Goal: Register for event/course: Sign up to attend an event or enroll in a course

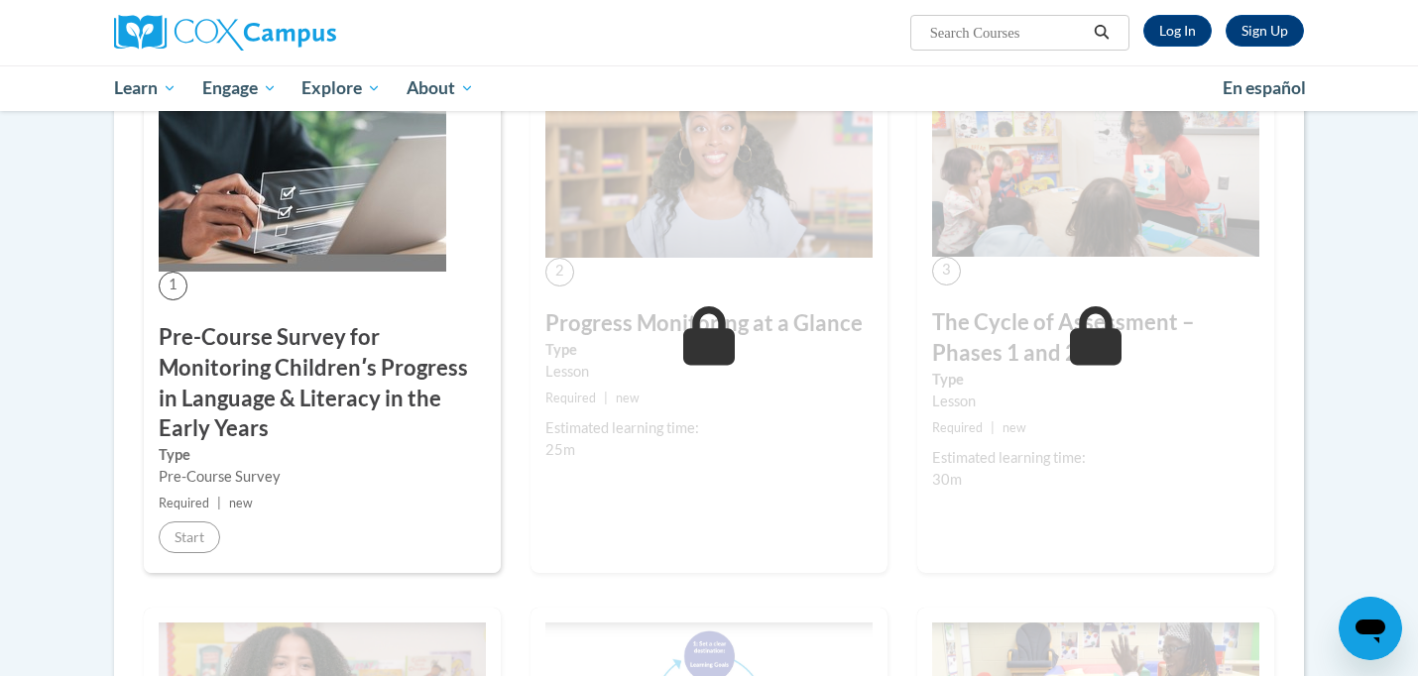
scroll to position [460, 0]
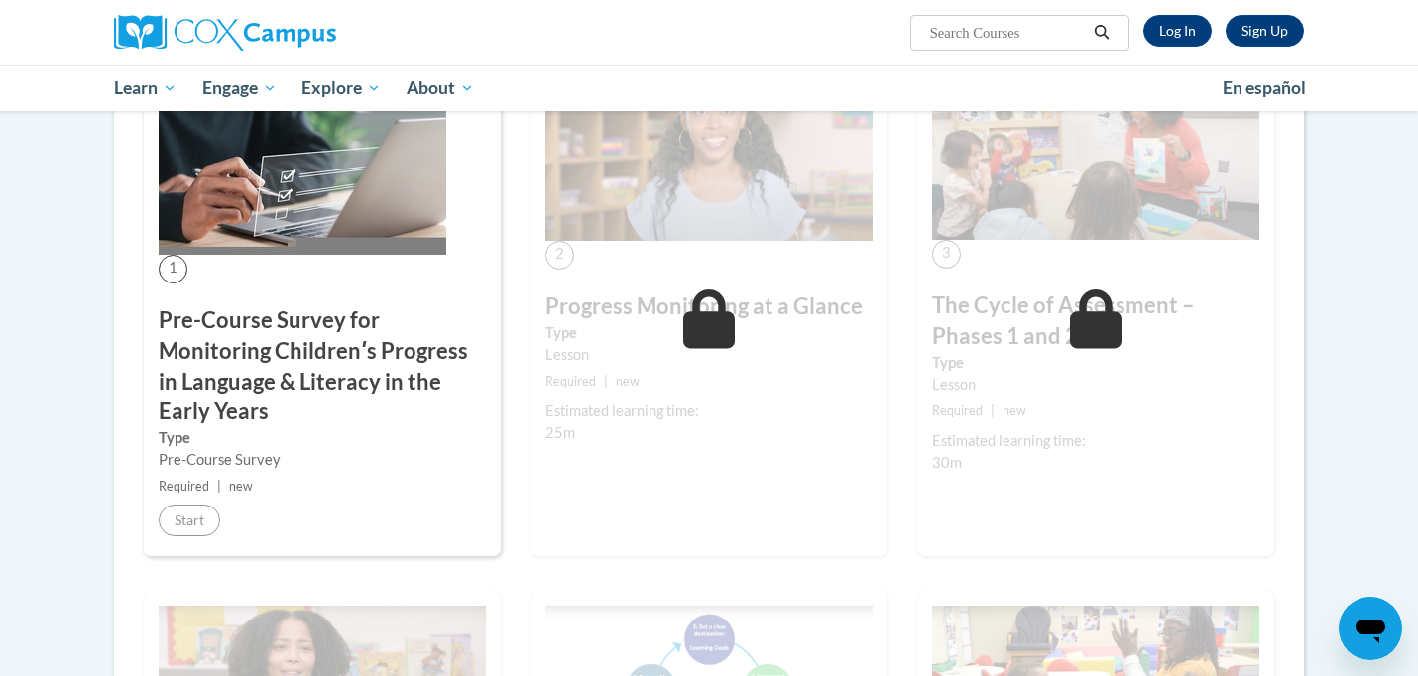
click at [302, 408] on h3 "Pre-Course Survey for Monitoring Childrenʹs Progress in Language & Literacy in …" at bounding box center [322, 366] width 327 height 122
click at [1173, 30] on link "Log In" at bounding box center [1177, 31] width 68 height 32
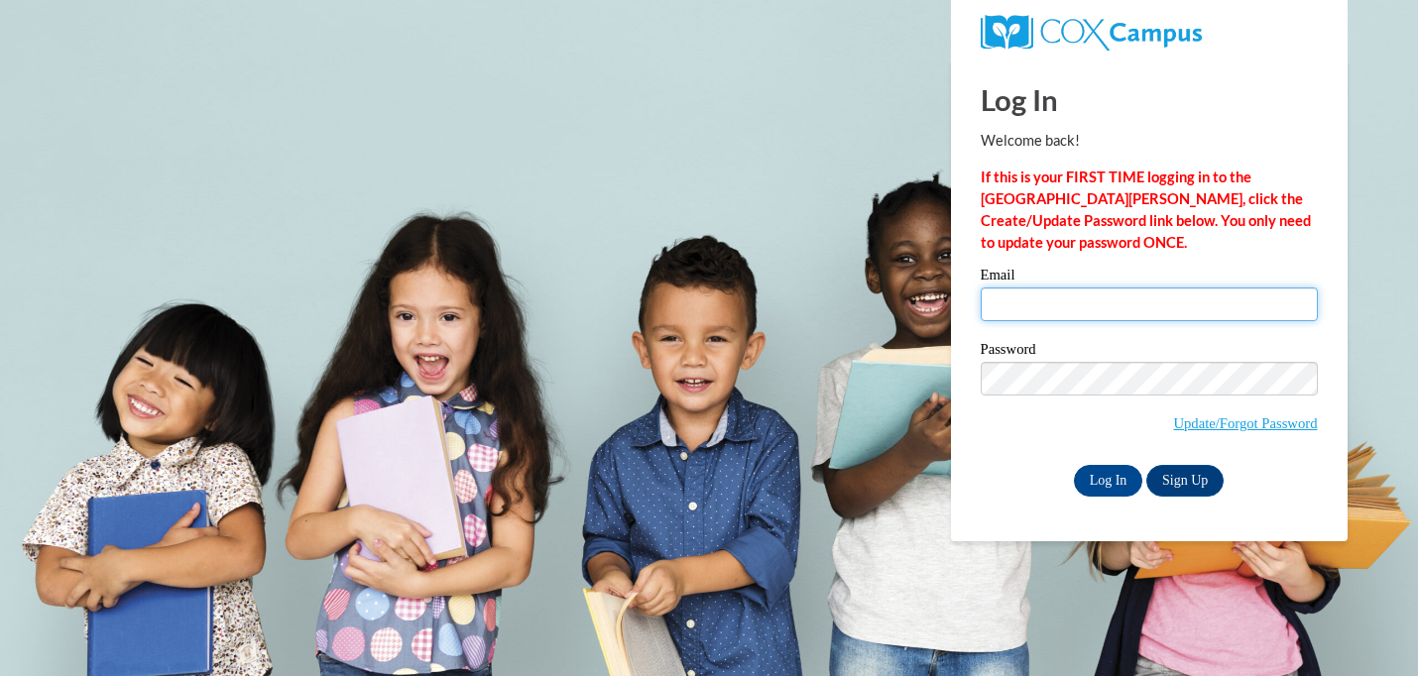
click at [1126, 309] on input "Email" at bounding box center [1149, 305] width 337 height 34
type input "jenna.kuck2004@gmail.com"
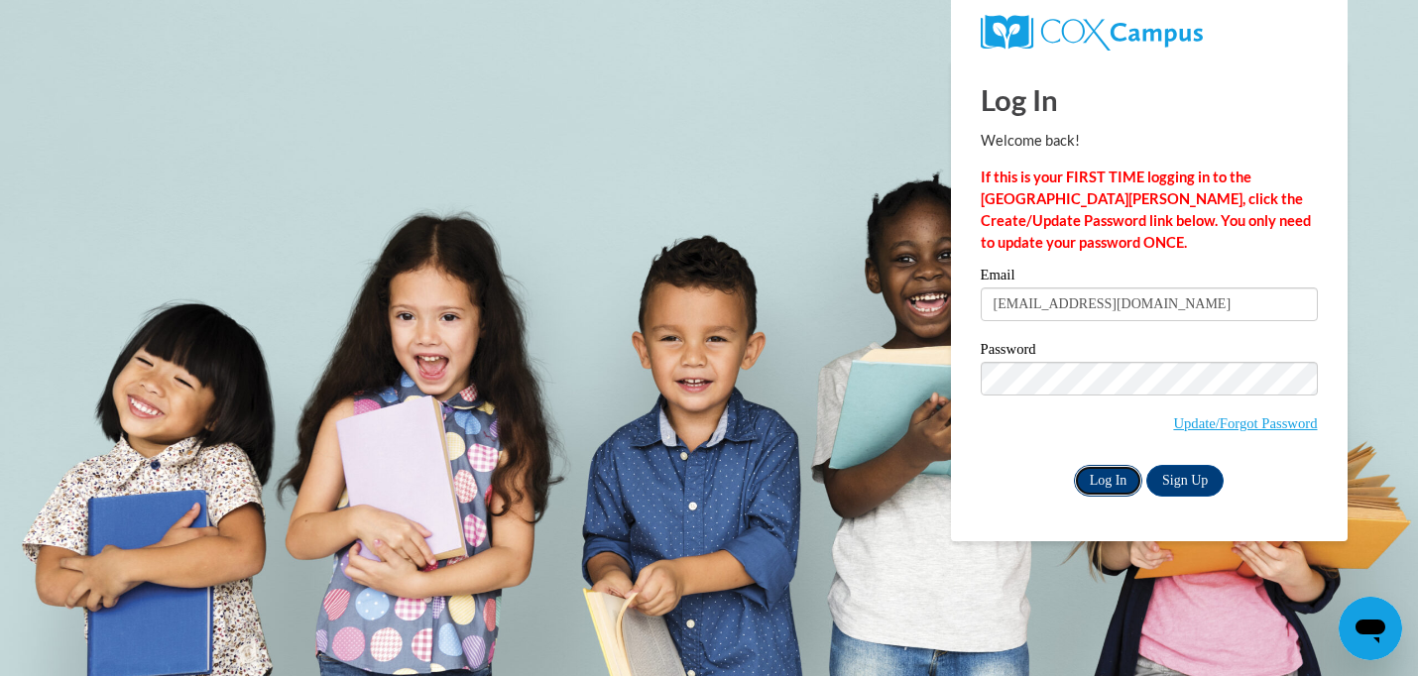
click at [1096, 475] on input "Log In" at bounding box center [1108, 481] width 69 height 32
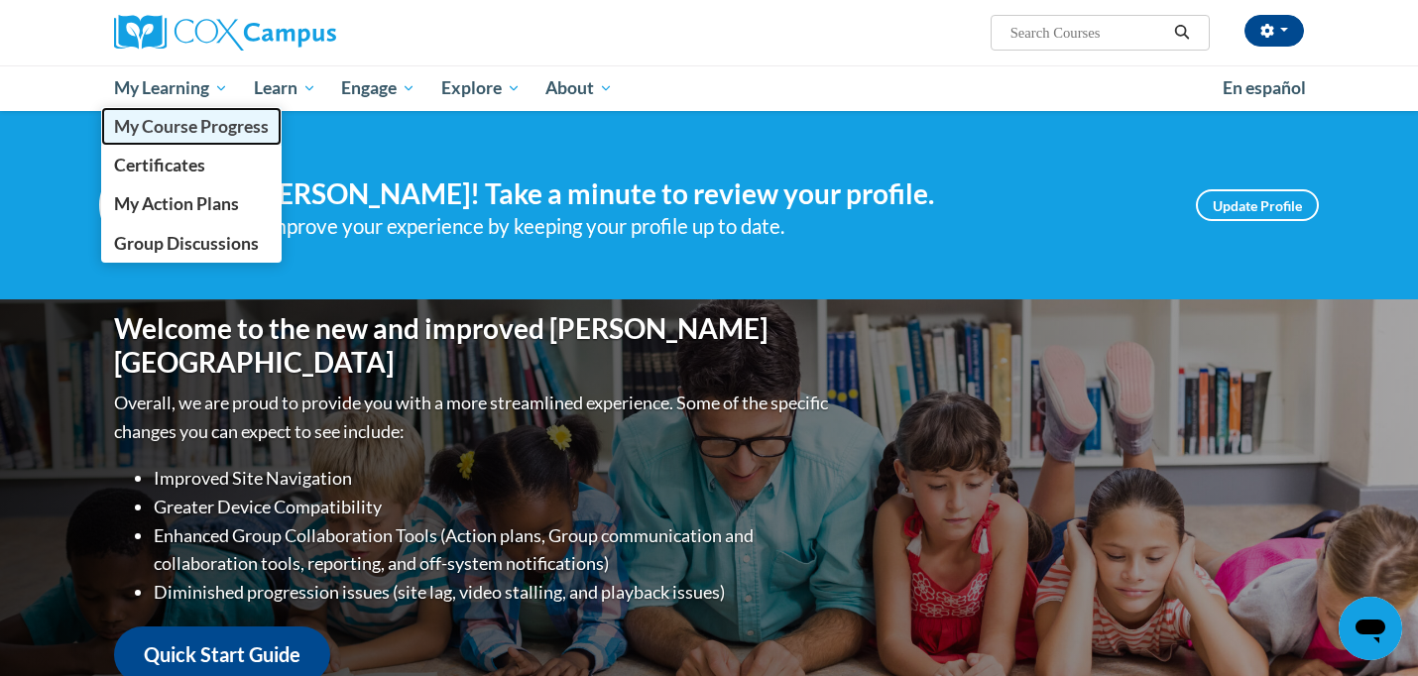
click at [197, 132] on span "My Course Progress" at bounding box center [191, 126] width 155 height 21
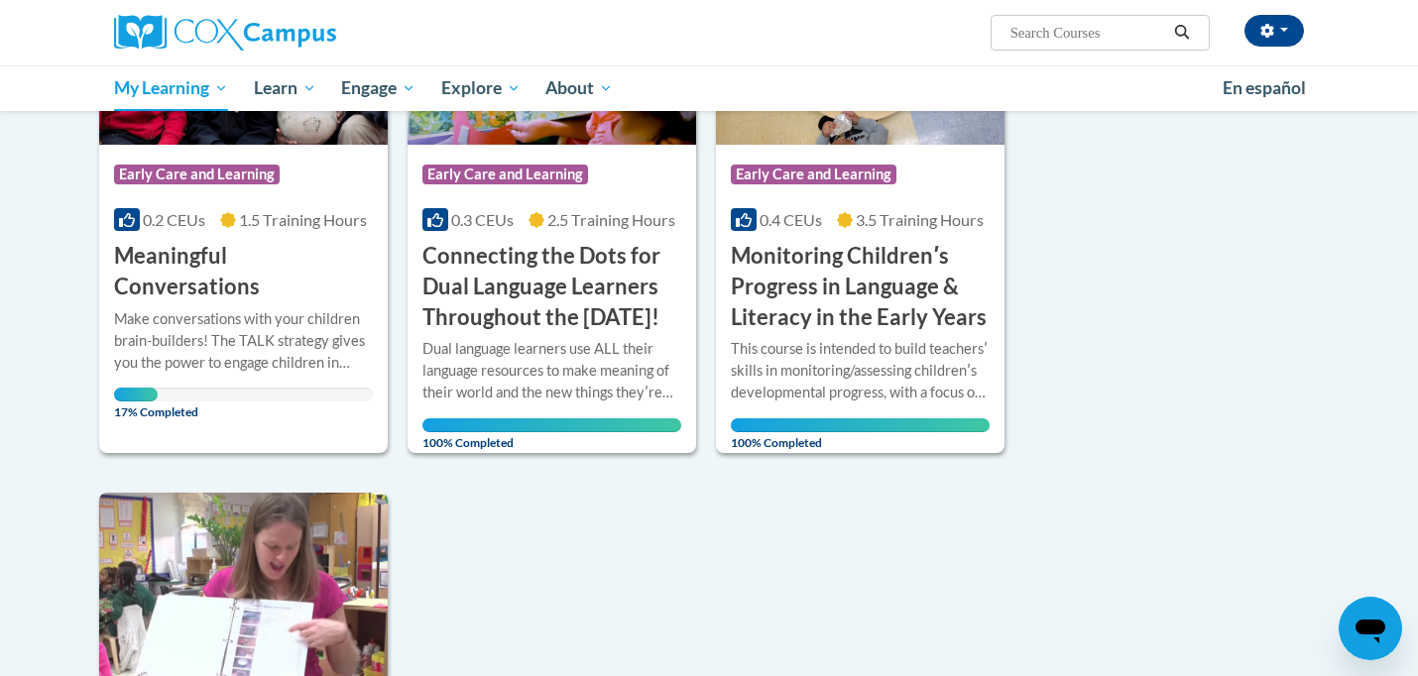
scroll to position [476, 0]
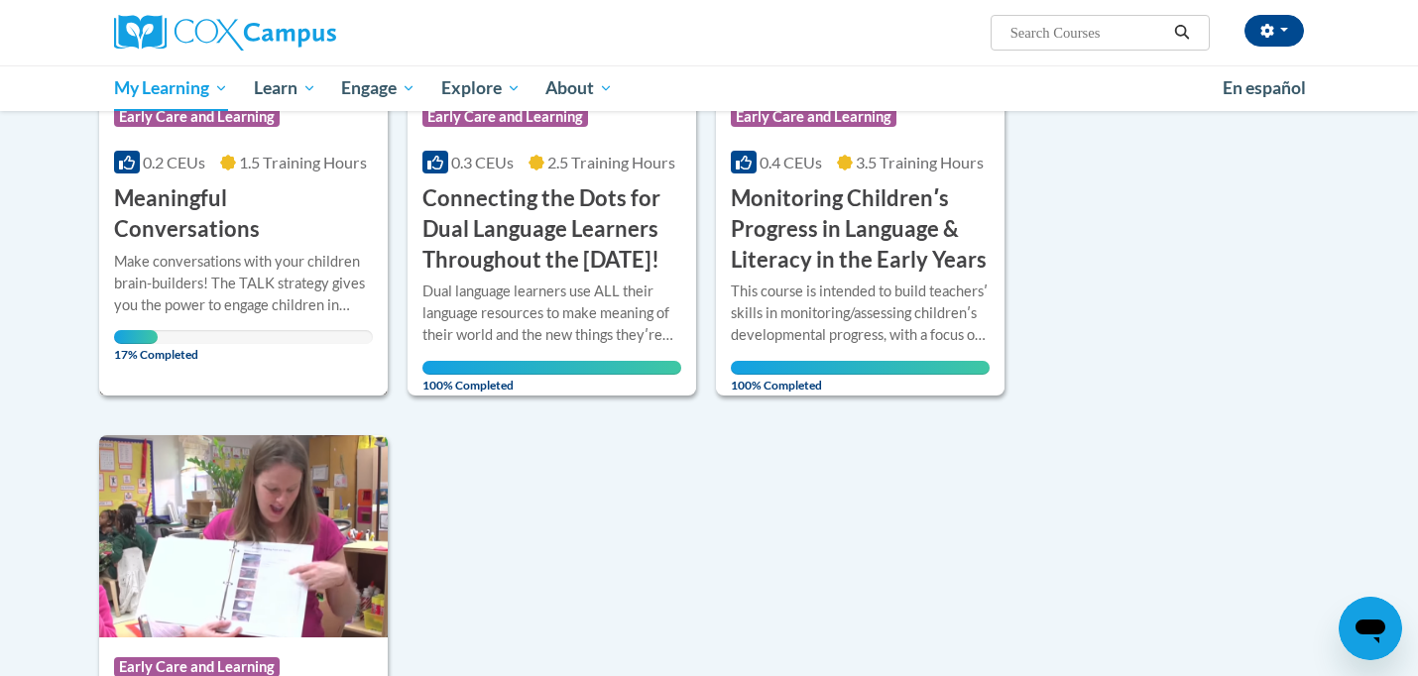
click at [233, 207] on h3 "Meaningful Conversations" at bounding box center [243, 213] width 259 height 61
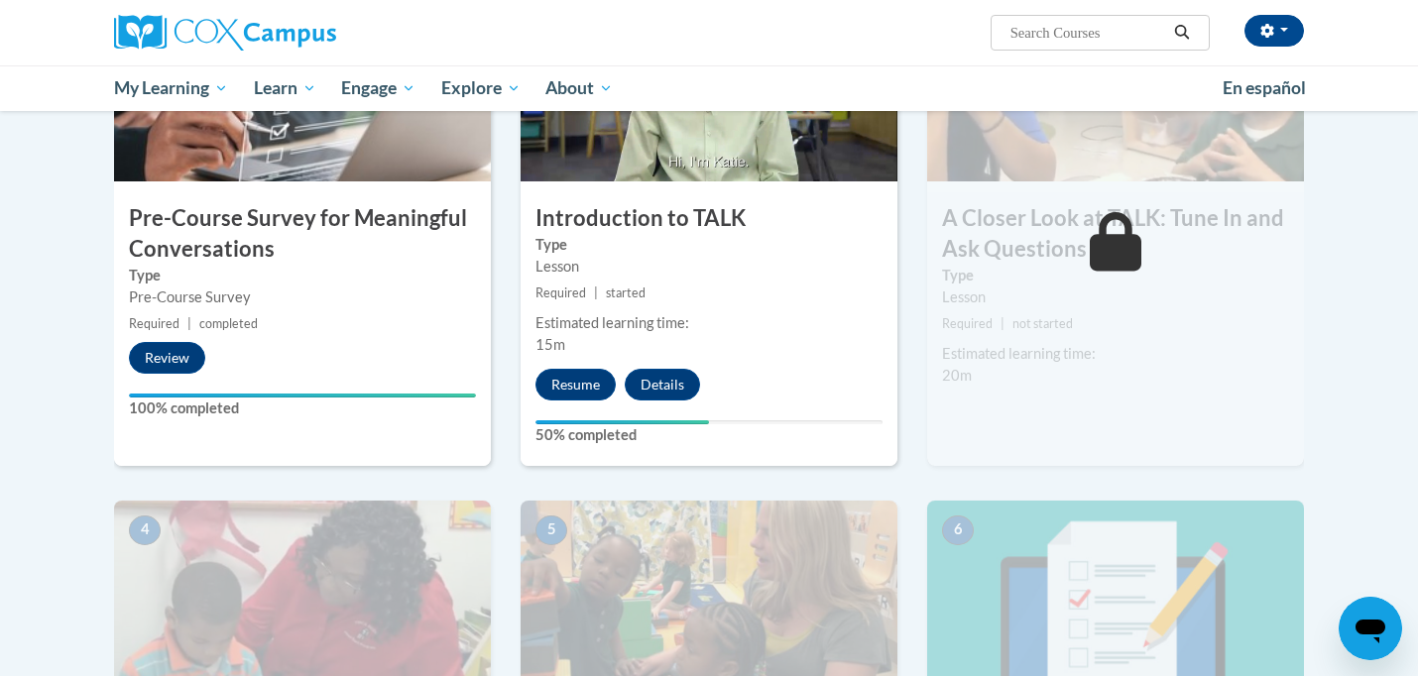
scroll to position [575, 0]
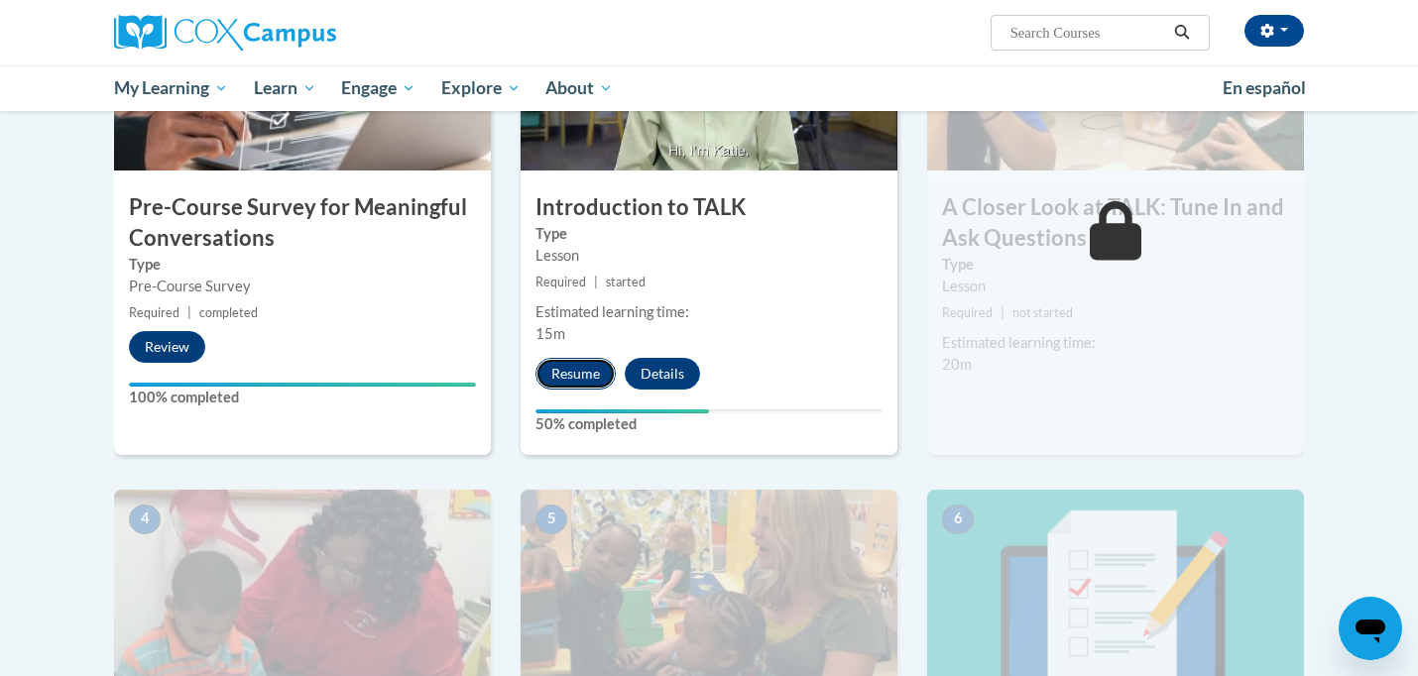
click at [560, 376] on button "Resume" at bounding box center [576, 374] width 80 height 32
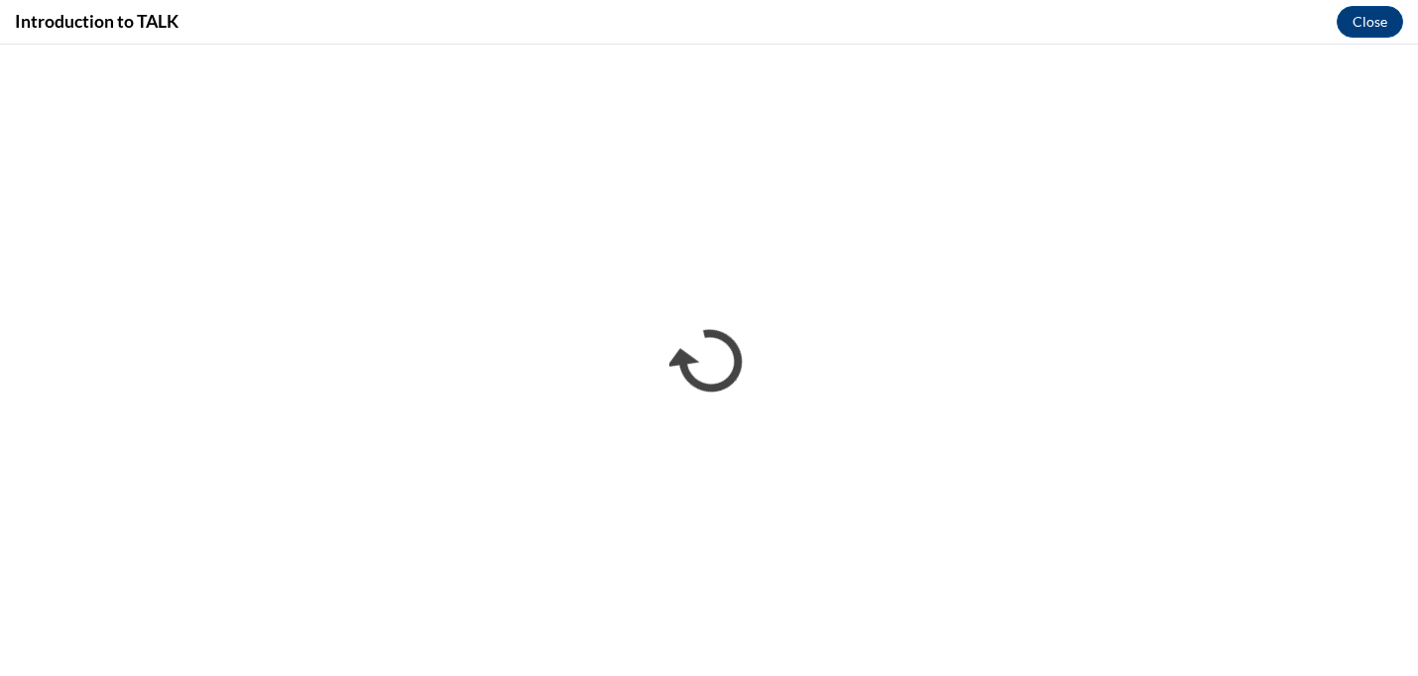
scroll to position [0, 0]
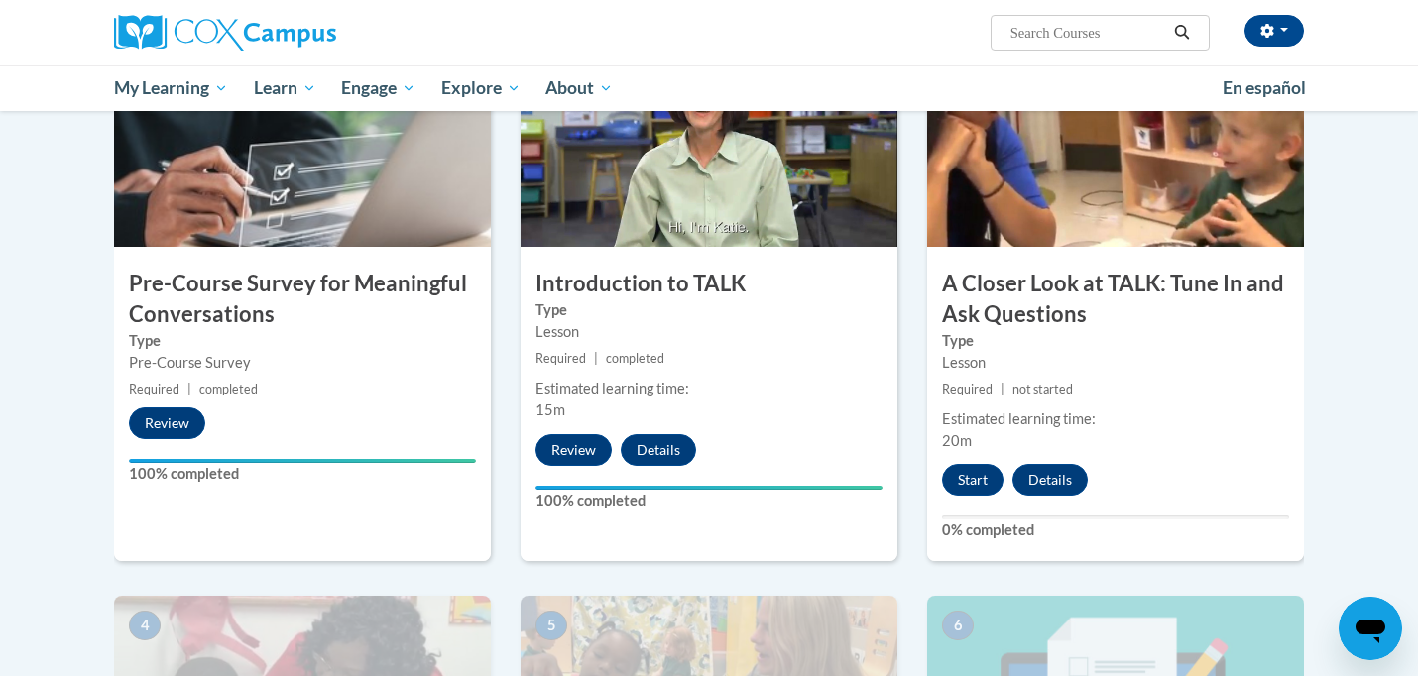
scroll to position [488, 0]
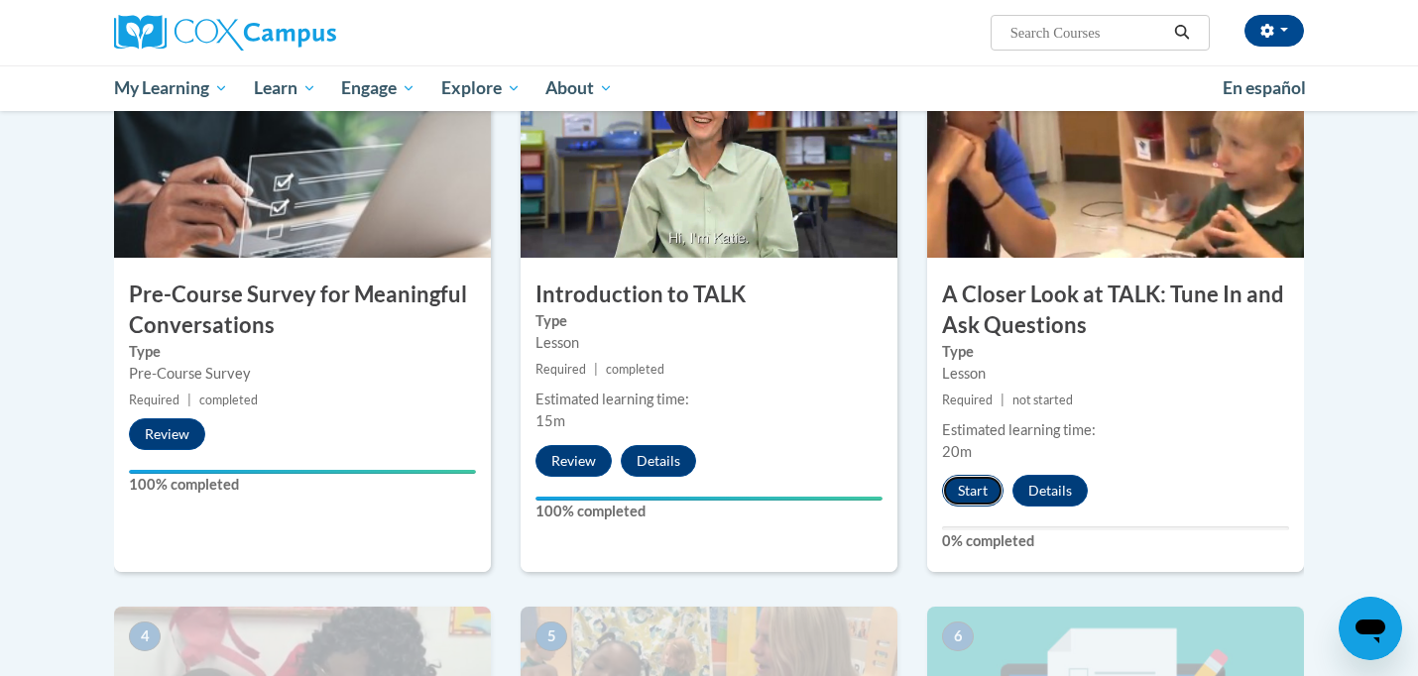
click at [978, 493] on button "Start" at bounding box center [972, 491] width 61 height 32
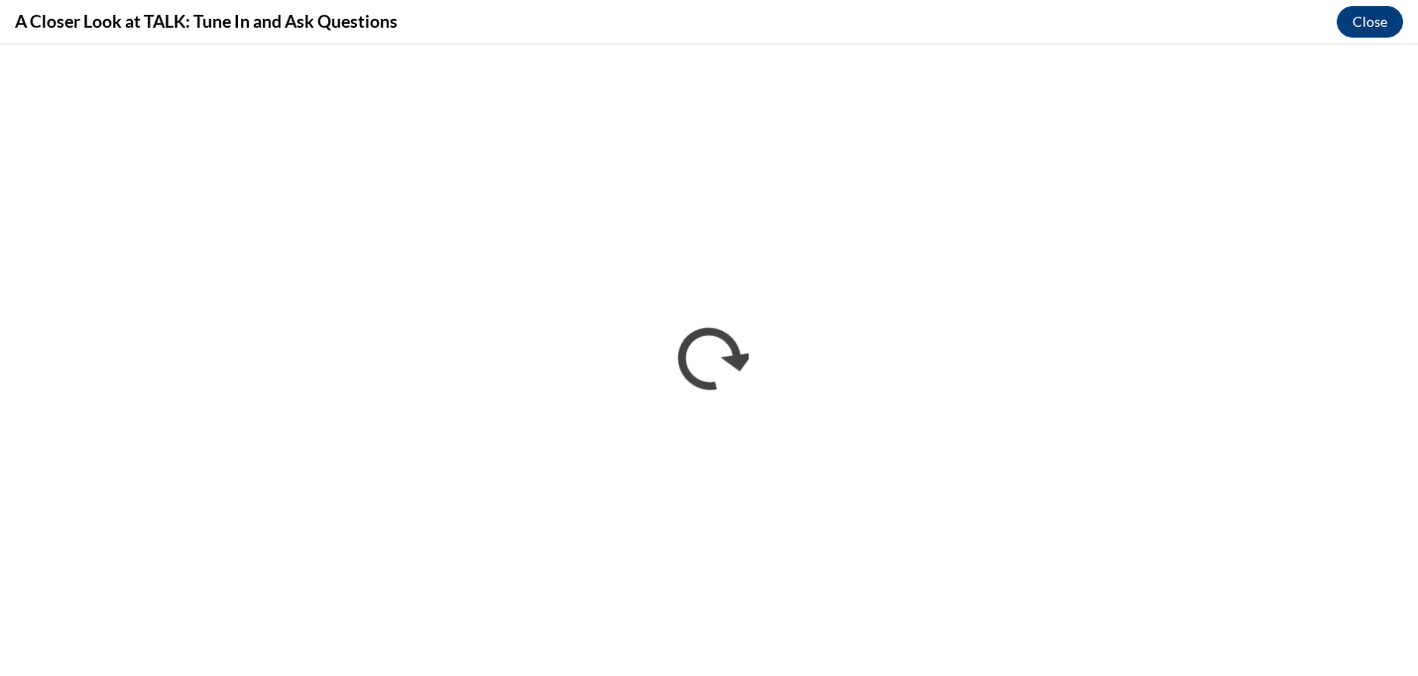
scroll to position [0, 0]
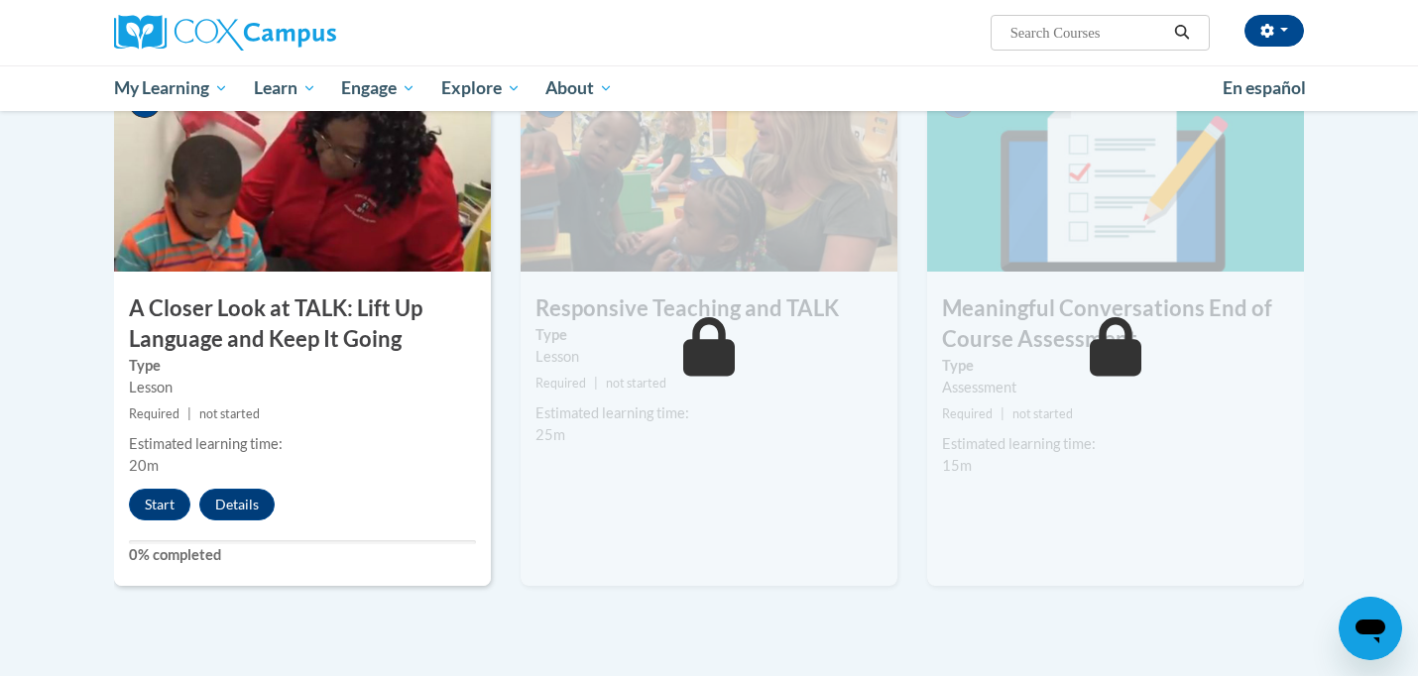
scroll to position [1039, 0]
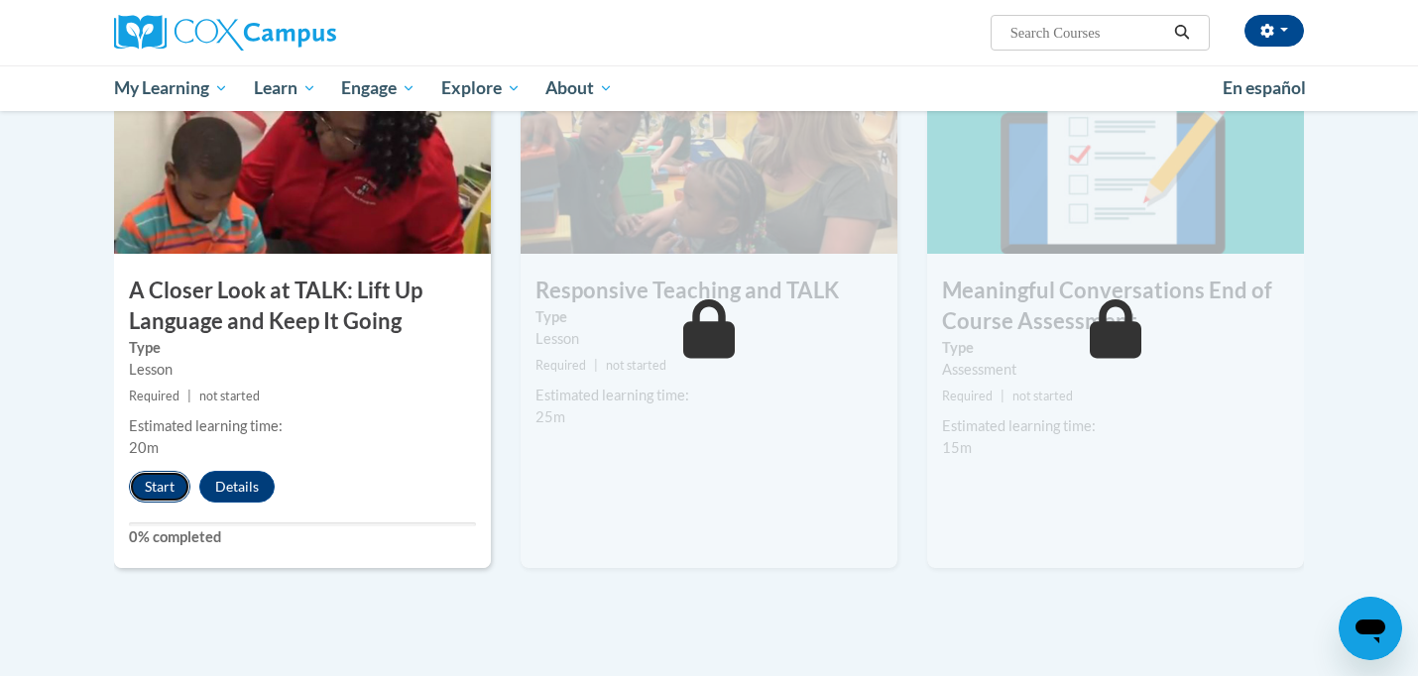
click at [164, 479] on button "Start" at bounding box center [159, 487] width 61 height 32
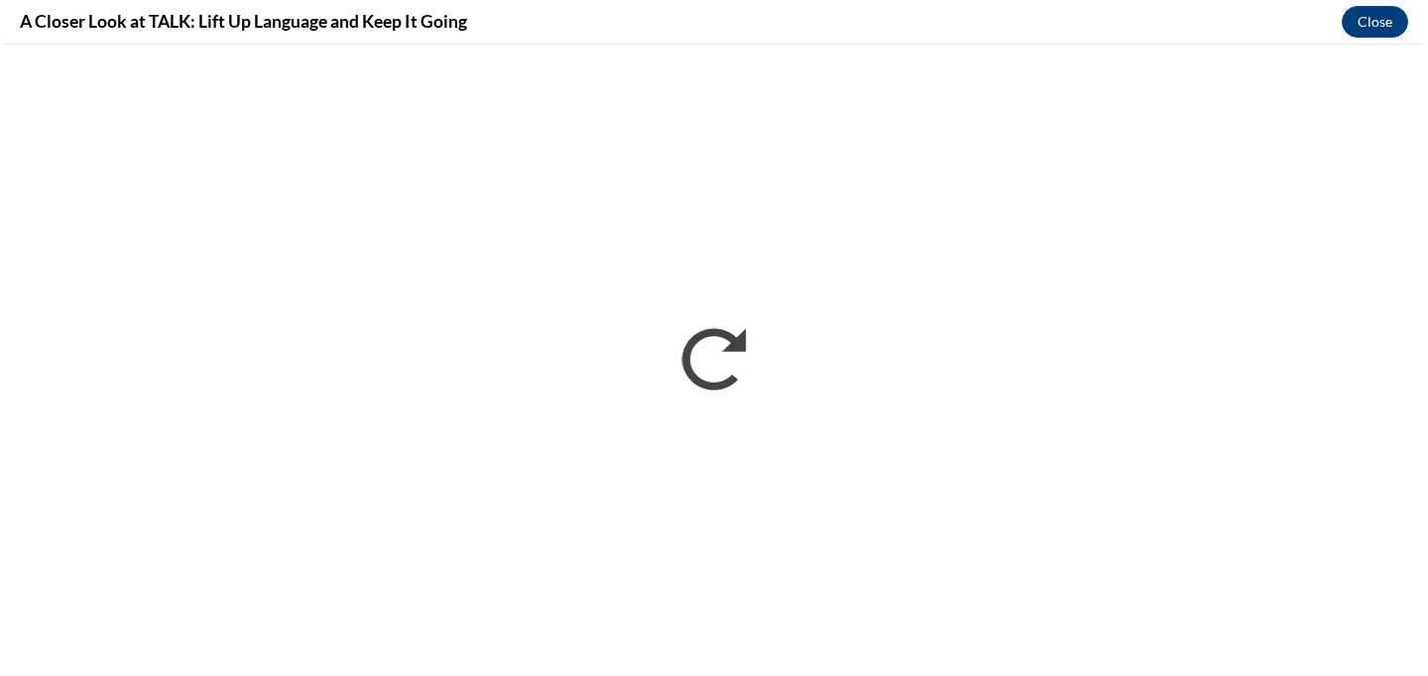
scroll to position [0, 0]
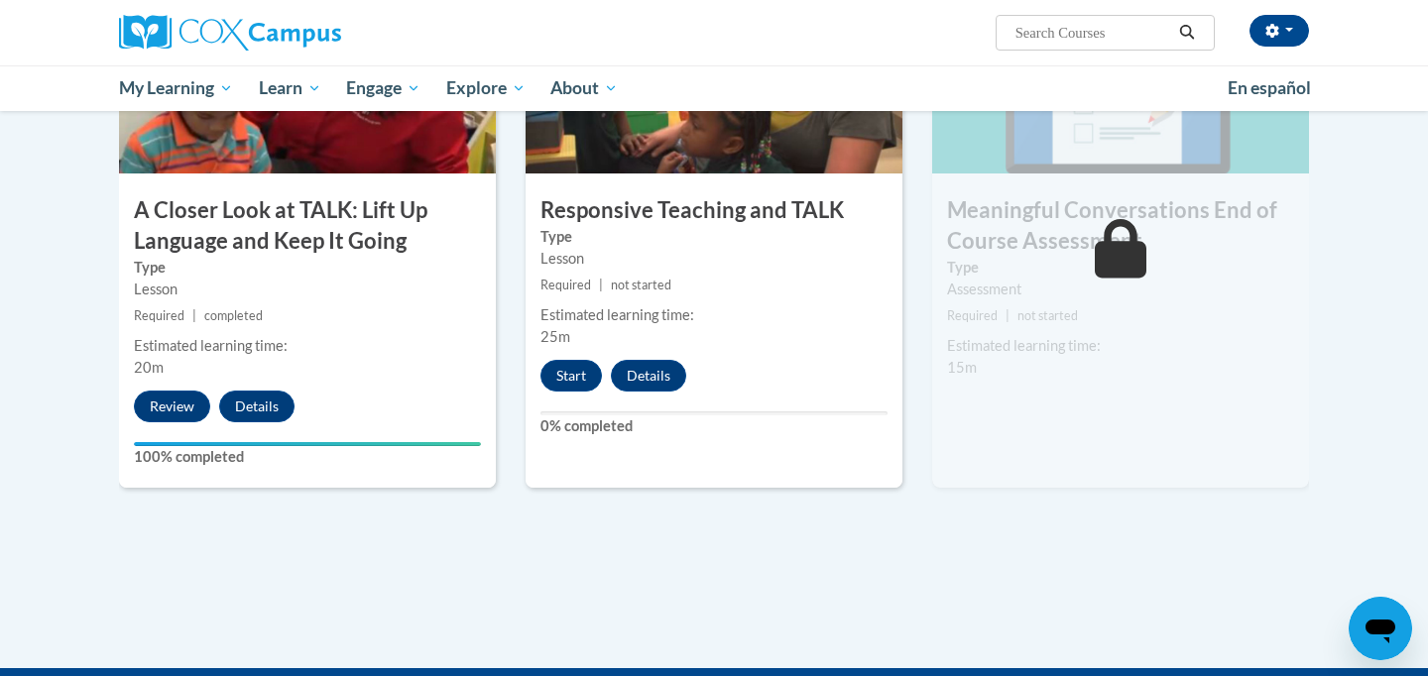
scroll to position [1121, 0]
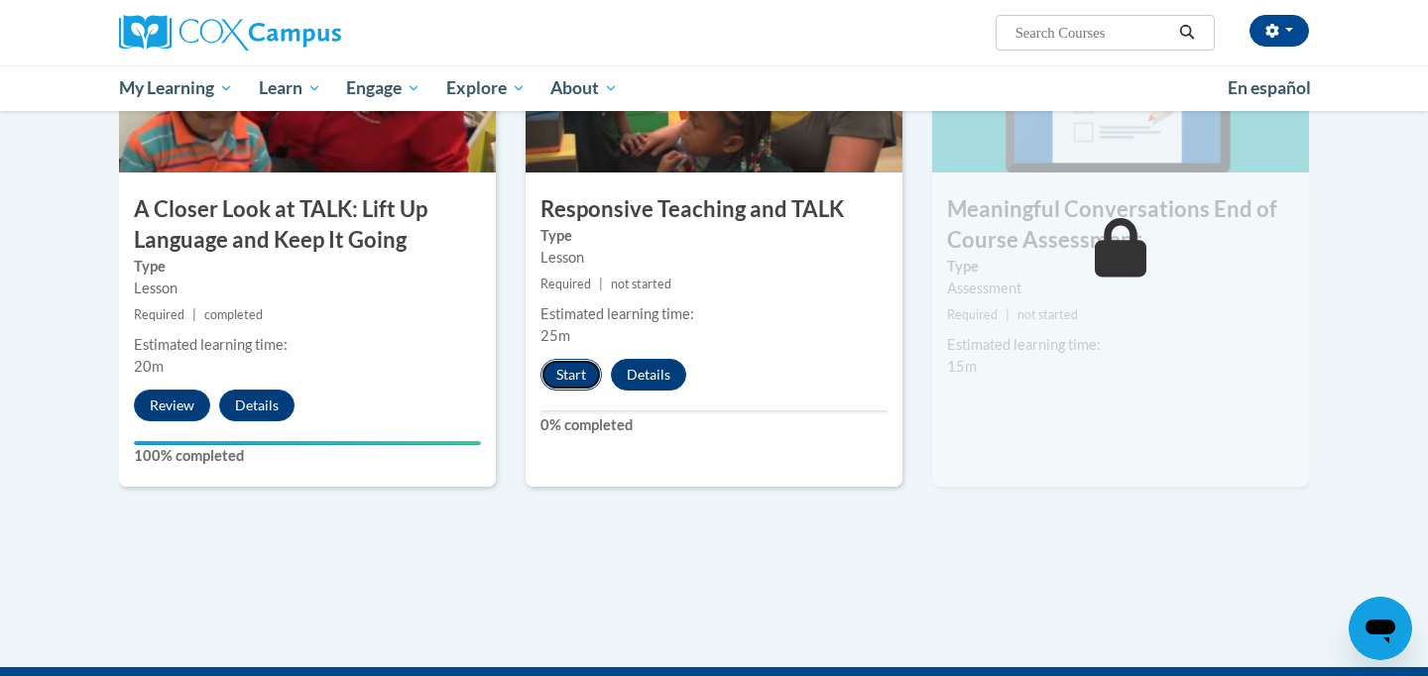
click at [568, 376] on button "Start" at bounding box center [570, 375] width 61 height 32
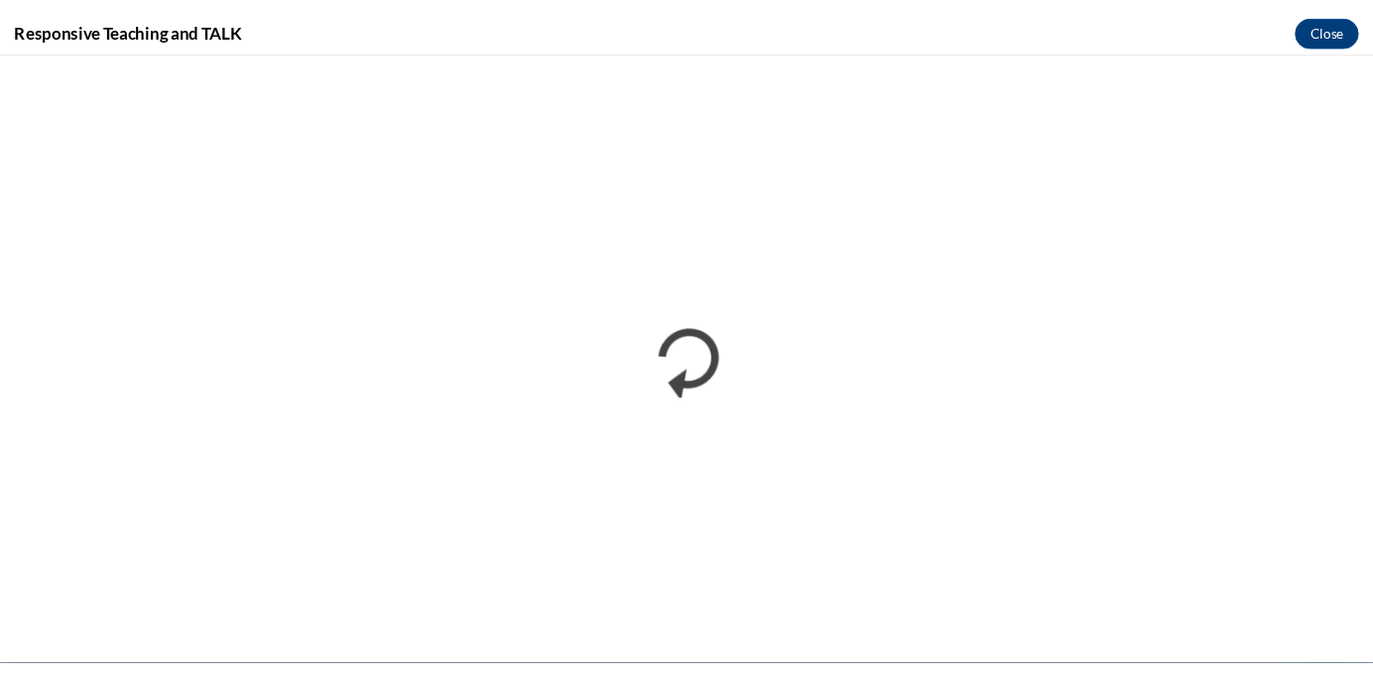
scroll to position [0, 0]
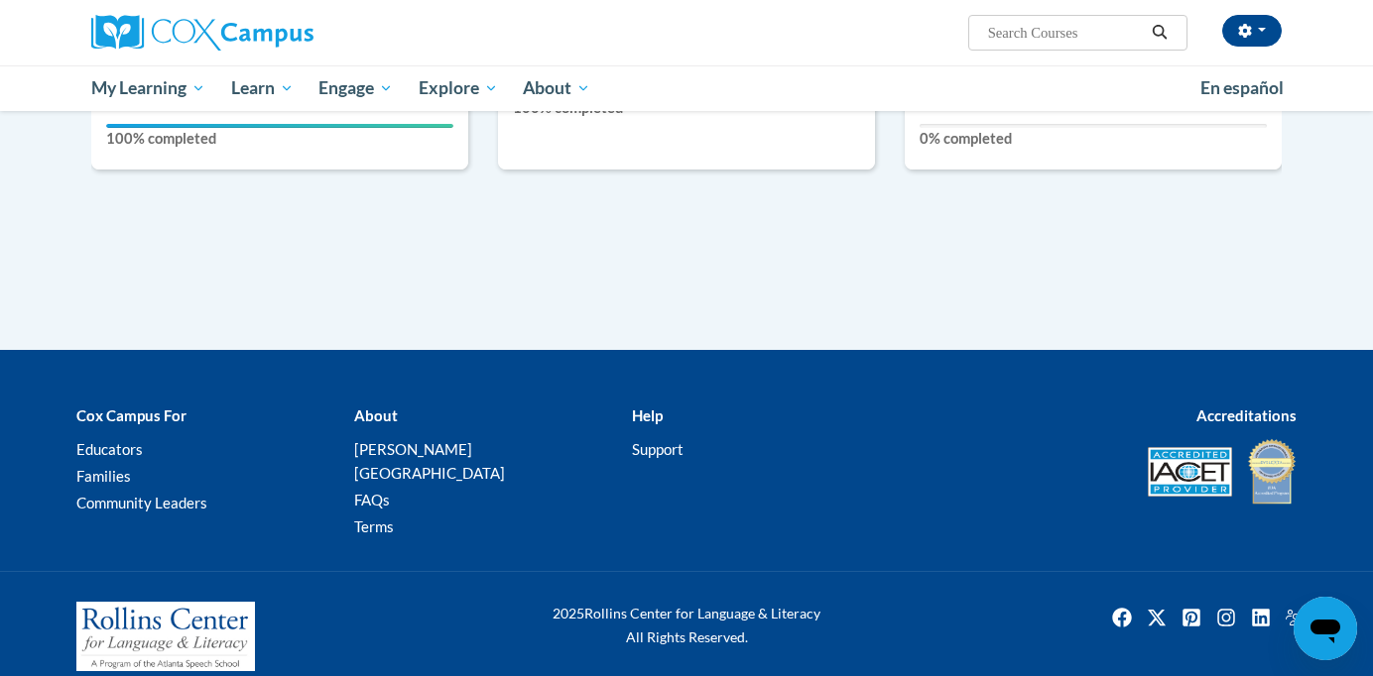
scroll to position [1218, 0]
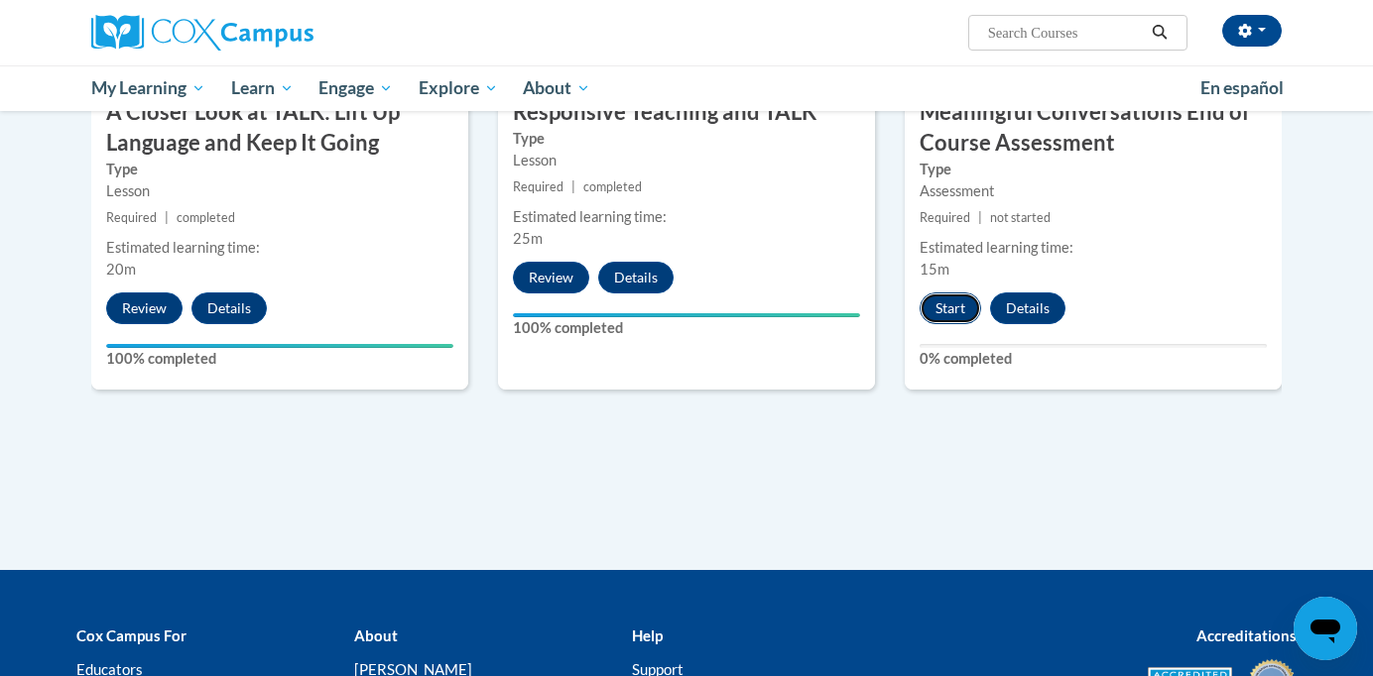
click at [941, 310] on button "Start" at bounding box center [949, 309] width 61 height 32
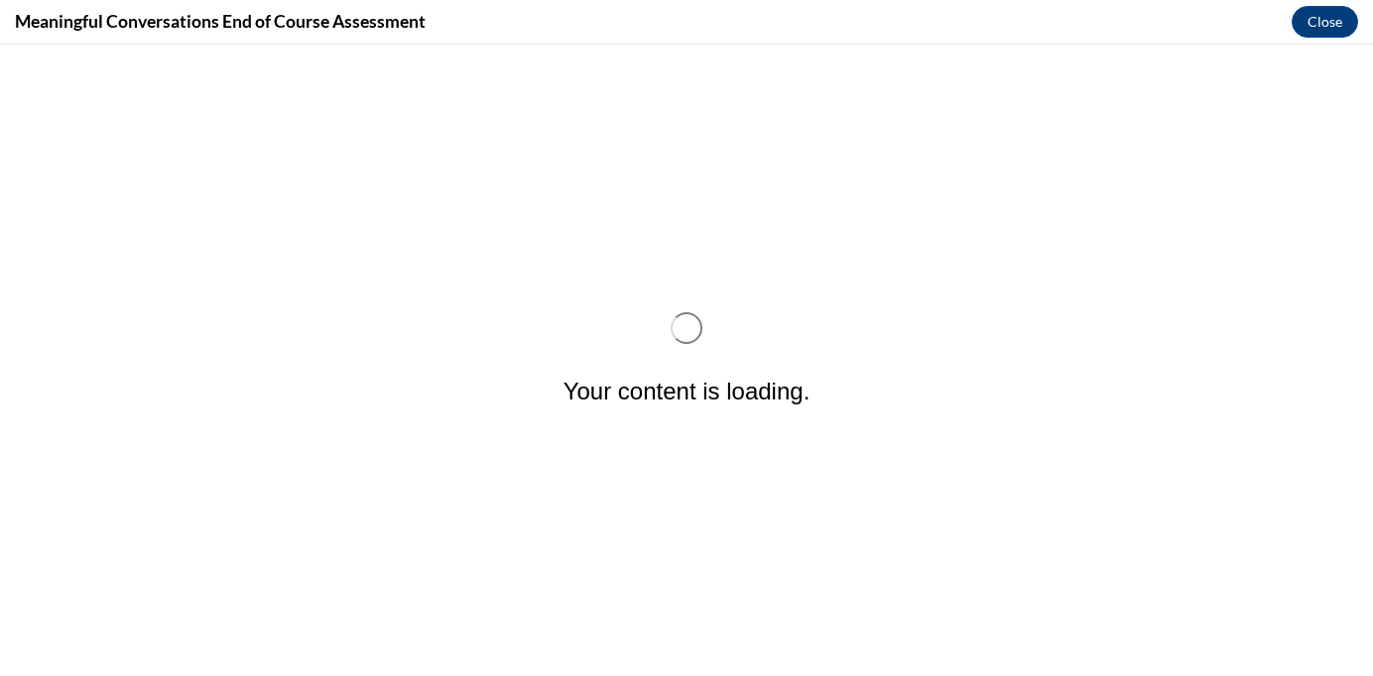
scroll to position [0, 0]
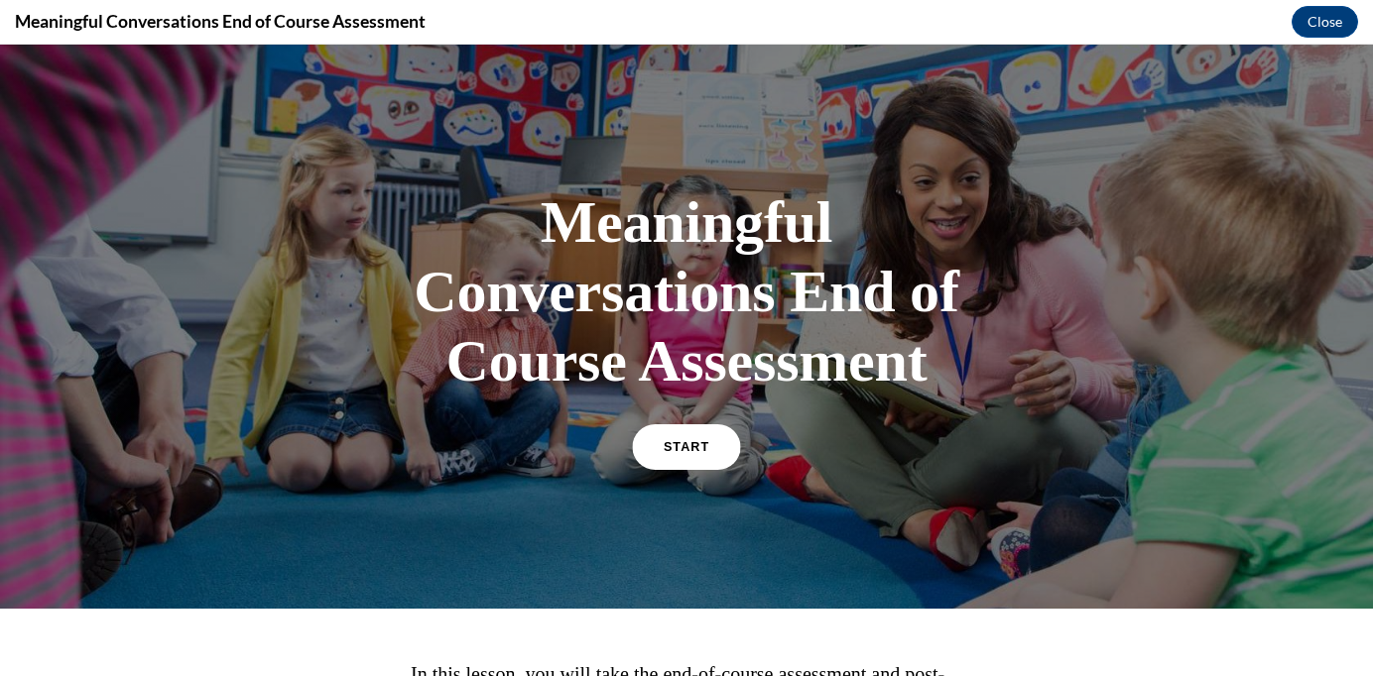
click at [715, 439] on link "START" at bounding box center [686, 447] width 108 height 46
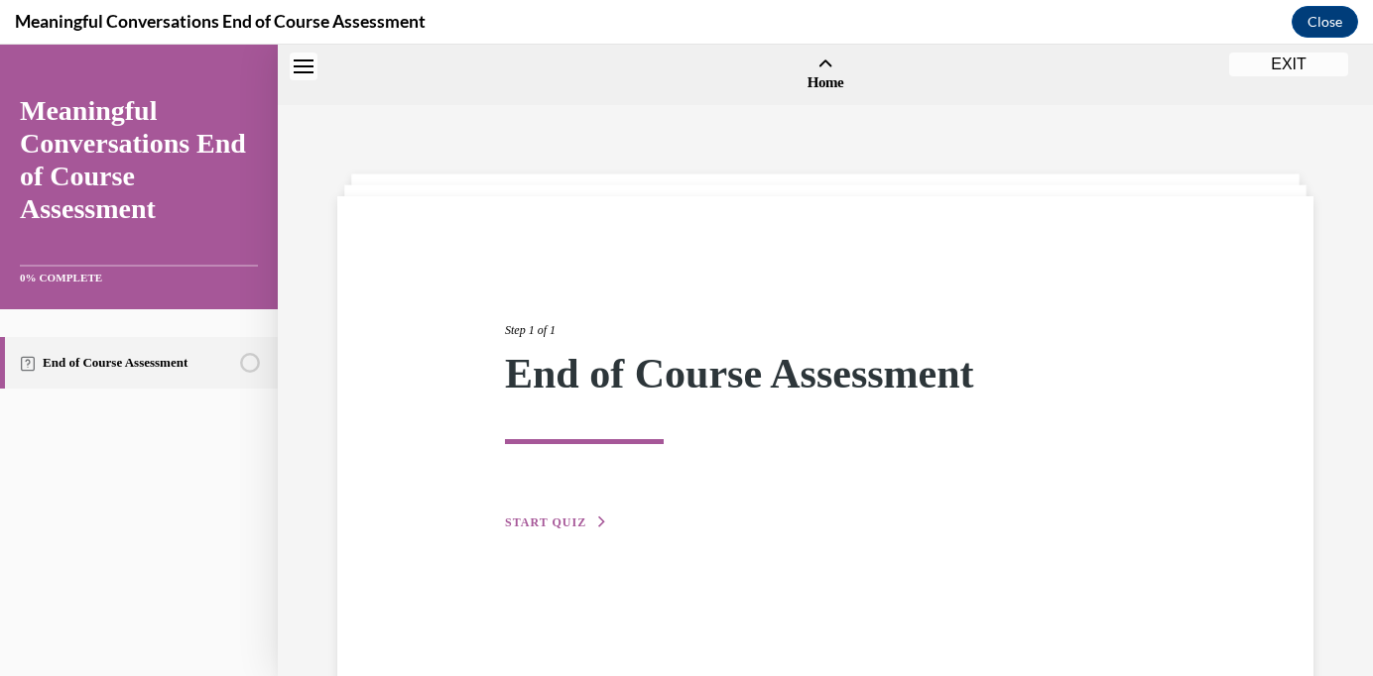
scroll to position [61, 0]
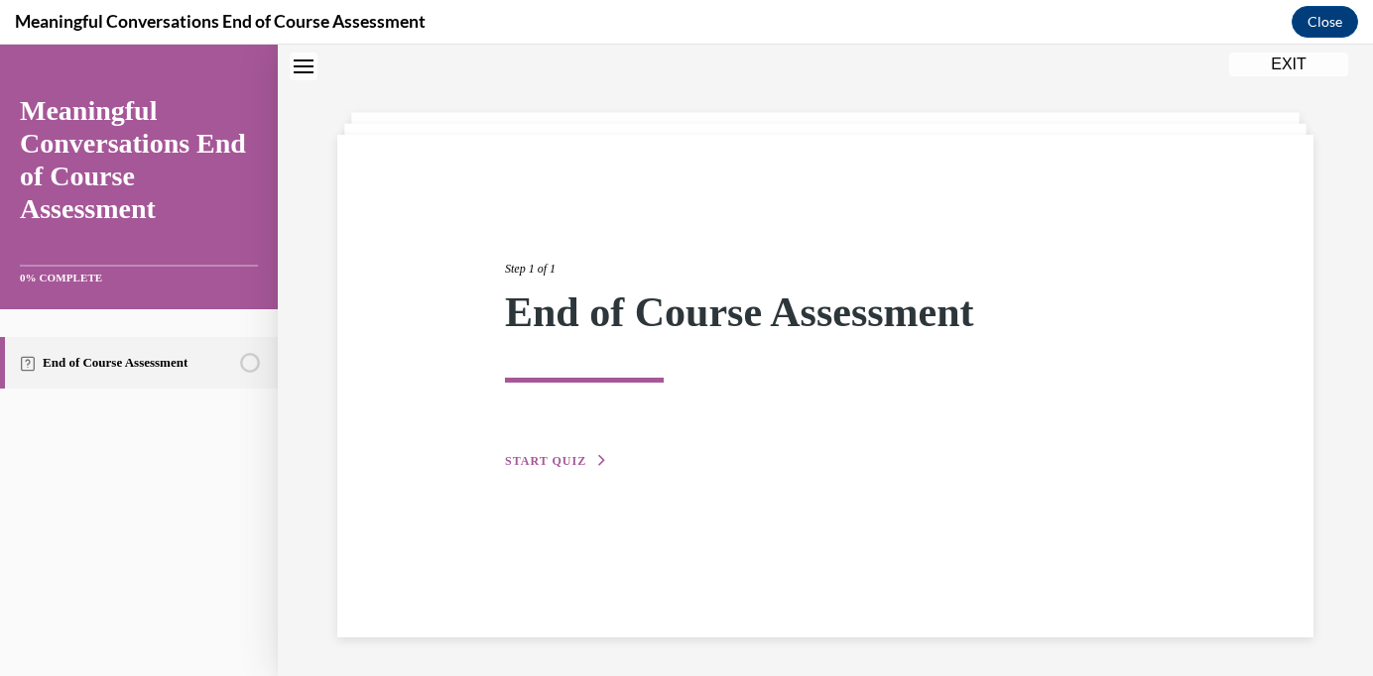
click at [571, 460] on span "START QUIZ" at bounding box center [545, 461] width 81 height 14
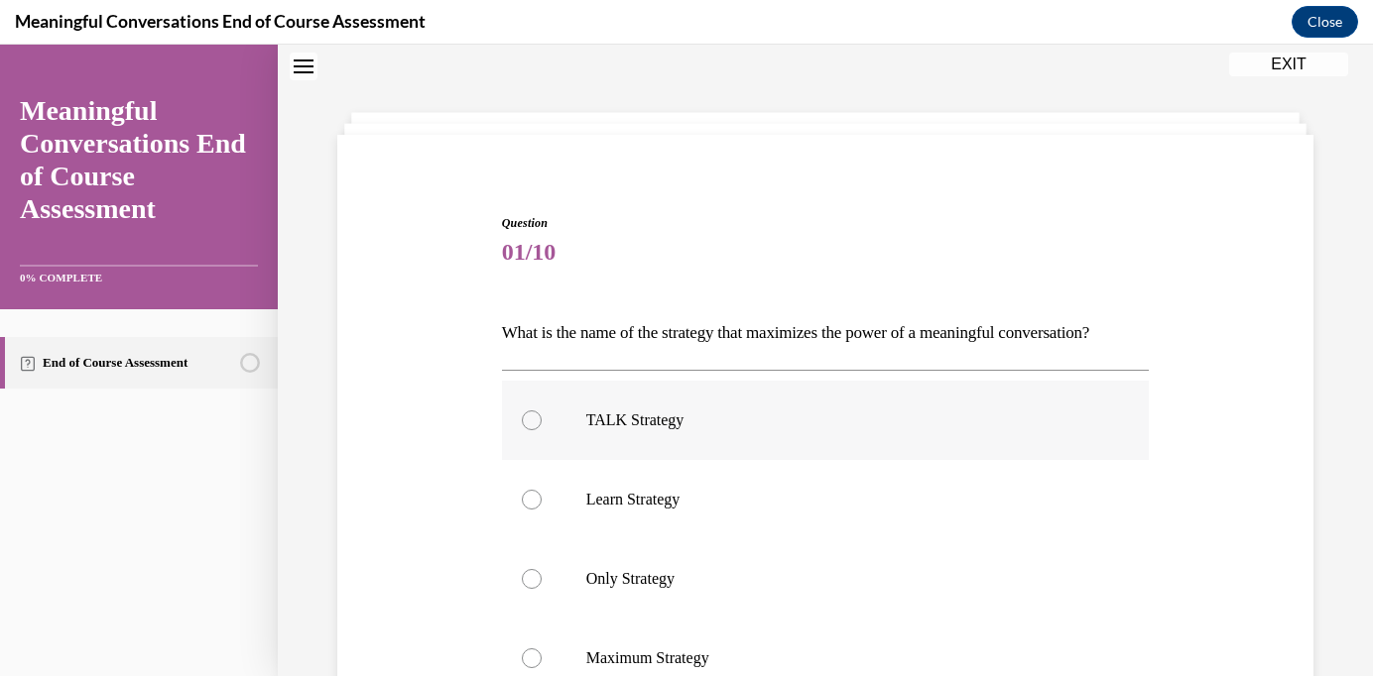
click at [610, 432] on label "TALK Strategy" at bounding box center [826, 420] width 648 height 79
click at [541, 430] on input "TALK Strategy" at bounding box center [532, 421] width 20 height 20
radio input "true"
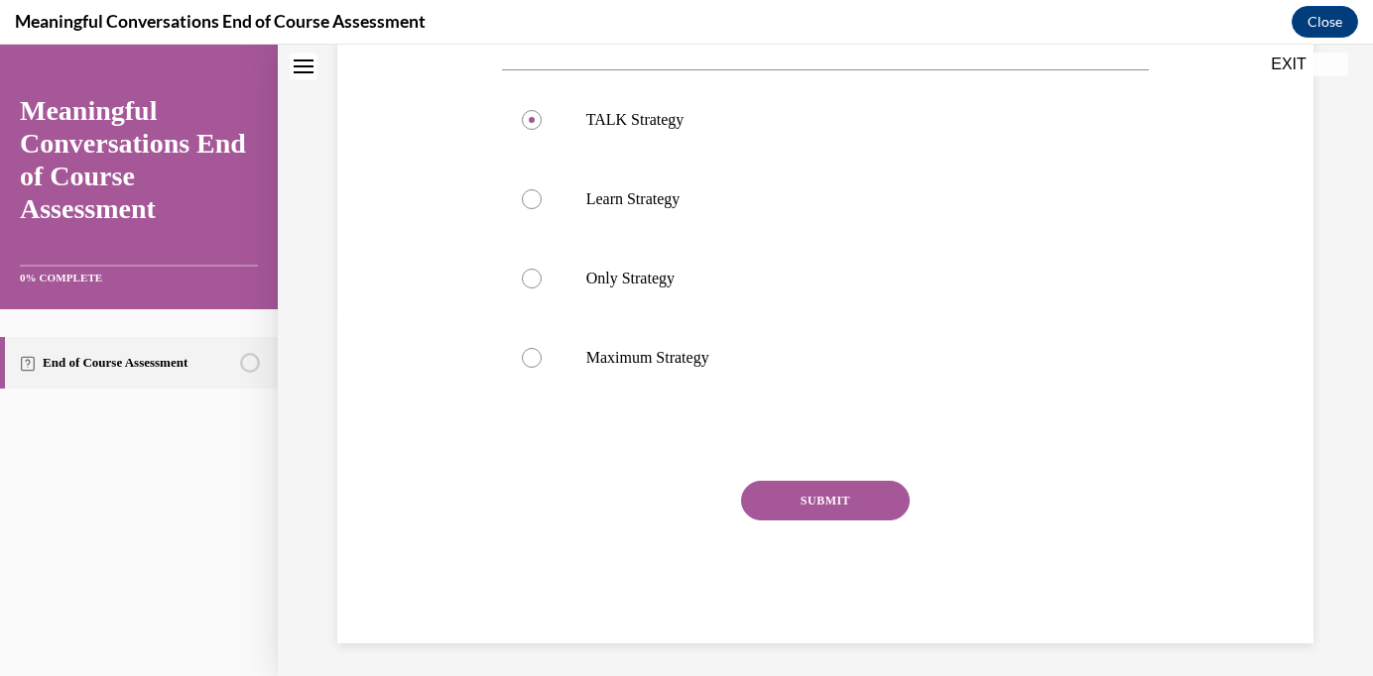
scroll to position [364, 0]
click at [785, 499] on button "SUBMIT" at bounding box center [825, 499] width 169 height 40
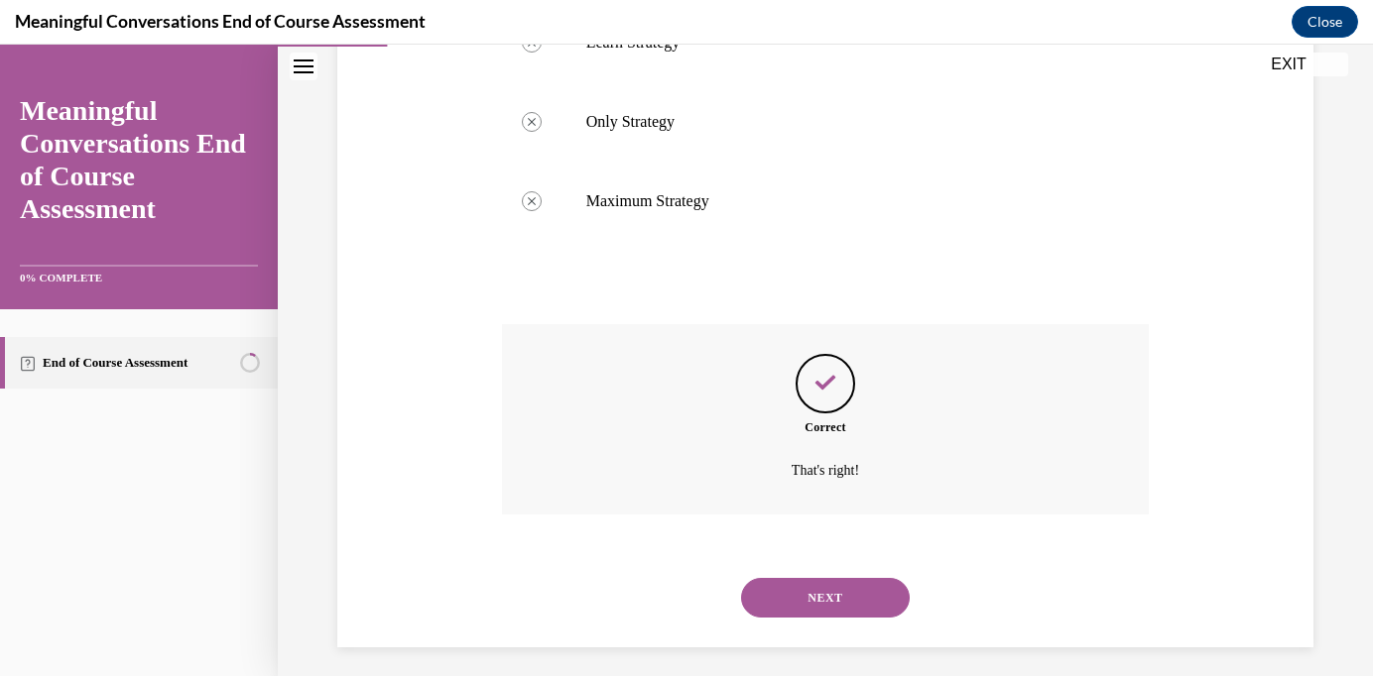
scroll to position [530, 0]
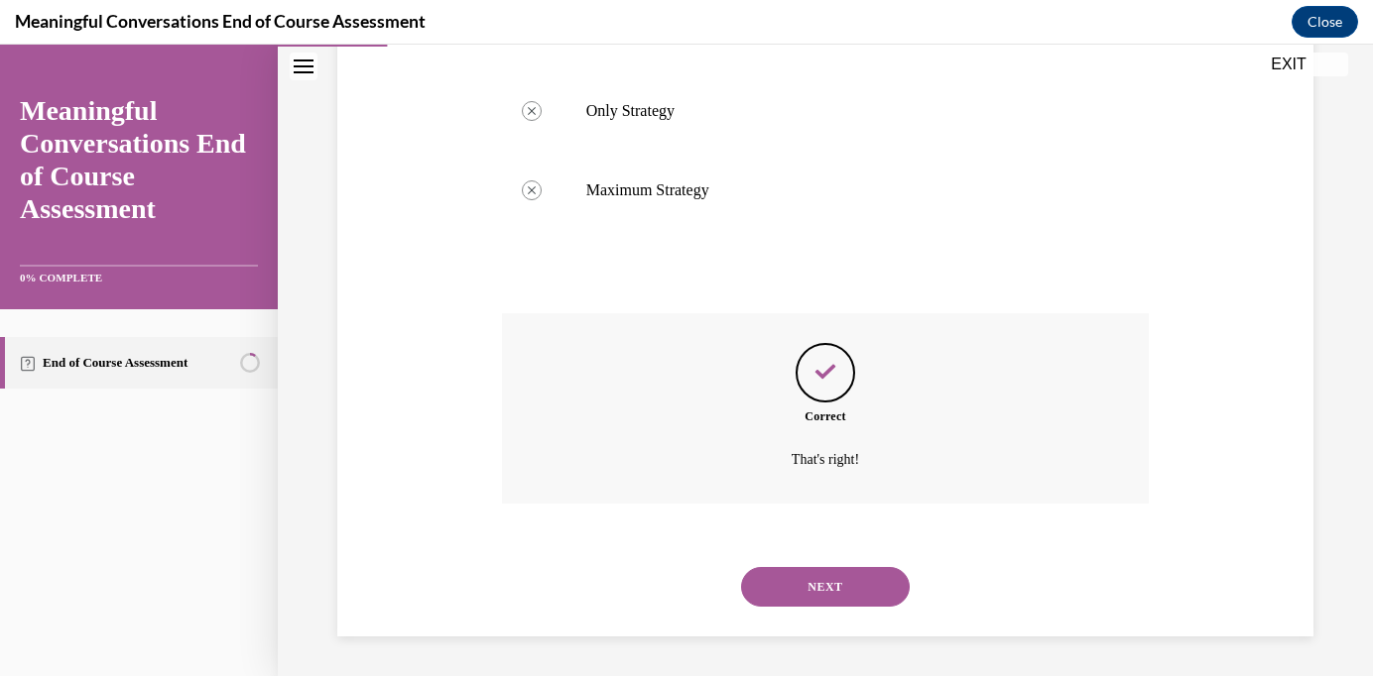
click at [804, 584] on button "NEXT" at bounding box center [825, 587] width 169 height 40
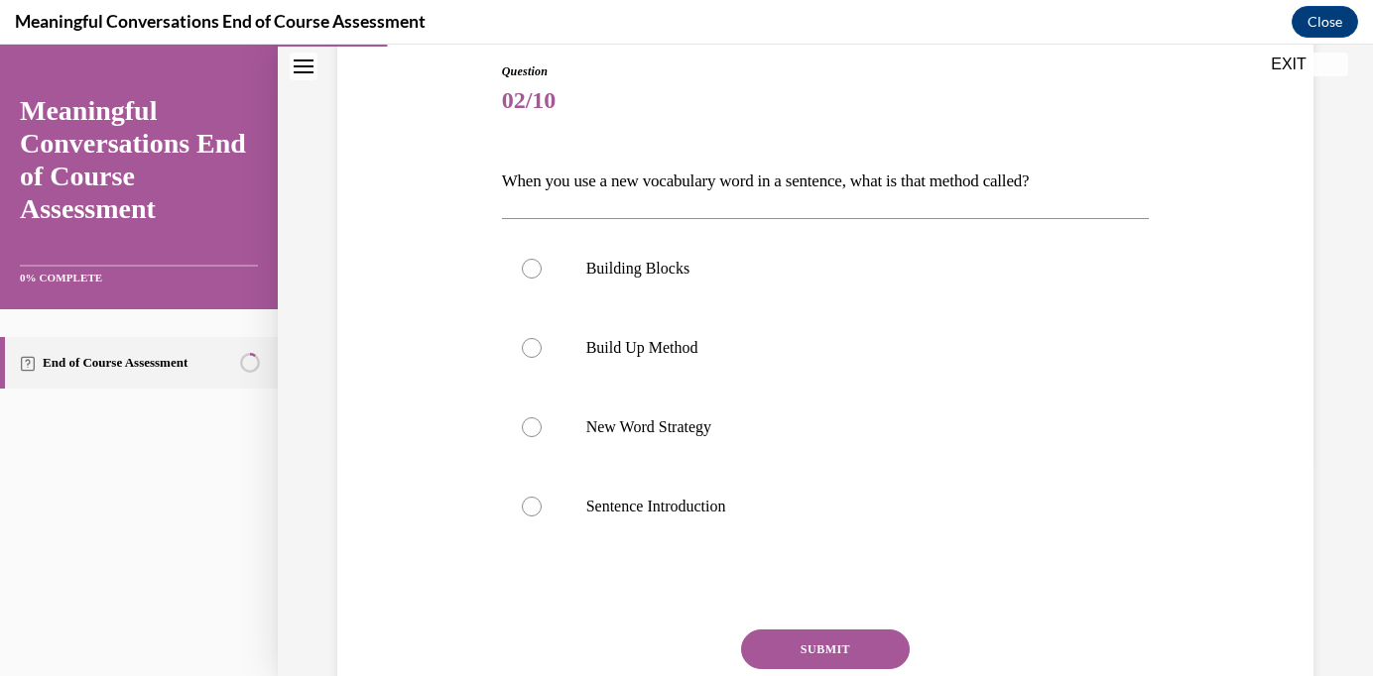
scroll to position [217, 0]
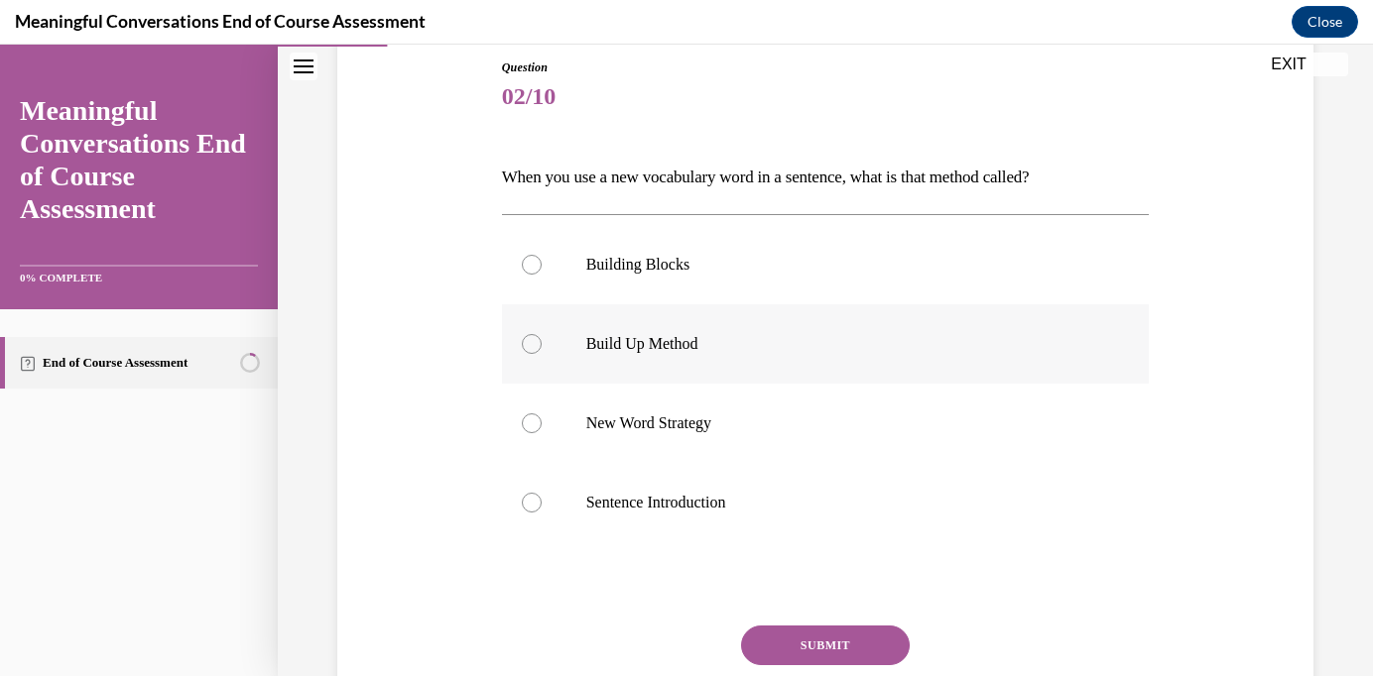
click at [814, 321] on label "Build Up Method" at bounding box center [826, 343] width 648 height 79
click at [541, 334] on input "Build Up Method" at bounding box center [532, 344] width 20 height 20
radio input "true"
click at [794, 649] on button "SUBMIT" at bounding box center [825, 646] width 169 height 40
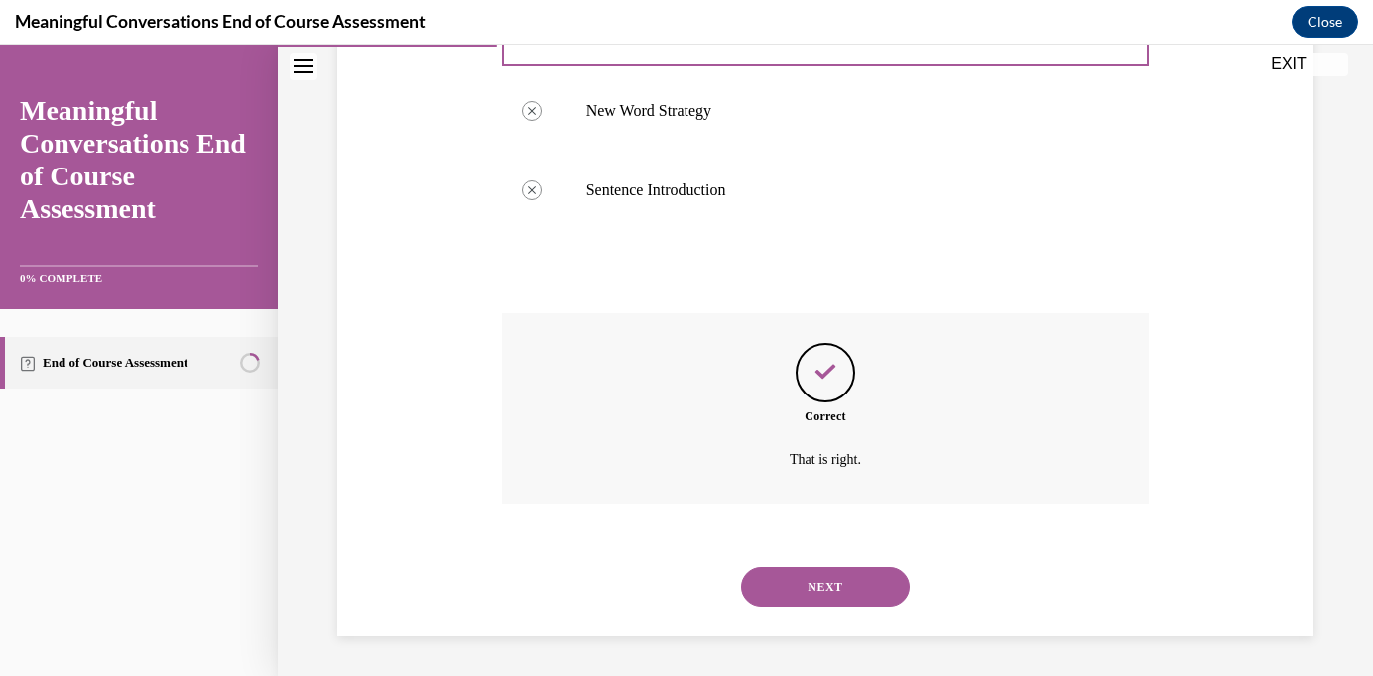
click at [816, 591] on button "NEXT" at bounding box center [825, 587] width 169 height 40
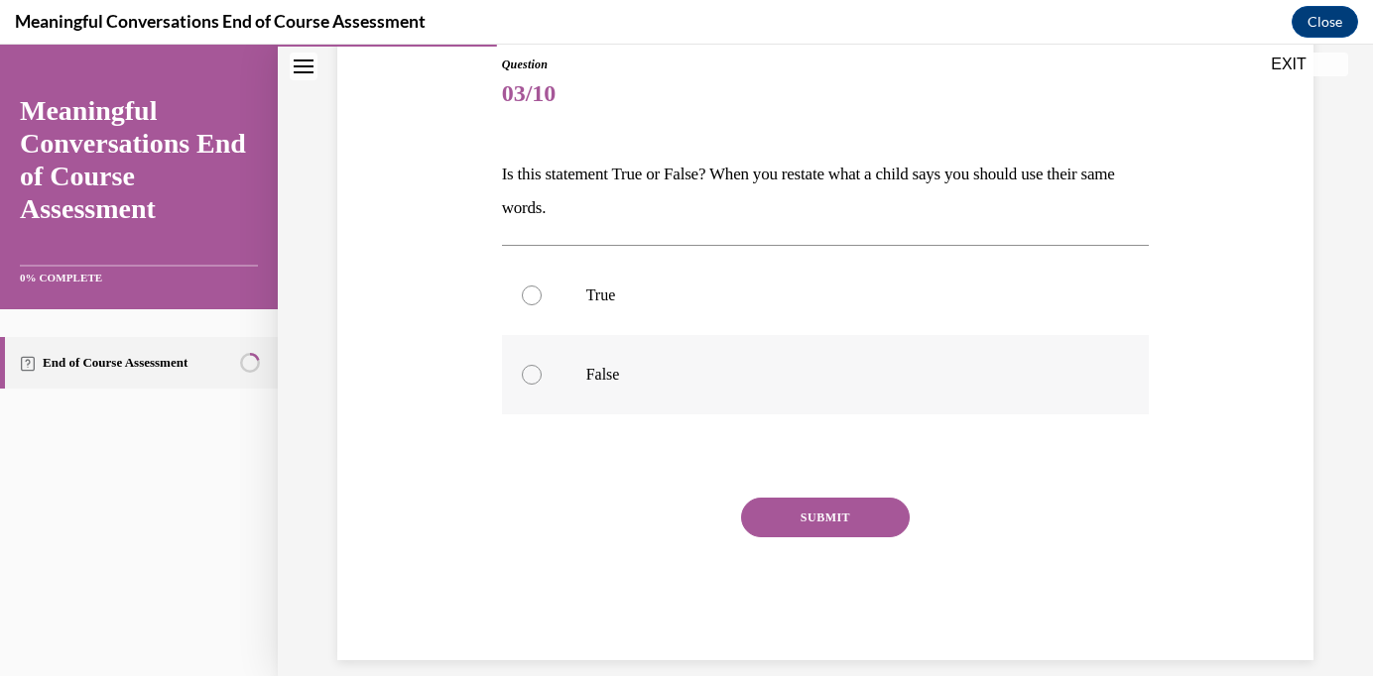
click at [719, 366] on p "False" at bounding box center [843, 375] width 514 height 20
click at [541, 366] on input "False" at bounding box center [532, 375] width 20 height 20
radio input "true"
click at [817, 517] on button "SUBMIT" at bounding box center [825, 518] width 169 height 40
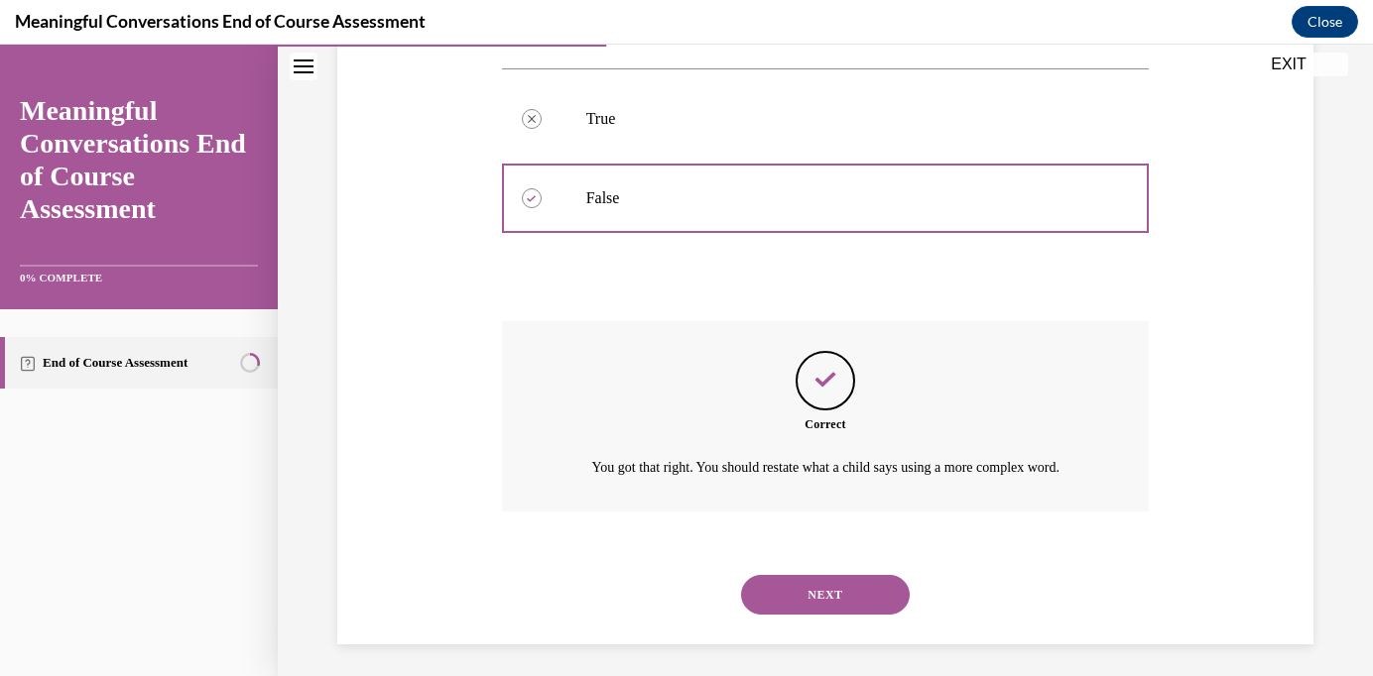
scroll to position [405, 0]
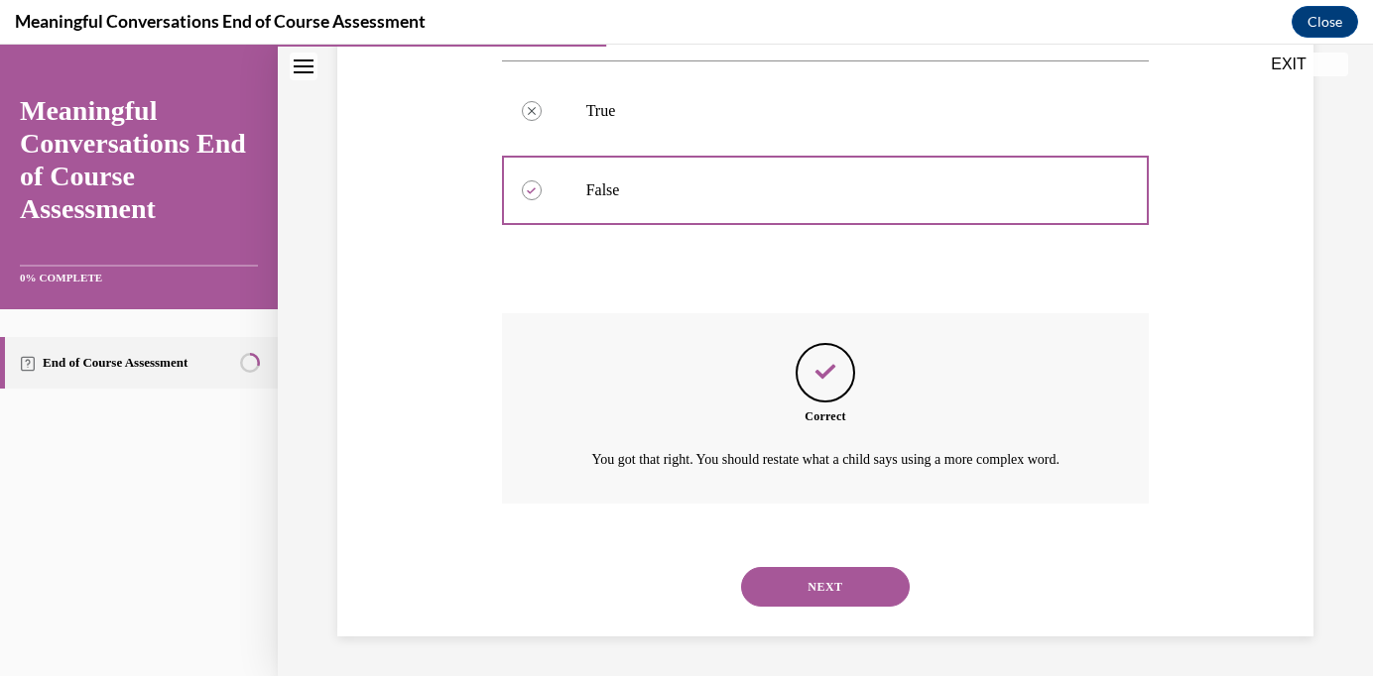
click at [845, 588] on button "NEXT" at bounding box center [825, 587] width 169 height 40
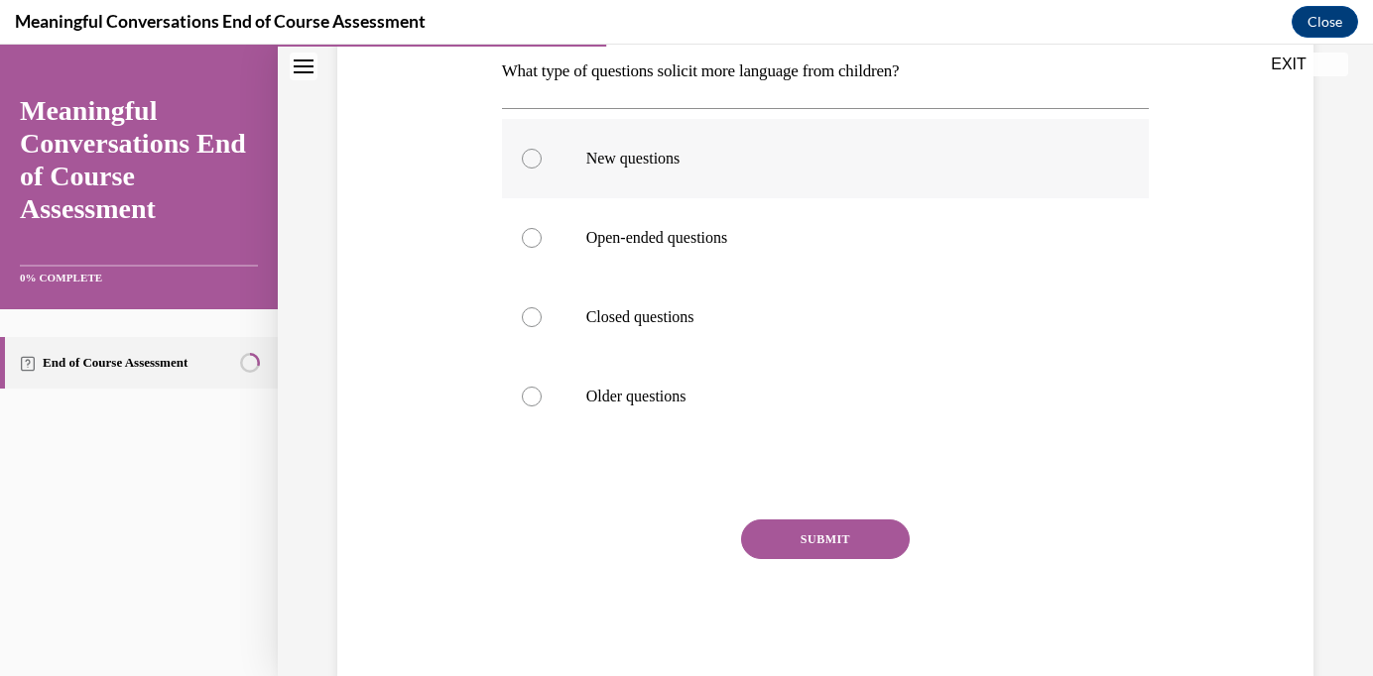
scroll to position [322, 0]
click at [716, 244] on p "Open-ended questions" at bounding box center [843, 239] width 514 height 20
click at [541, 244] on input "Open-ended questions" at bounding box center [532, 239] width 20 height 20
radio input "true"
click at [820, 541] on button "SUBMIT" at bounding box center [825, 541] width 169 height 40
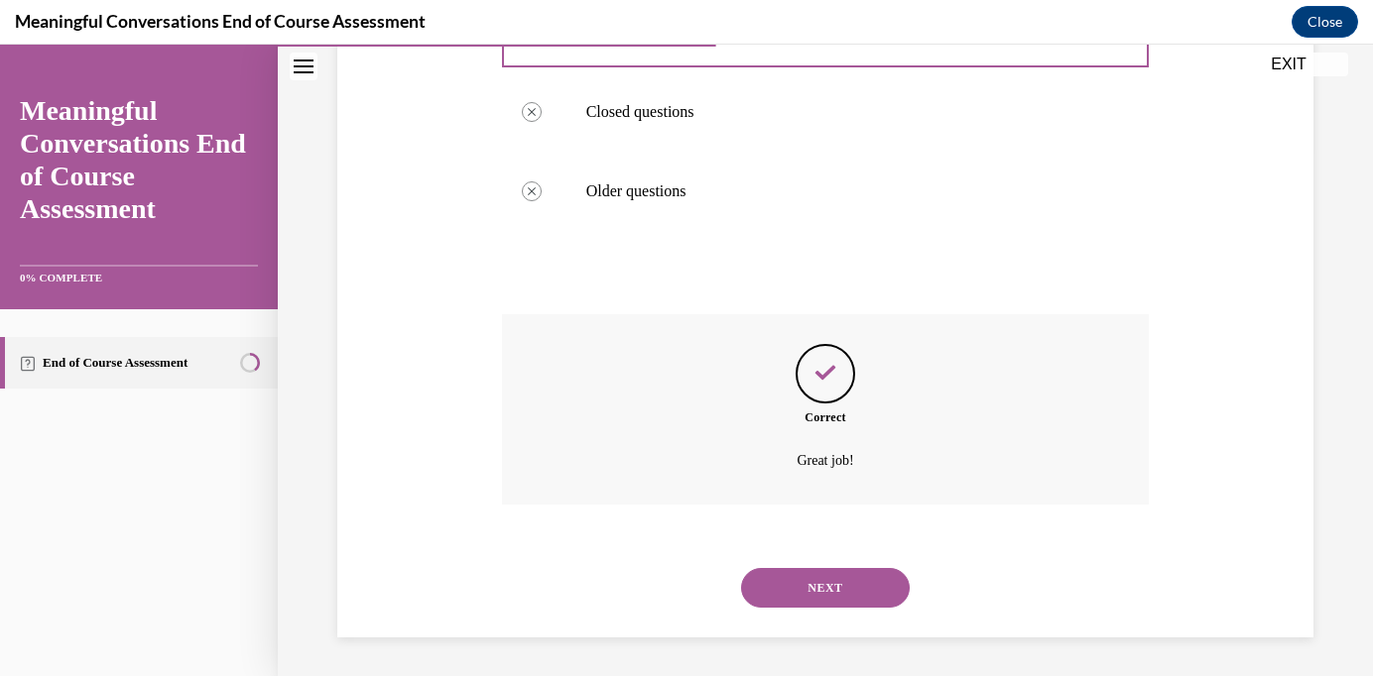
scroll to position [530, 0]
click at [843, 592] on button "NEXT" at bounding box center [825, 587] width 169 height 40
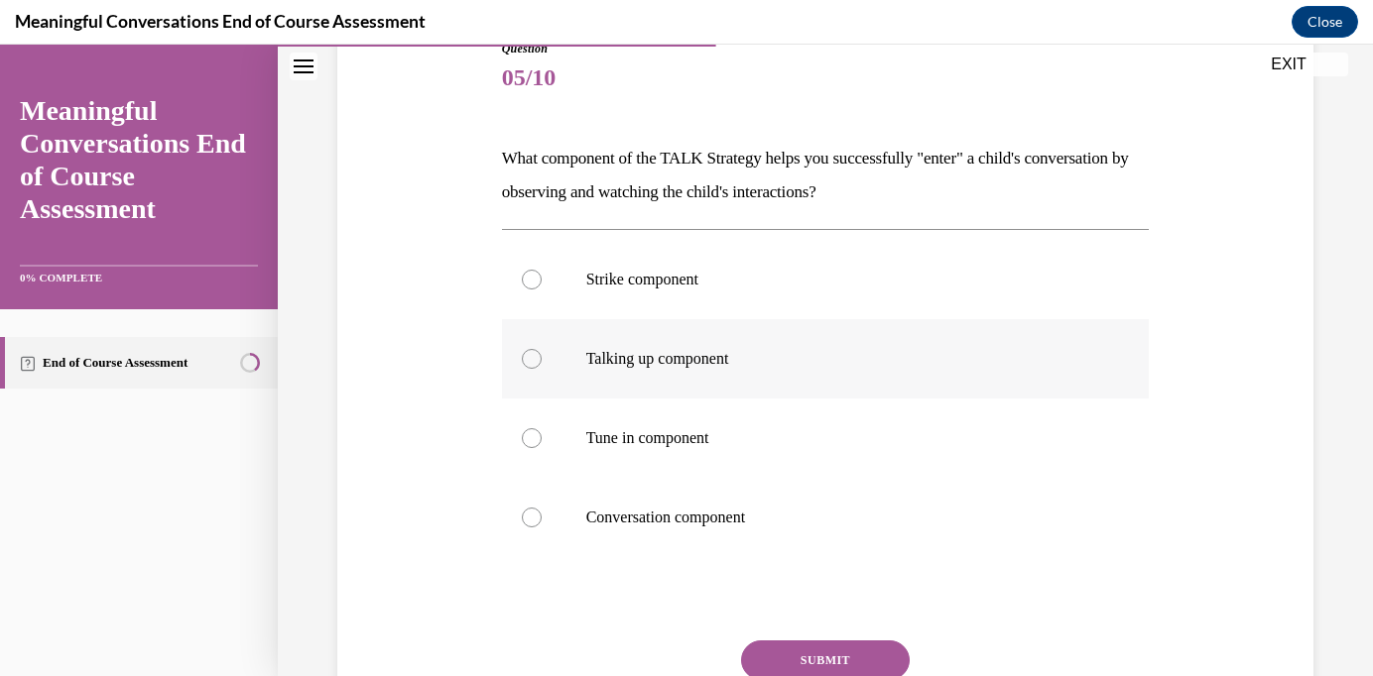
scroll to position [239, 0]
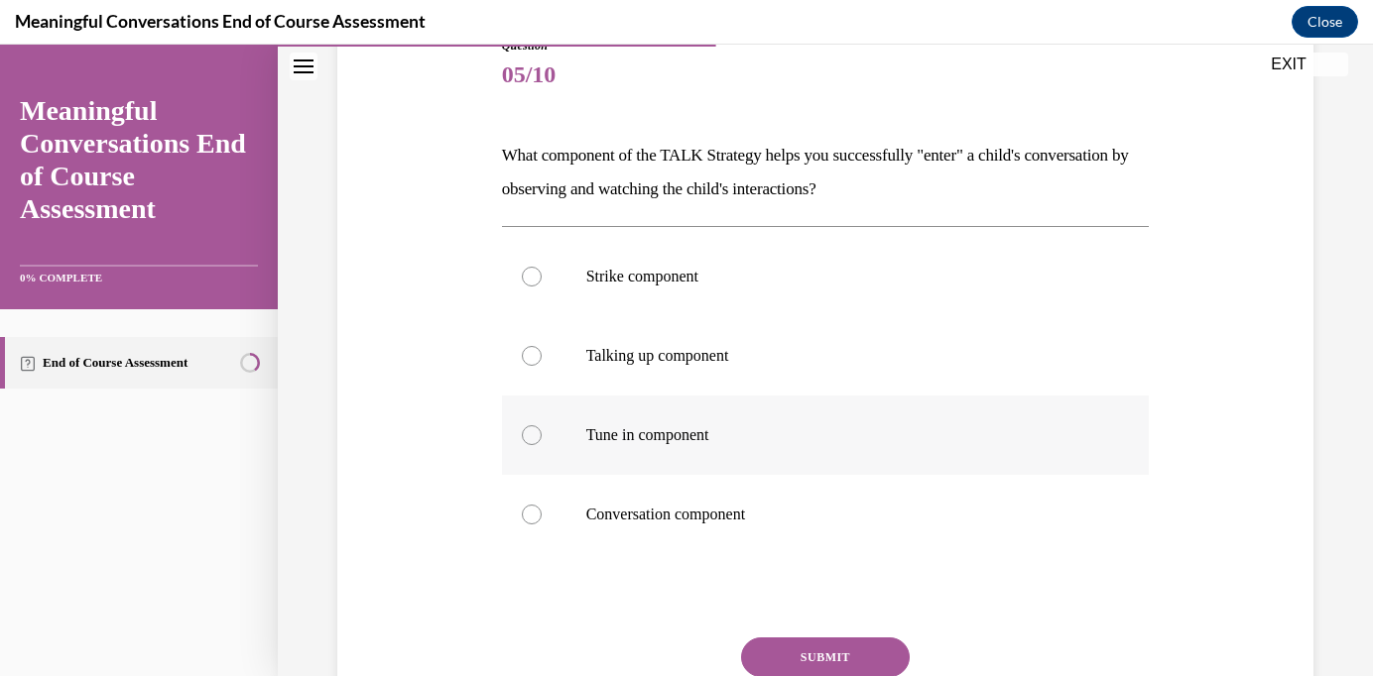
click at [680, 447] on label "Tune in component" at bounding box center [826, 435] width 648 height 79
click at [541, 445] on input "Tune in component" at bounding box center [532, 435] width 20 height 20
radio input "true"
click at [824, 650] on button "SUBMIT" at bounding box center [825, 658] width 169 height 40
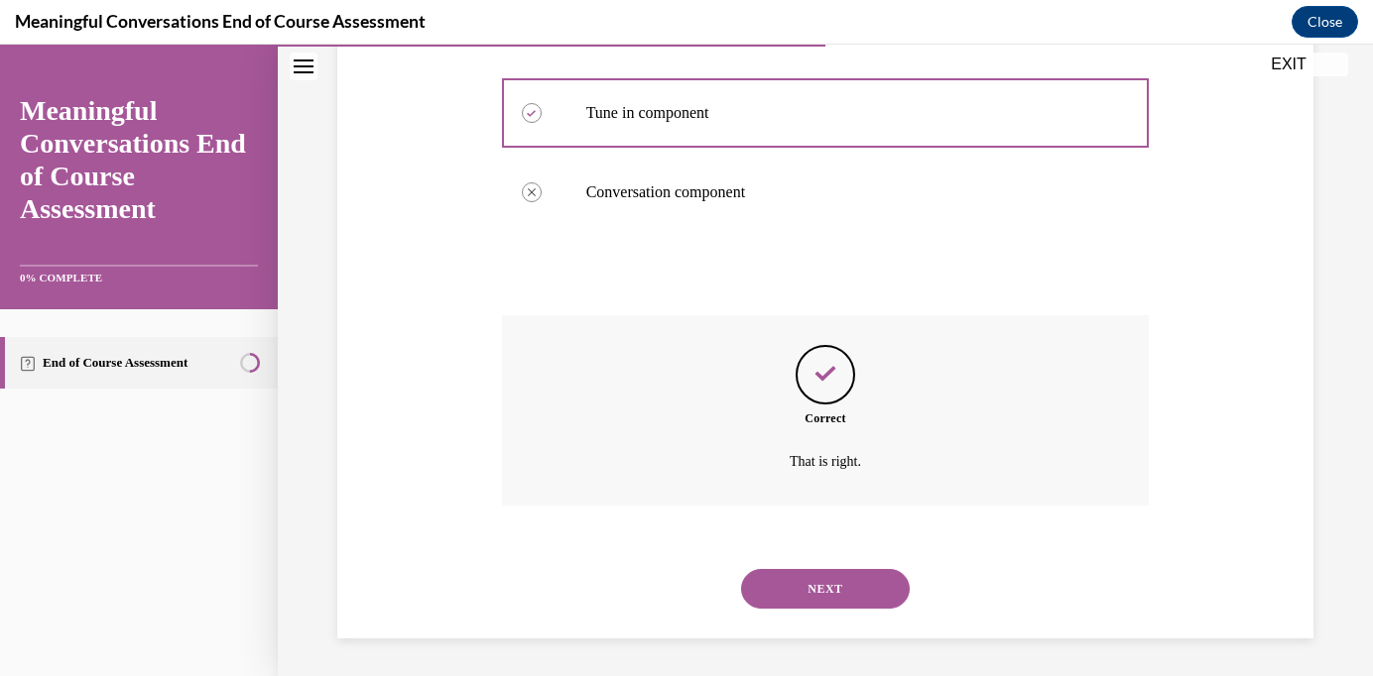
scroll to position [563, 0]
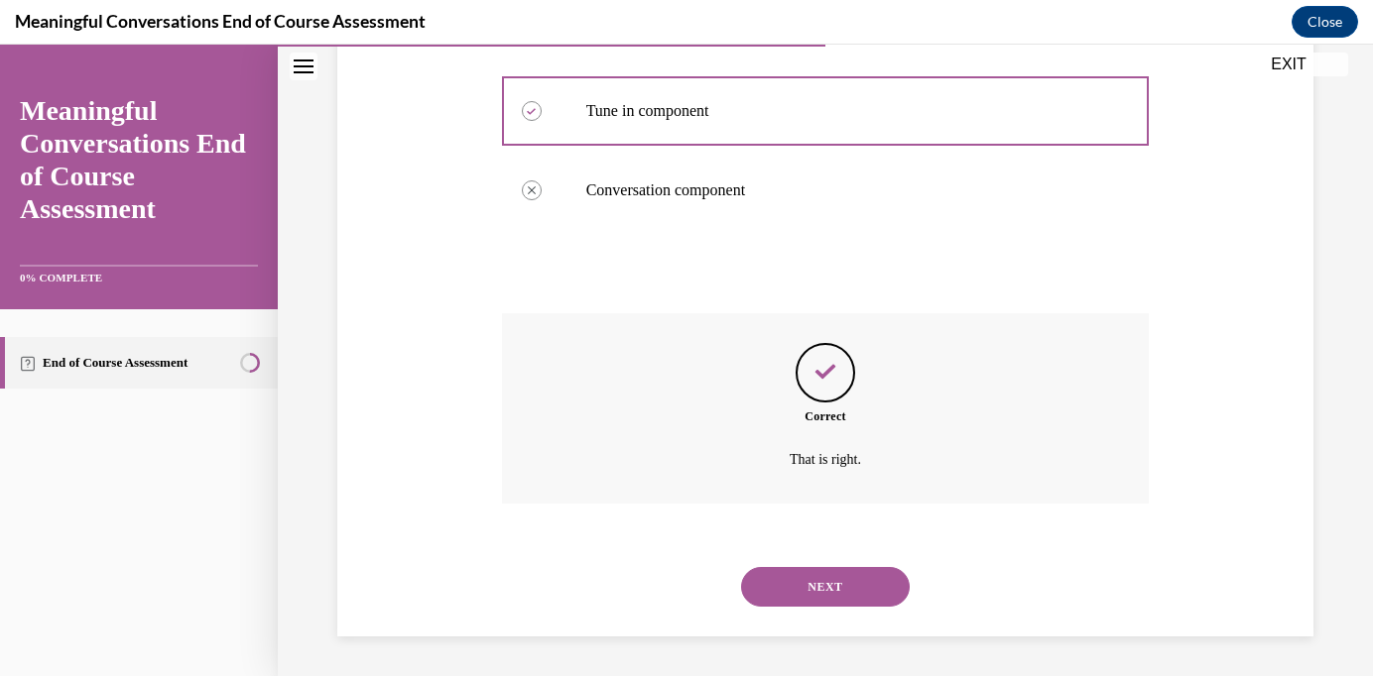
click at [810, 590] on button "NEXT" at bounding box center [825, 587] width 169 height 40
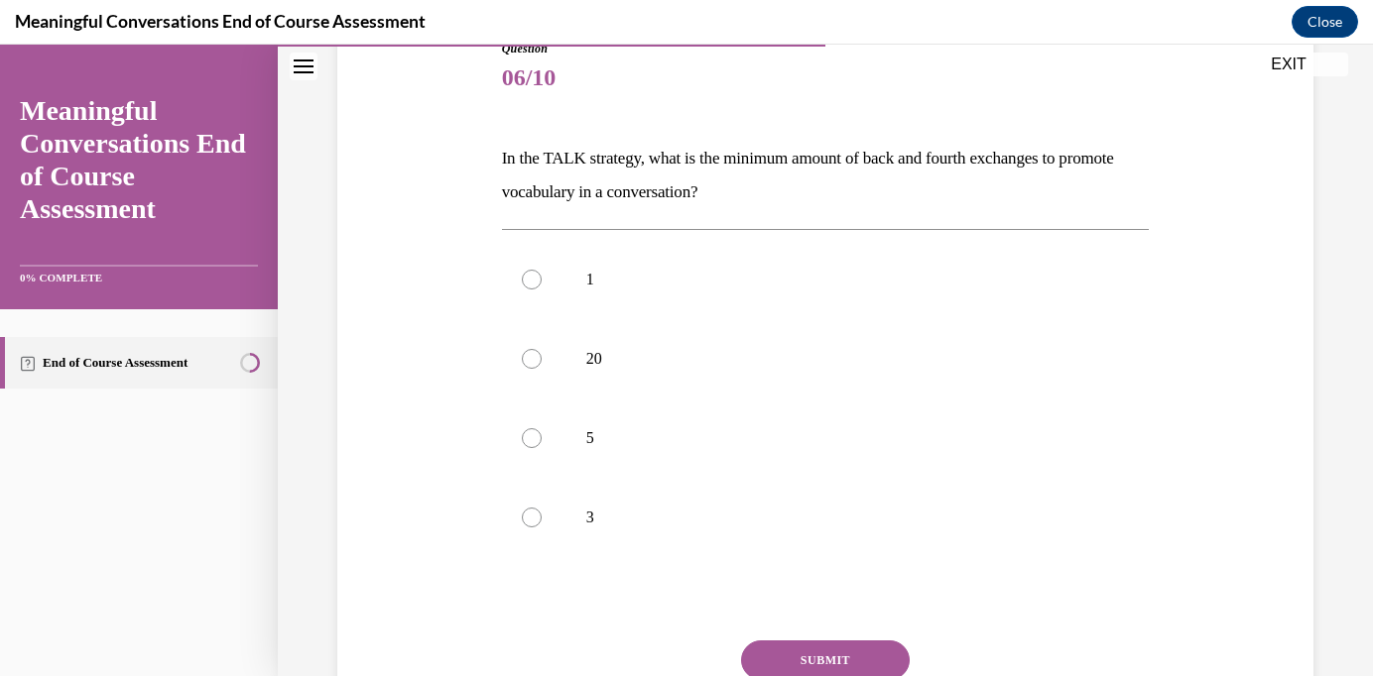
scroll to position [237, 0]
click at [575, 457] on label "5" at bounding box center [826, 437] width 648 height 79
click at [541, 447] on input "5" at bounding box center [532, 437] width 20 height 20
radio input "true"
click at [814, 656] on button "SUBMIT" at bounding box center [825, 660] width 169 height 40
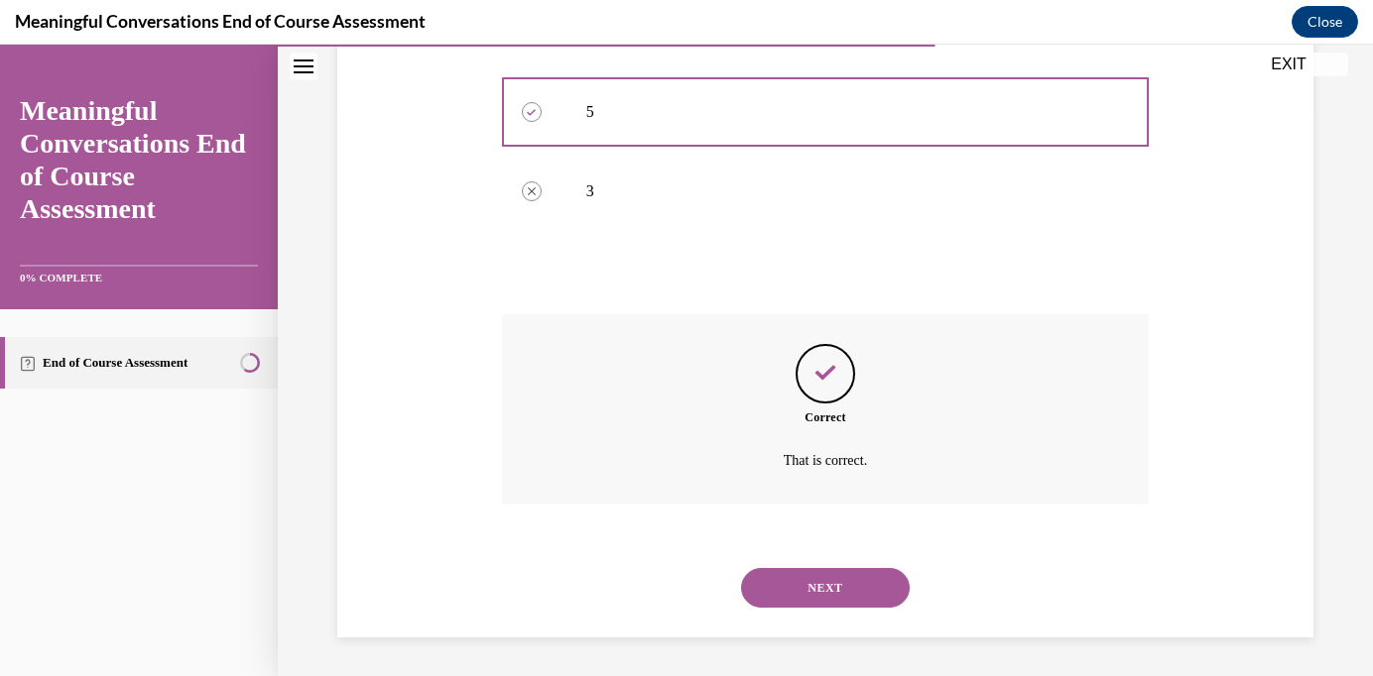
scroll to position [563, 0]
click at [813, 594] on button "NEXT" at bounding box center [825, 587] width 169 height 40
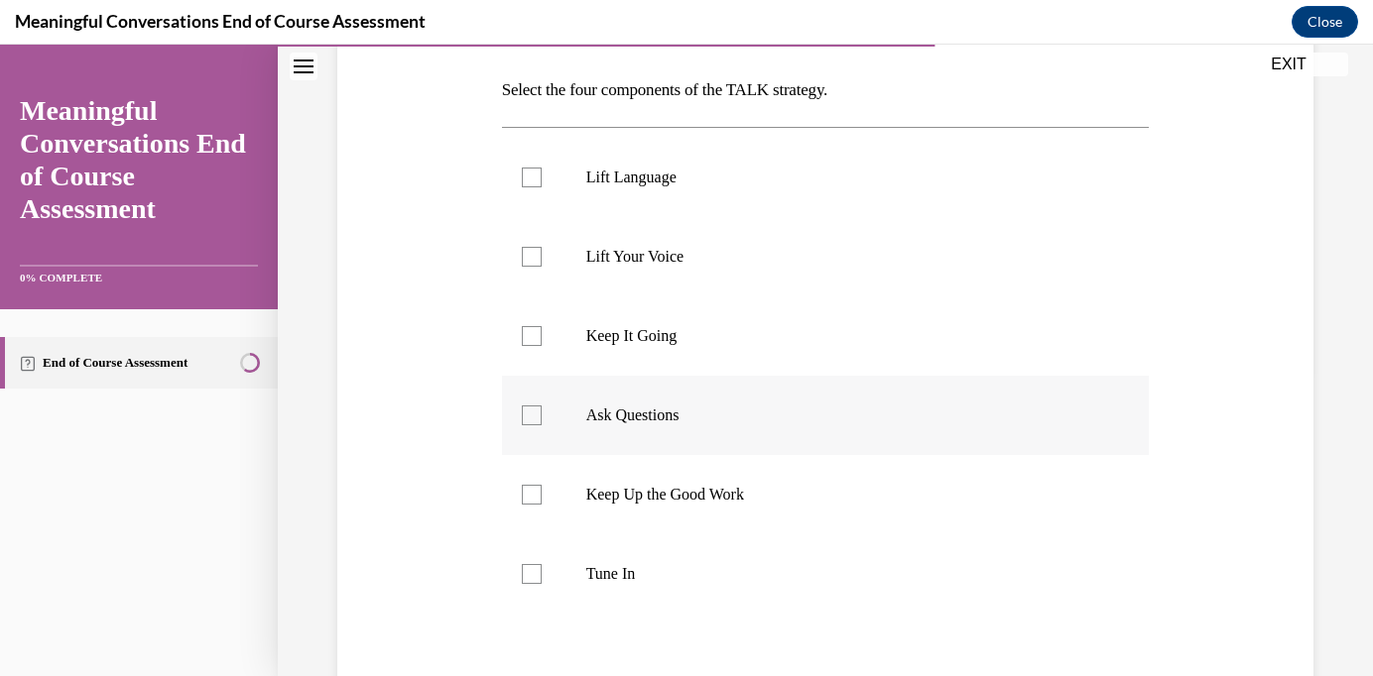
scroll to position [309, 0]
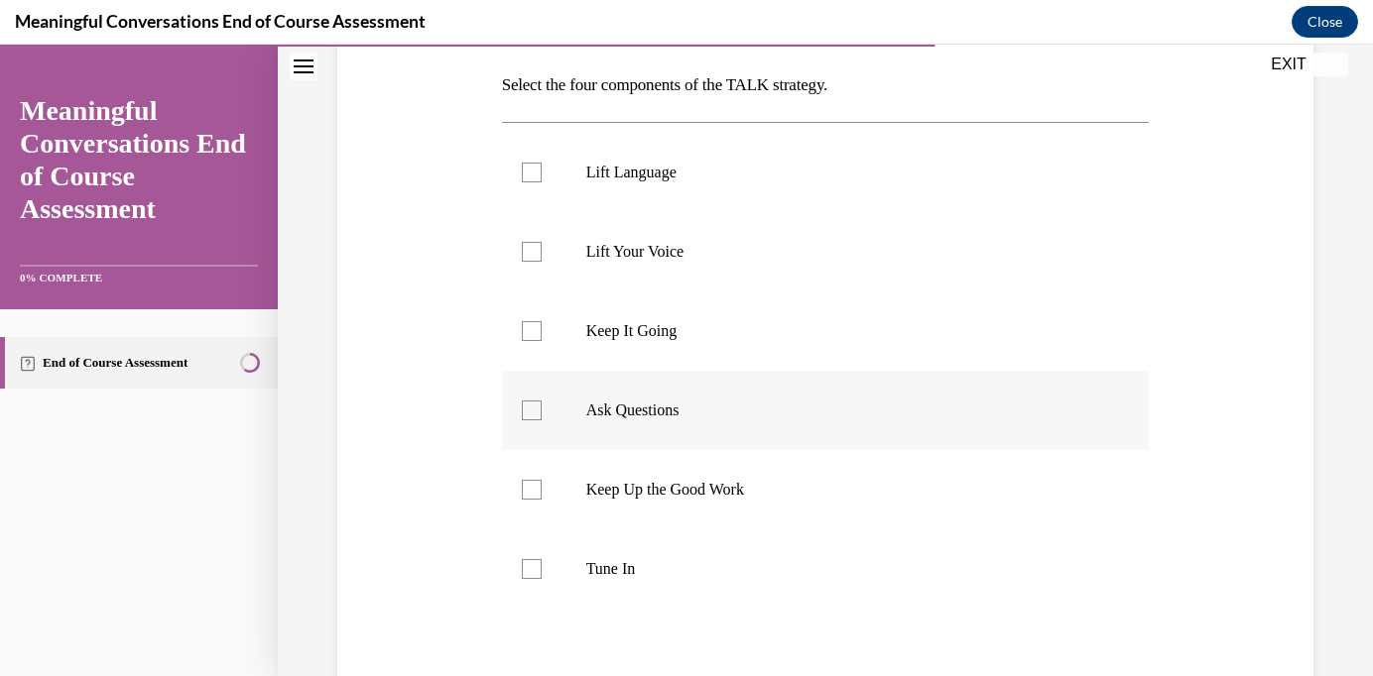
click at [760, 408] on p "Ask Questions" at bounding box center [843, 411] width 514 height 20
click at [541, 408] on input "Ask Questions" at bounding box center [532, 411] width 20 height 20
checkbox input "true"
click at [656, 555] on label "Tune In" at bounding box center [826, 569] width 648 height 79
click at [541, 559] on input "Tune In" at bounding box center [532, 569] width 20 height 20
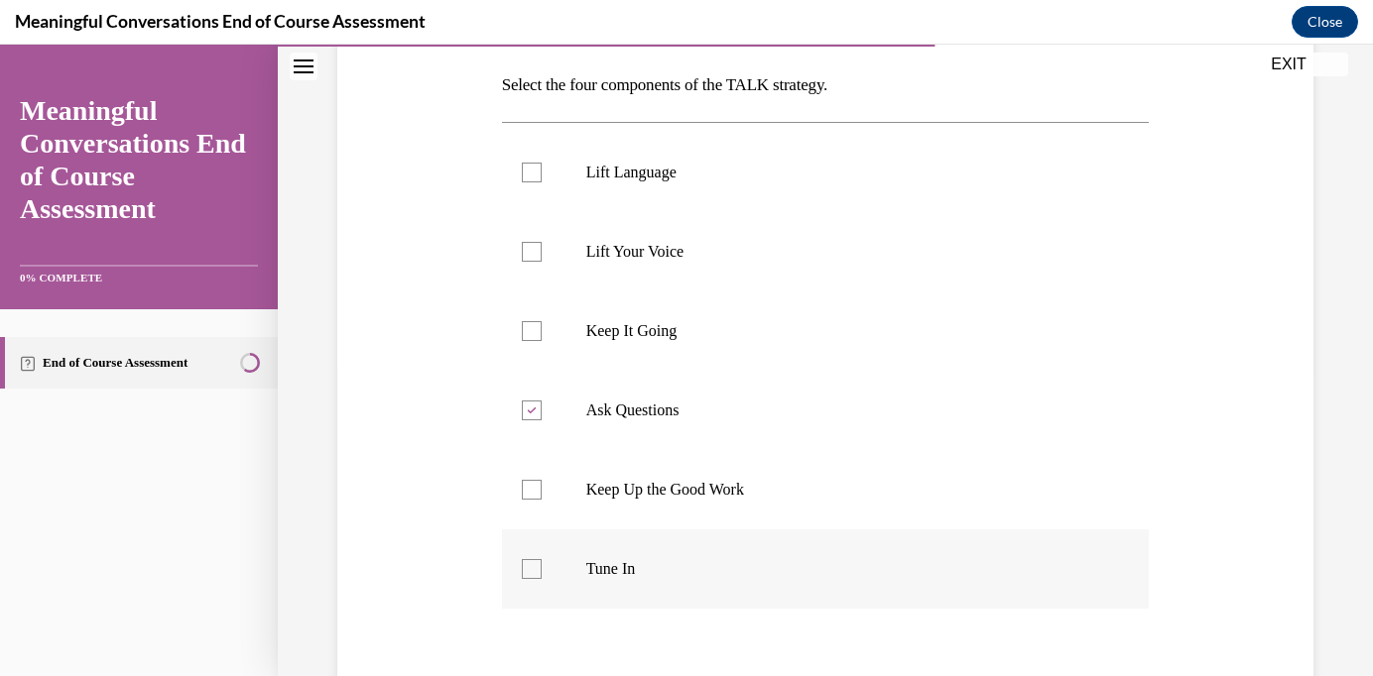
checkbox input "true"
click at [772, 320] on label "Keep It Going" at bounding box center [826, 331] width 648 height 79
click at [541, 321] on input "Keep It Going" at bounding box center [532, 331] width 20 height 20
checkbox input "true"
click at [762, 186] on label "Lift Language" at bounding box center [826, 172] width 648 height 79
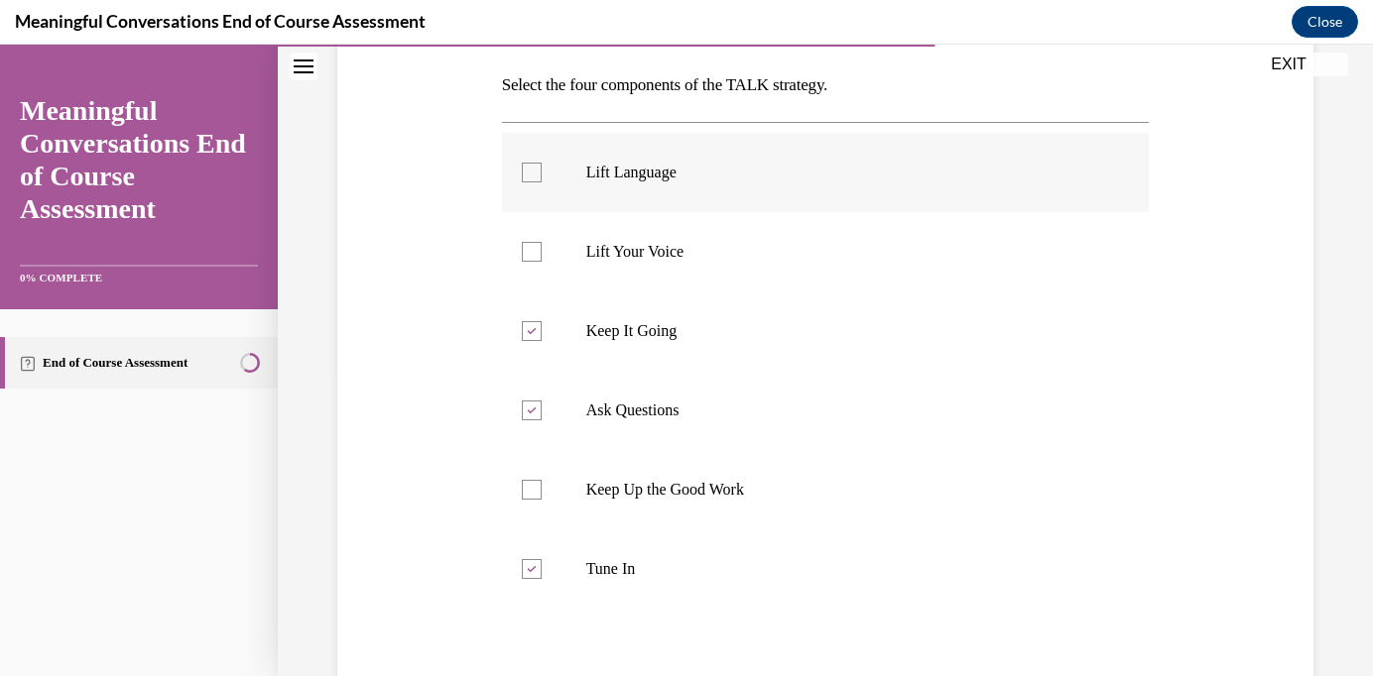
click at [541, 182] on input "Lift Language" at bounding box center [532, 173] width 20 height 20
checkbox input "true"
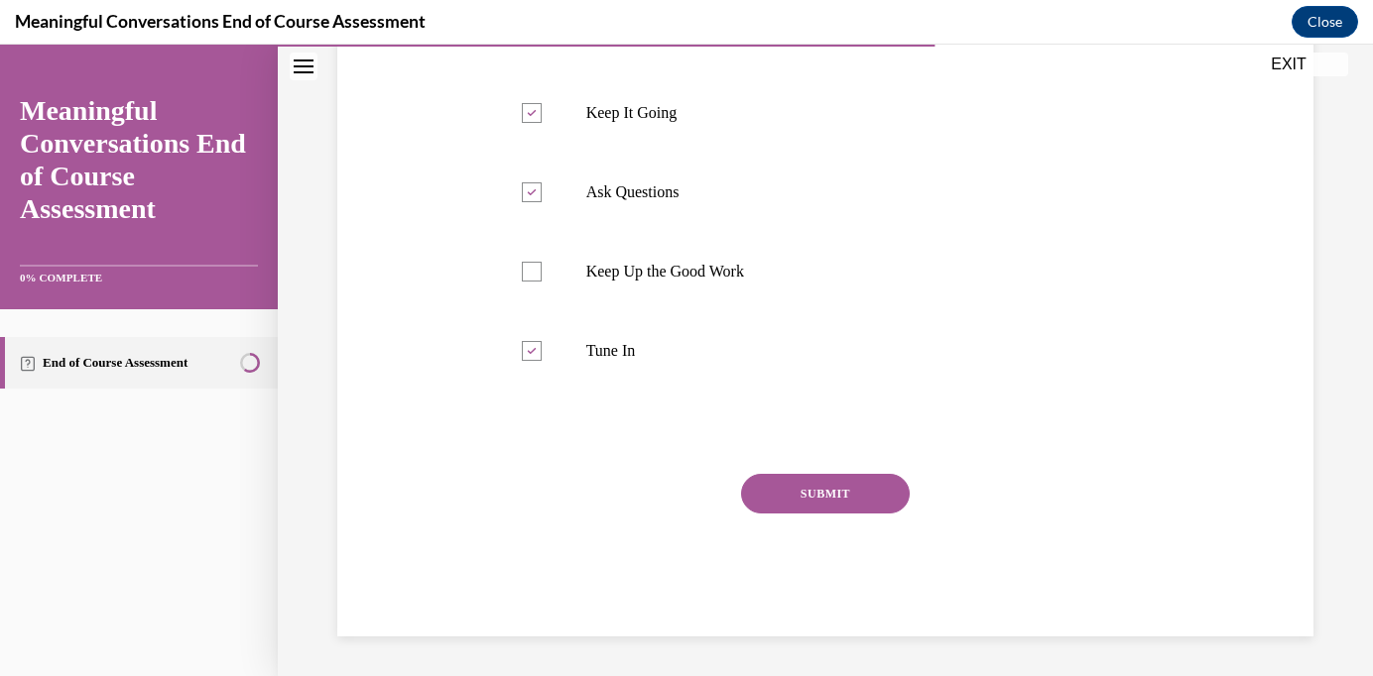
click at [846, 504] on button "SUBMIT" at bounding box center [825, 494] width 169 height 40
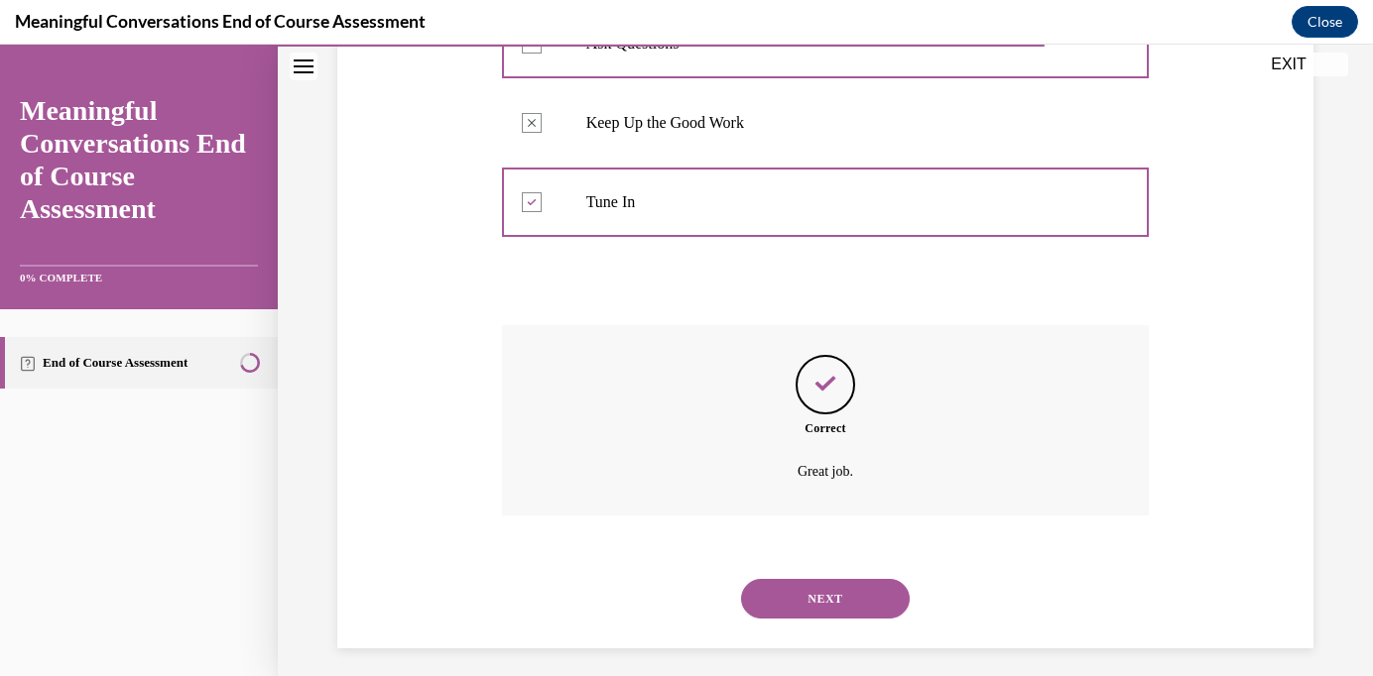
click at [839, 616] on button "NEXT" at bounding box center [825, 599] width 169 height 40
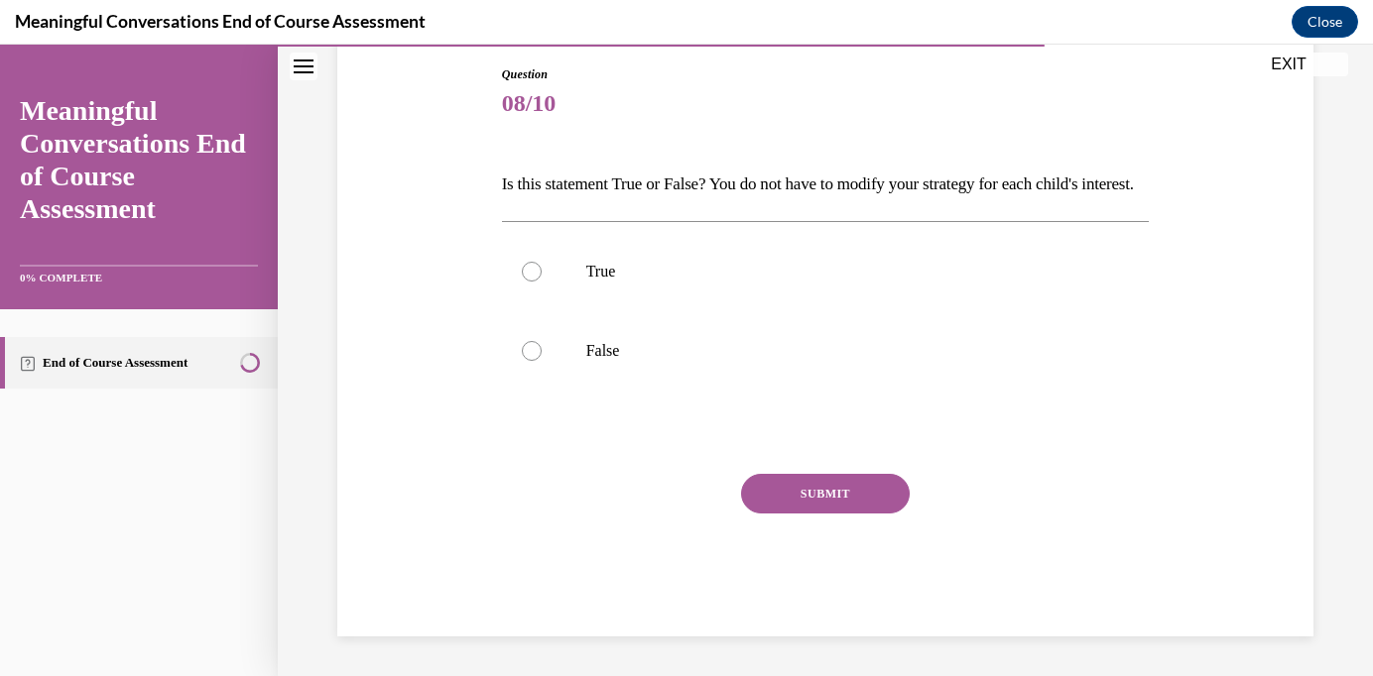
scroll to position [220, 0]
click at [757, 361] on p "False" at bounding box center [843, 351] width 514 height 20
click at [541, 361] on input "False" at bounding box center [532, 351] width 20 height 20
radio input "true"
click at [826, 539] on div "SUBMIT" at bounding box center [826, 523] width 648 height 99
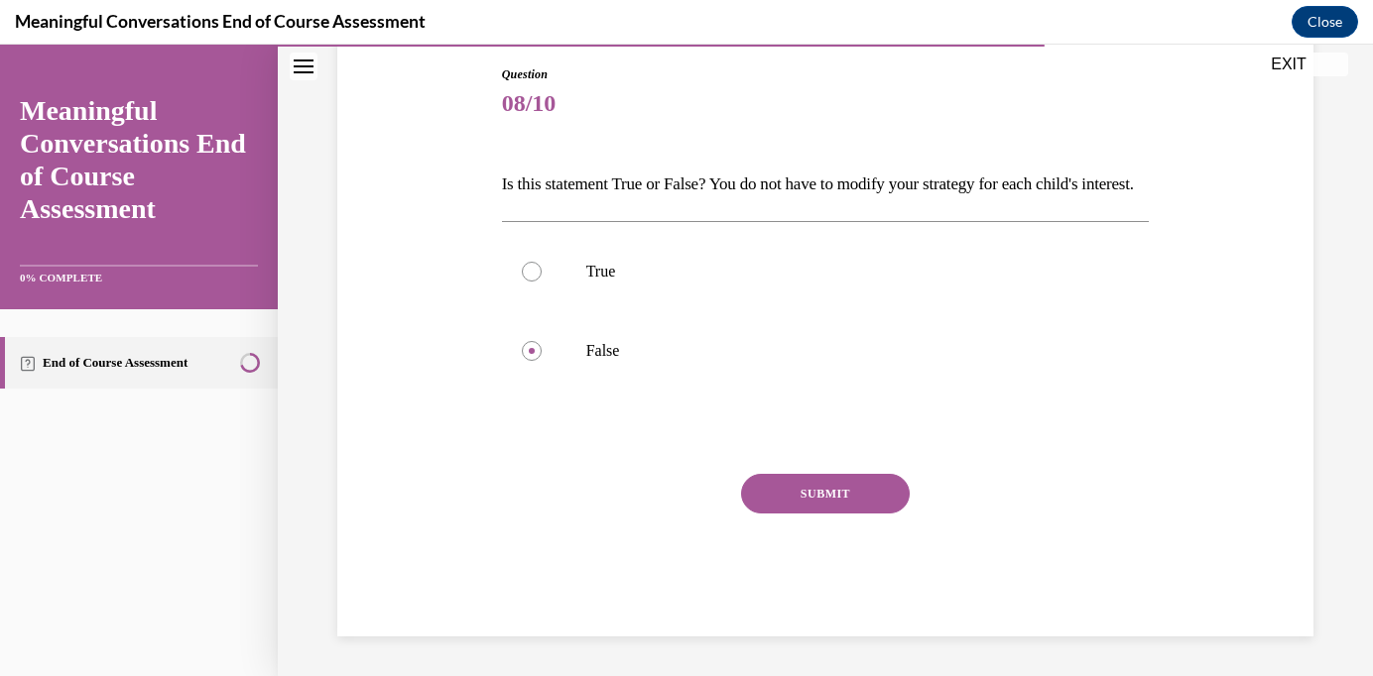
click at [821, 514] on button "SUBMIT" at bounding box center [825, 494] width 169 height 40
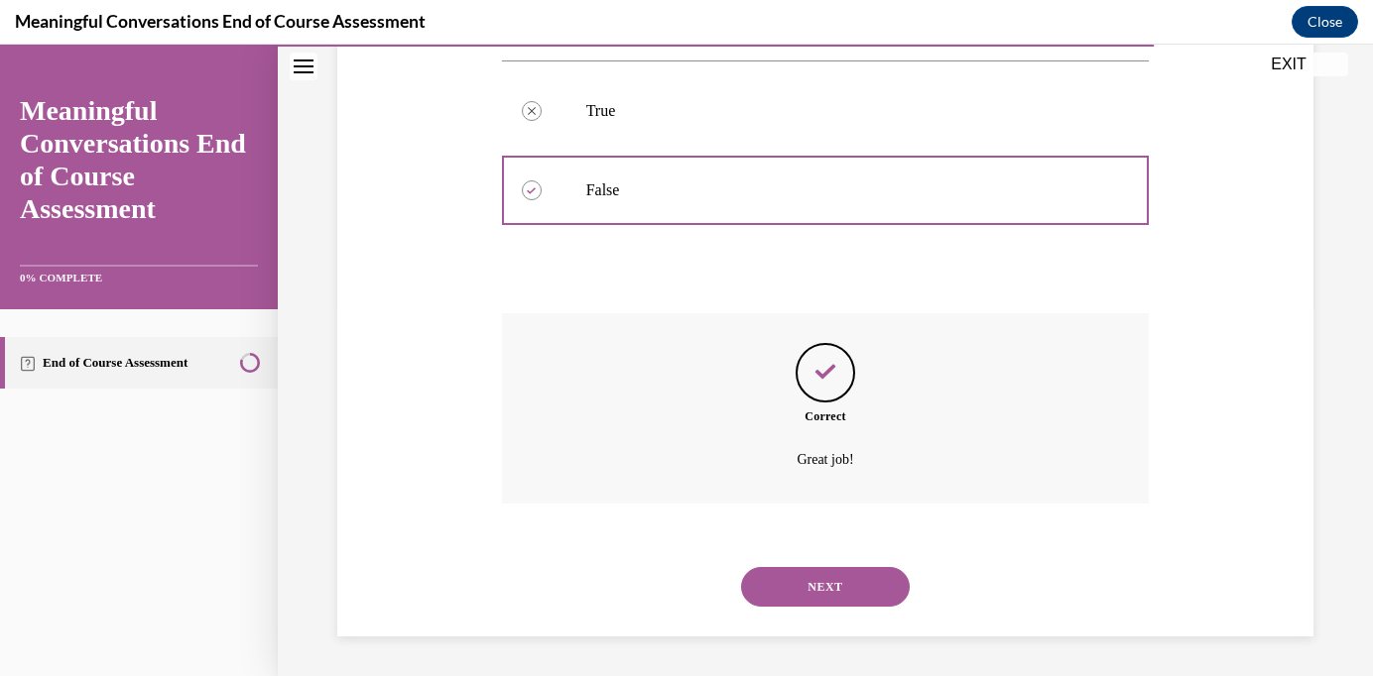
scroll to position [405, 0]
click at [839, 579] on button "NEXT" at bounding box center [825, 587] width 169 height 40
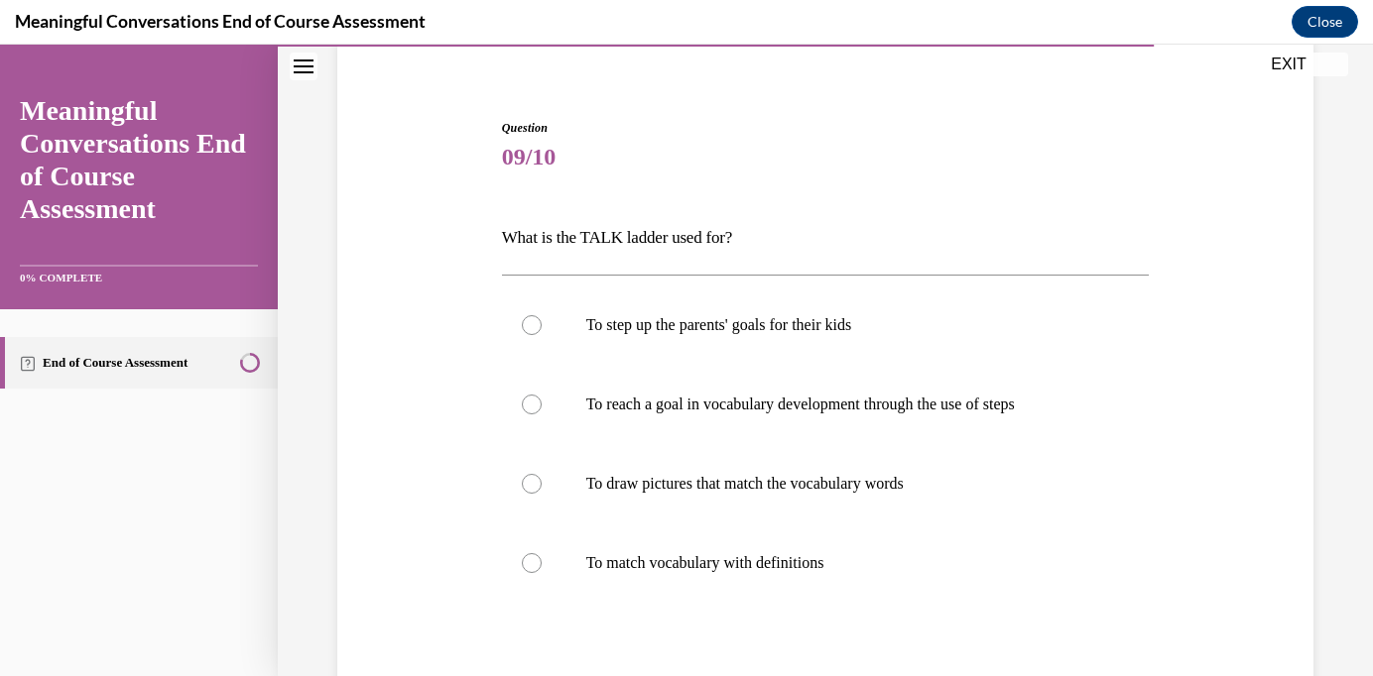
scroll to position [160, 0]
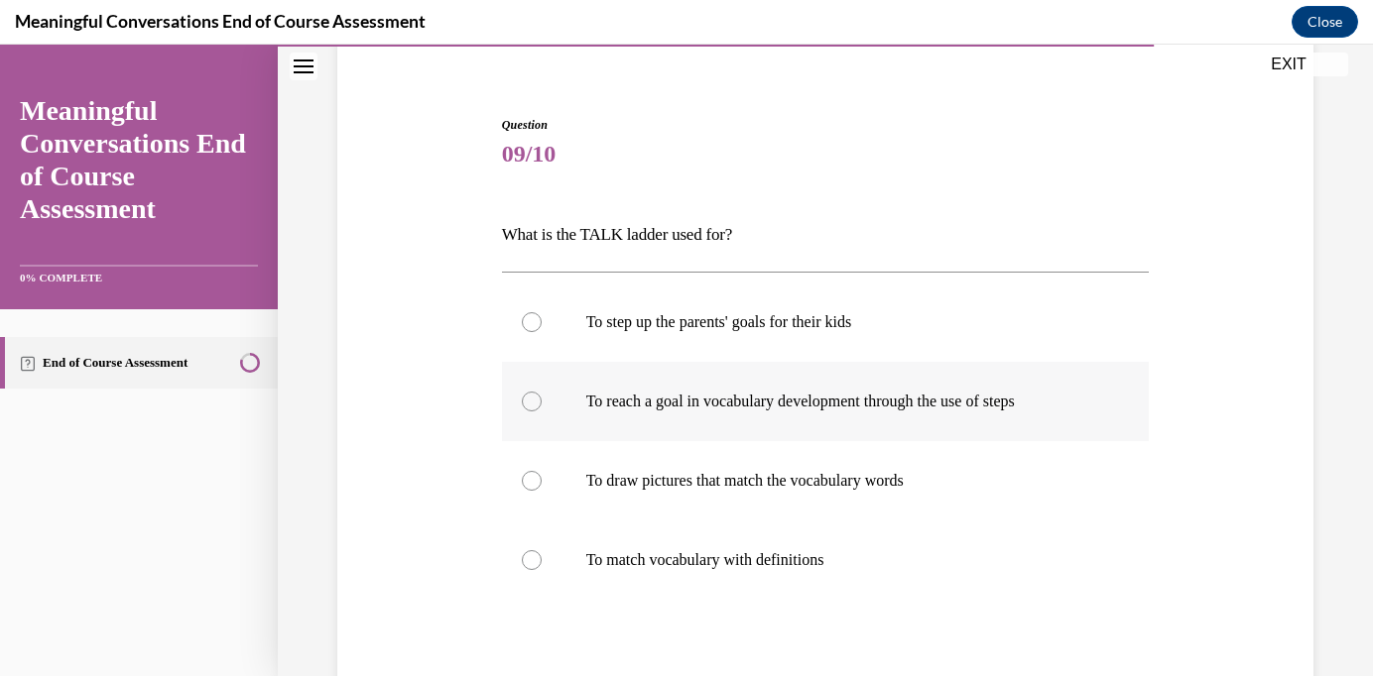
click at [872, 409] on p "To reach a goal in vocabulary development through the use of steps" at bounding box center [843, 402] width 514 height 20
click at [541, 409] on input "To reach a goal in vocabulary development through the use of steps" at bounding box center [532, 402] width 20 height 20
radio input "true"
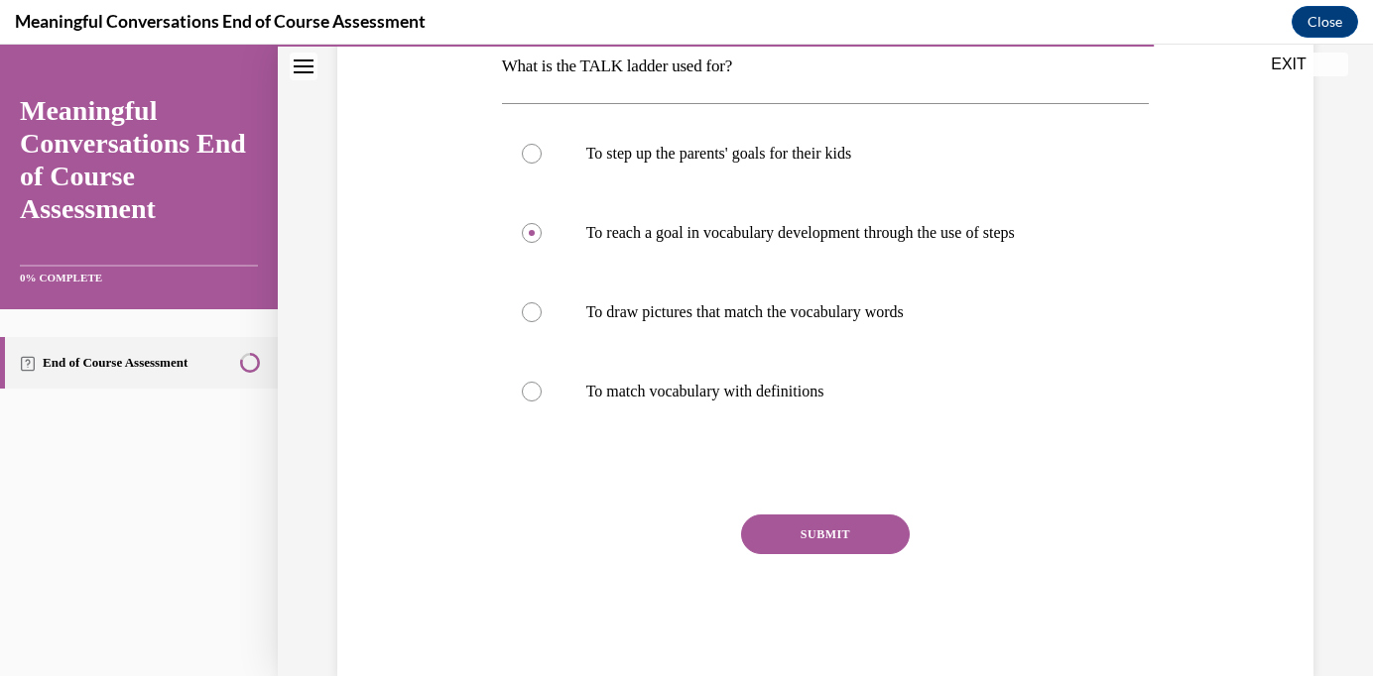
click at [832, 536] on button "SUBMIT" at bounding box center [825, 535] width 169 height 40
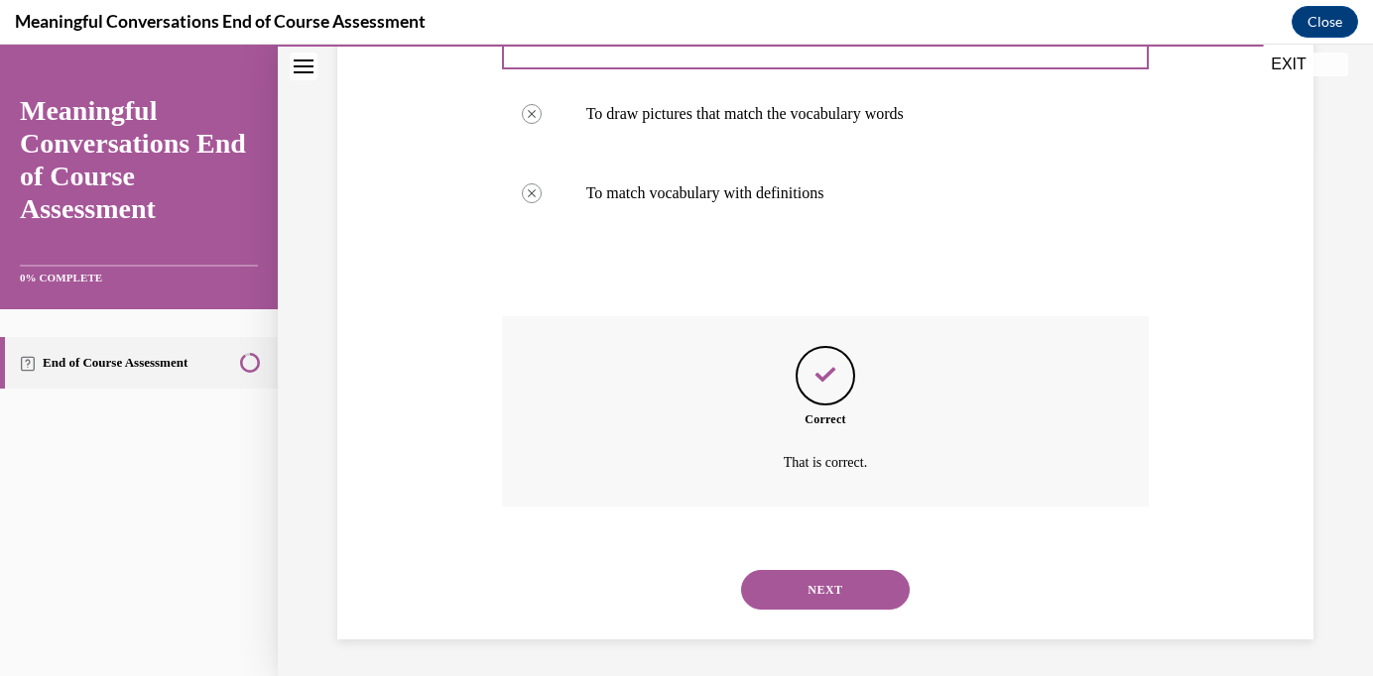
scroll to position [530, 0]
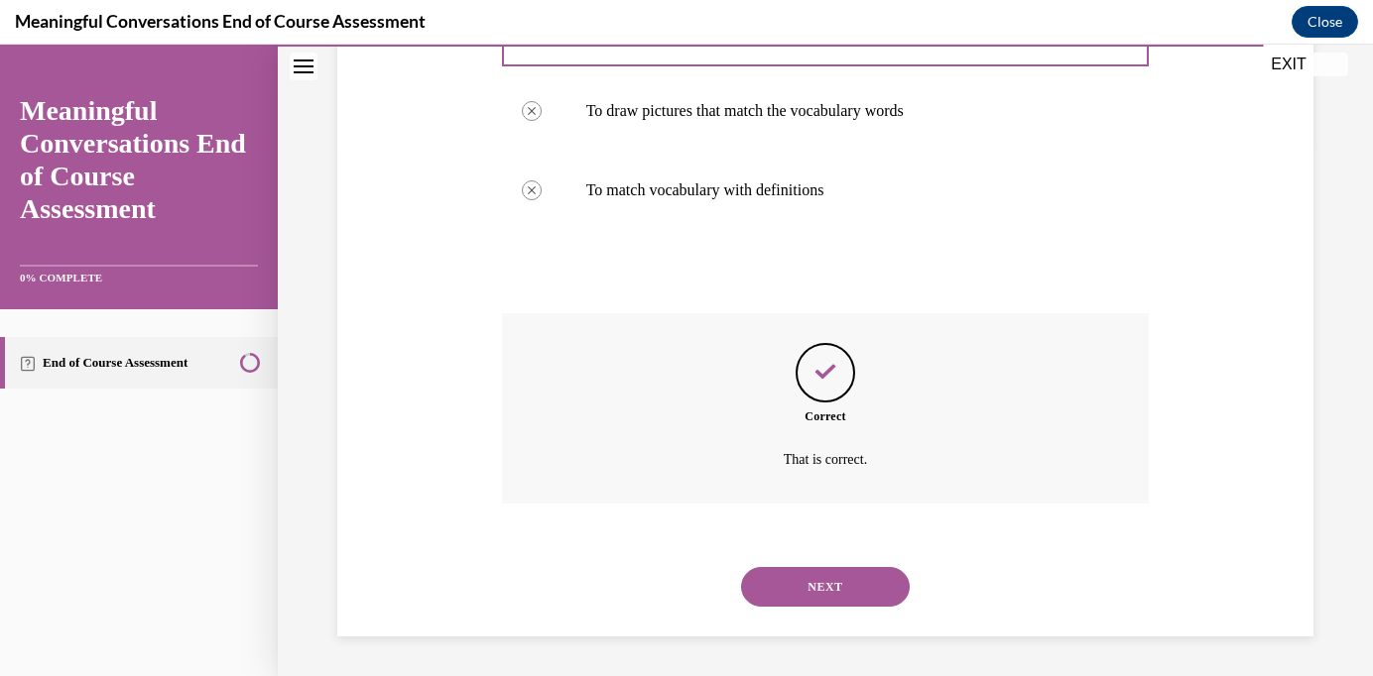
click at [830, 583] on button "NEXT" at bounding box center [825, 587] width 169 height 40
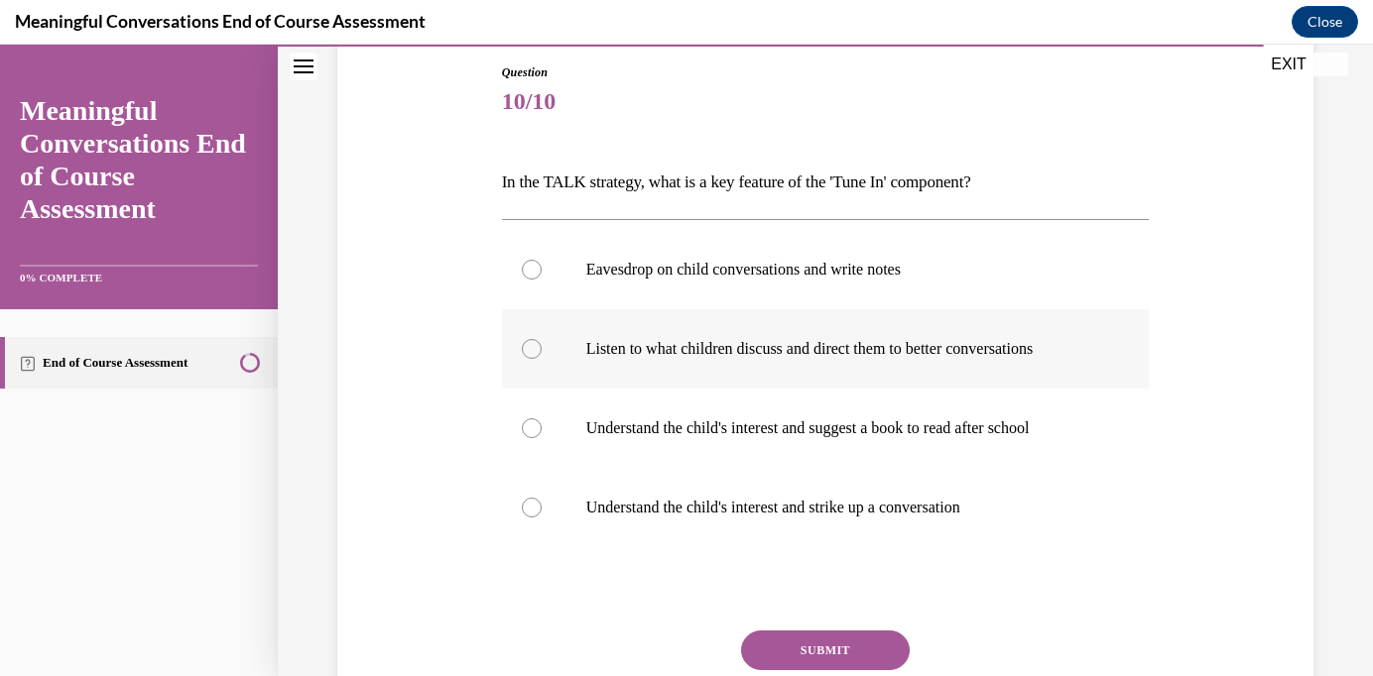
scroll to position [228, 0]
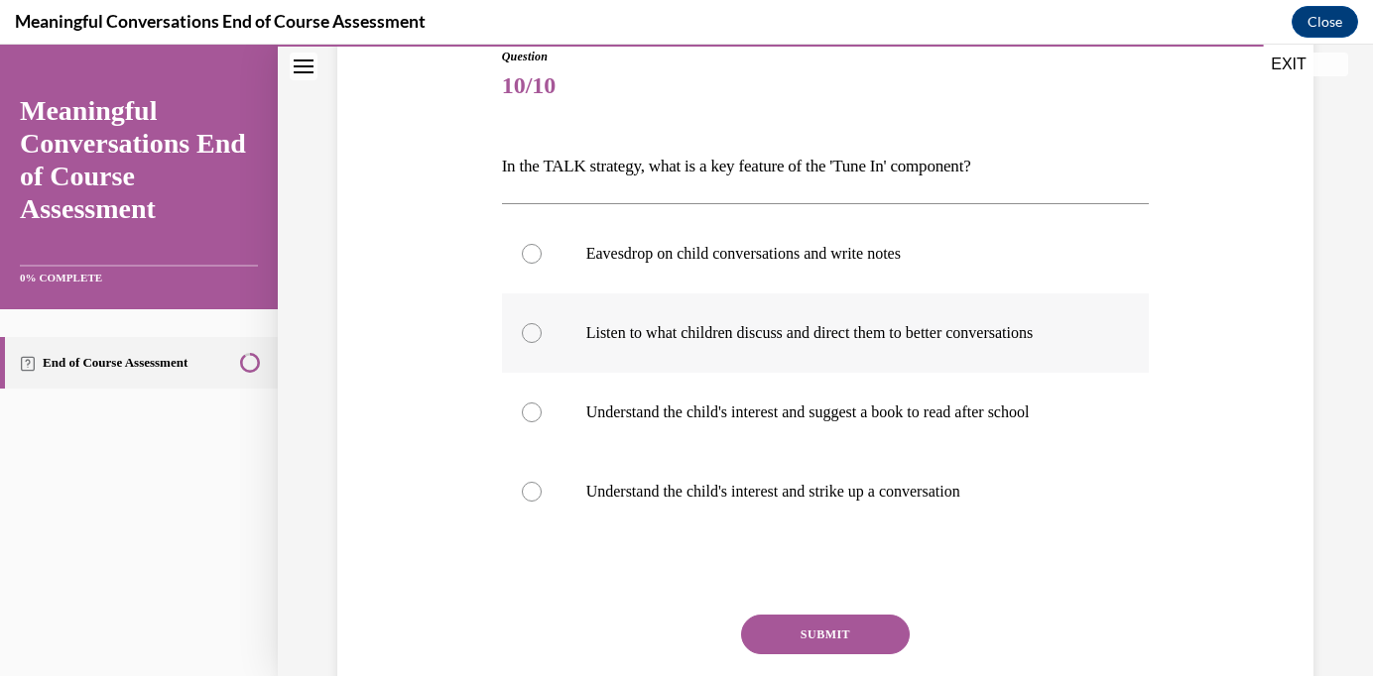
click at [739, 355] on label "Listen to what children discuss and direct them to better conversations" at bounding box center [826, 333] width 648 height 79
click at [541, 343] on input "Listen to what children discuss and direct them to better conversations" at bounding box center [532, 333] width 20 height 20
radio input "true"
click at [776, 513] on label "Understand the child's interest and strike up a conversation" at bounding box center [826, 491] width 648 height 79
click at [541, 502] on input "Understand the child's interest and strike up a conversation" at bounding box center [532, 492] width 20 height 20
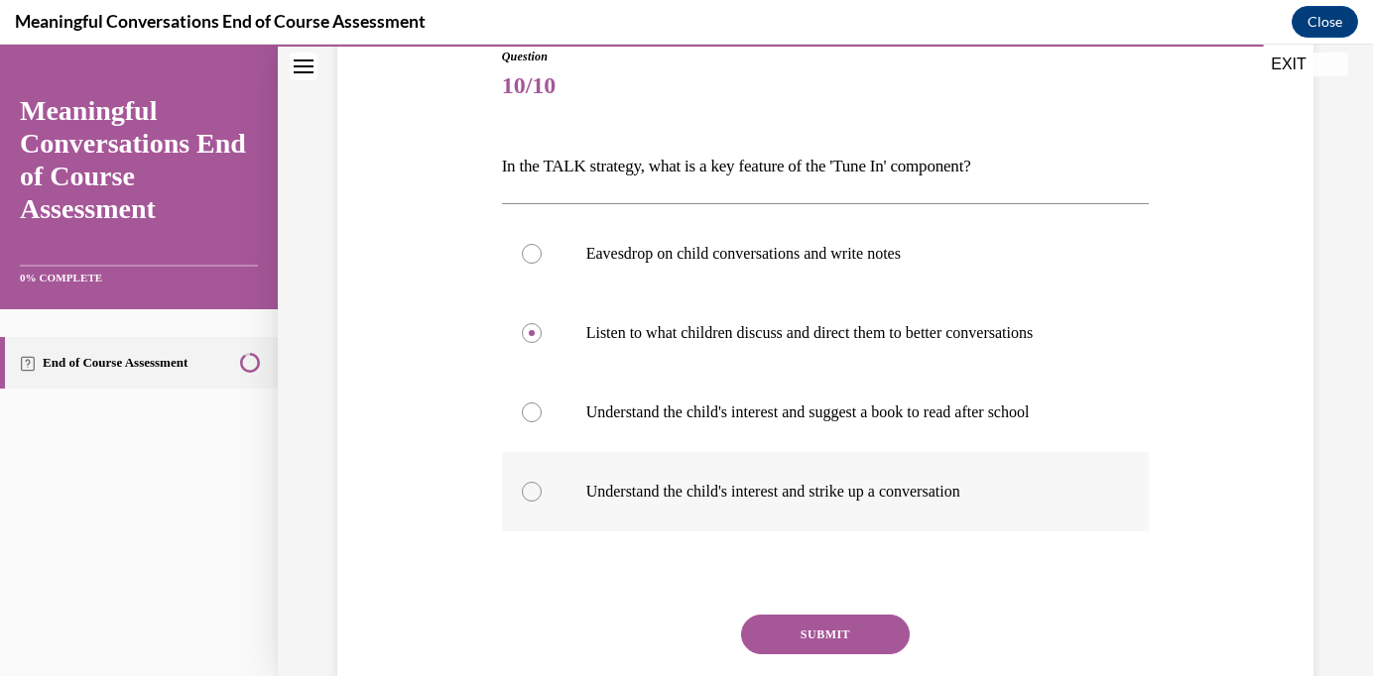
radio input "true"
click at [886, 314] on label "Listen to what children discuss and direct them to better conversations" at bounding box center [826, 333] width 648 height 79
click at [541, 323] on input "Listen to what children discuss and direct them to better conversations" at bounding box center [532, 333] width 20 height 20
radio input "true"
click at [852, 628] on button "SUBMIT" at bounding box center [825, 635] width 169 height 40
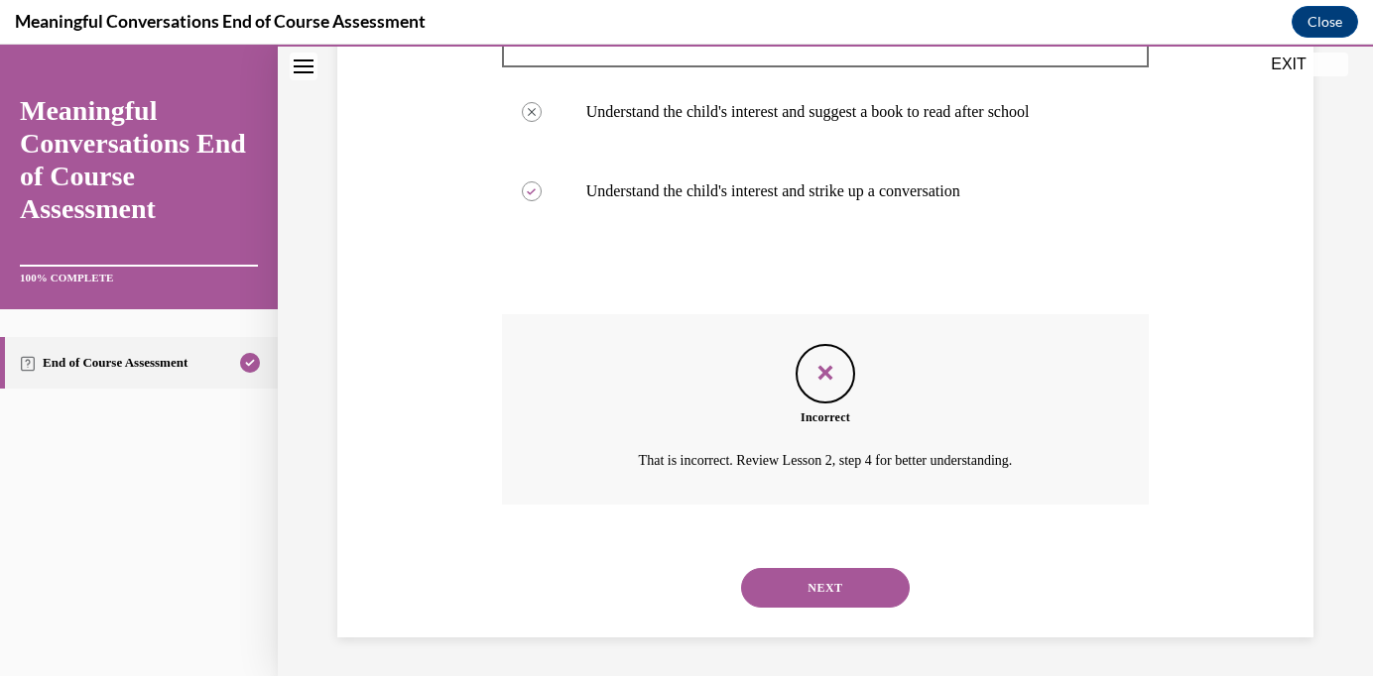
scroll to position [530, 0]
click at [850, 586] on button "NEXT" at bounding box center [825, 587] width 169 height 40
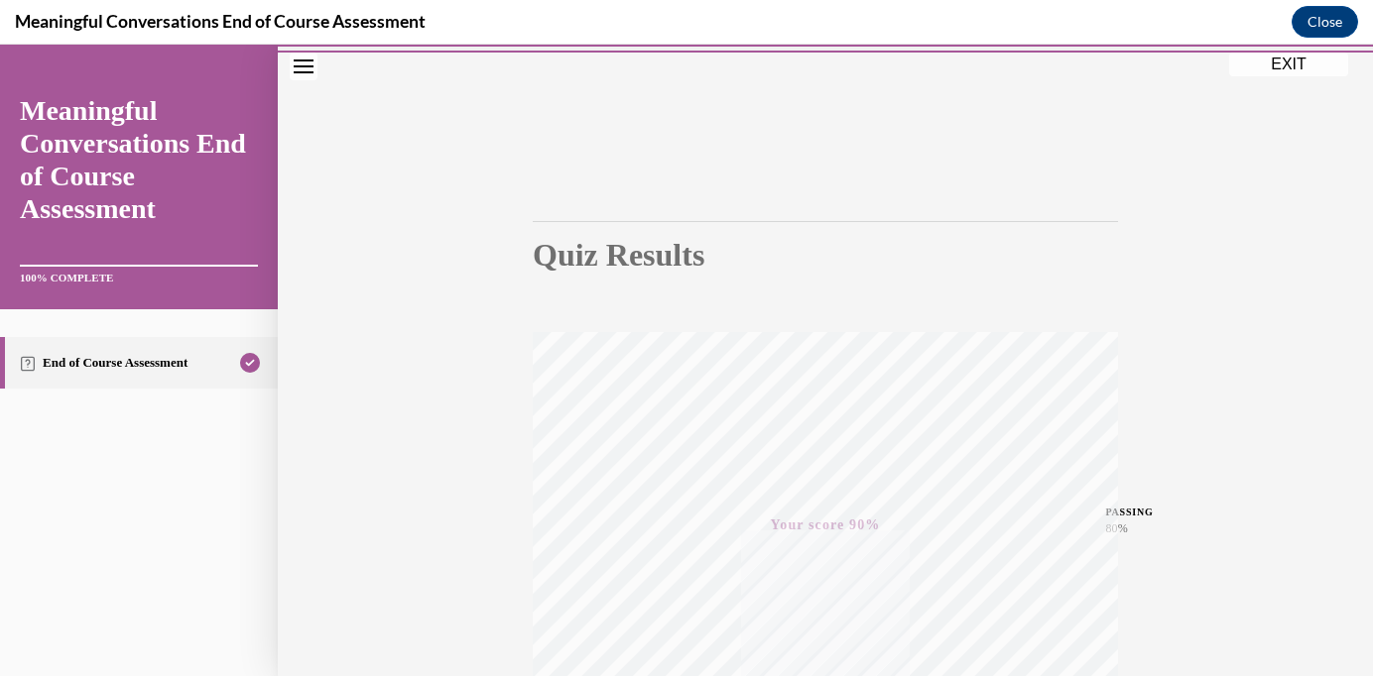
scroll to position [385, 0]
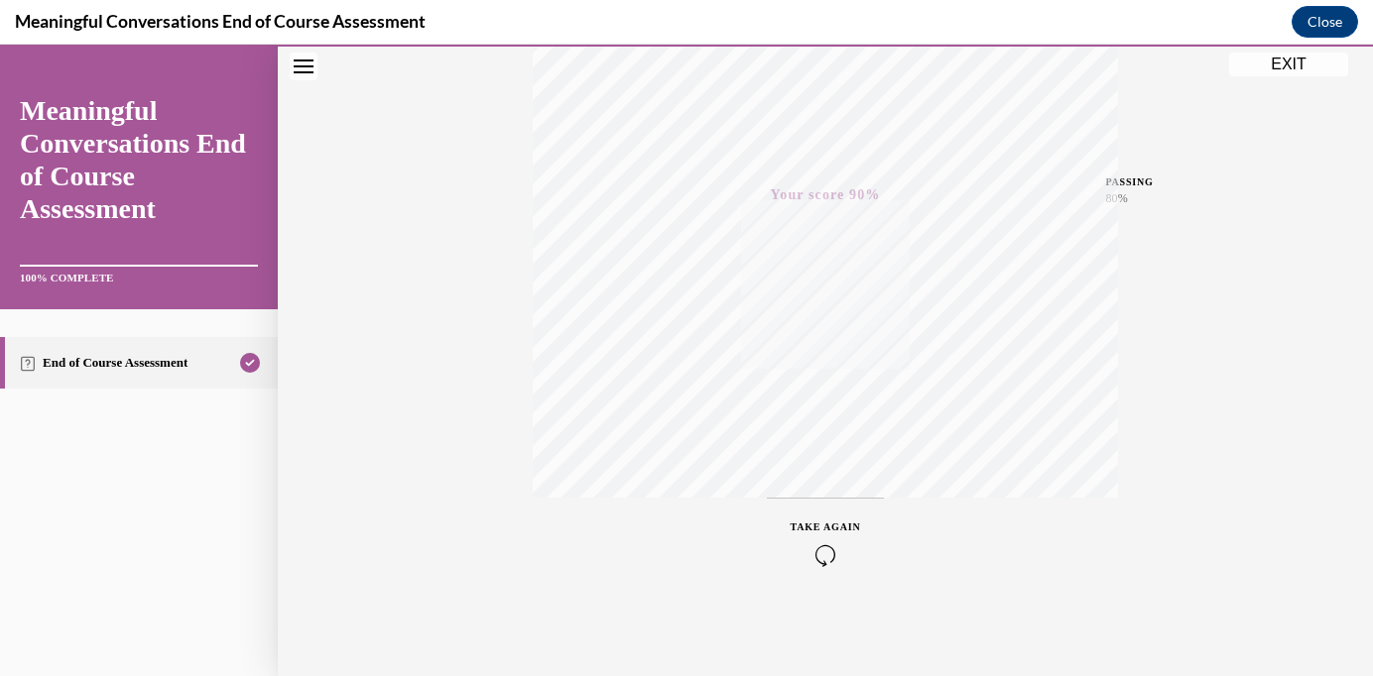
click at [1256, 65] on button "EXIT" at bounding box center [1288, 65] width 119 height 24
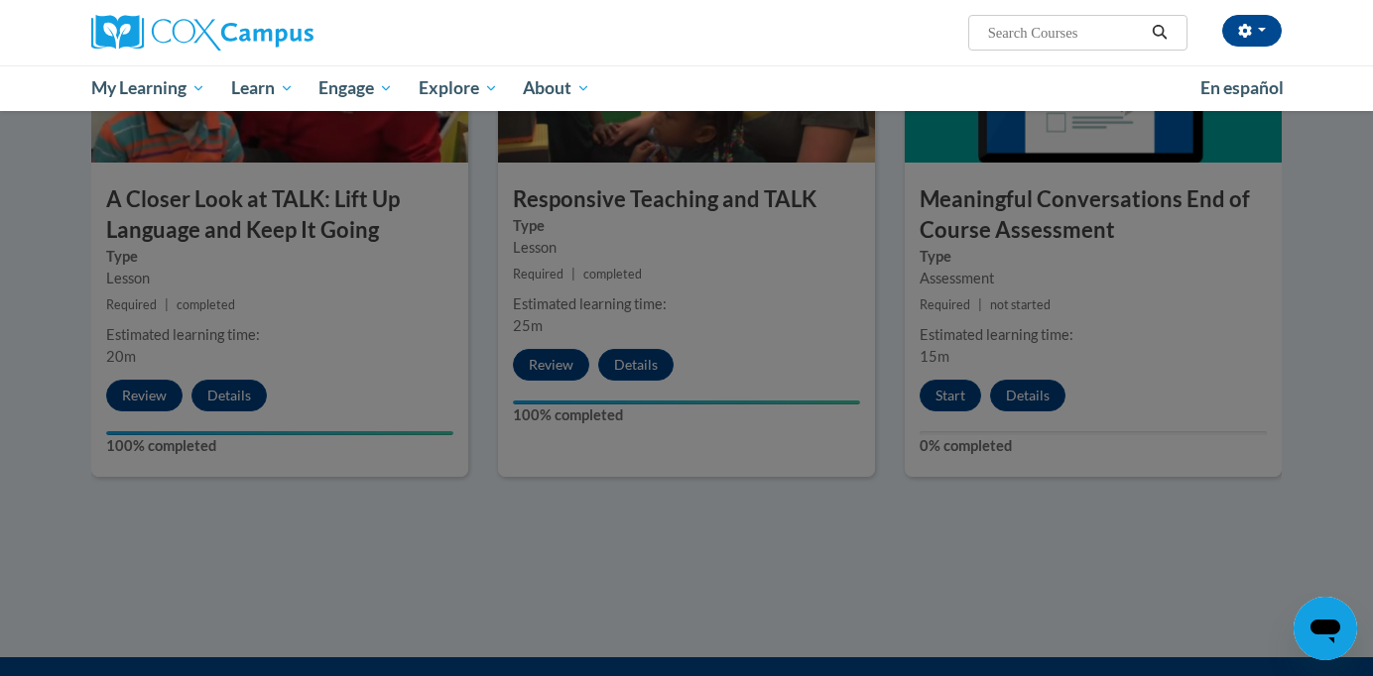
scroll to position [1133, 0]
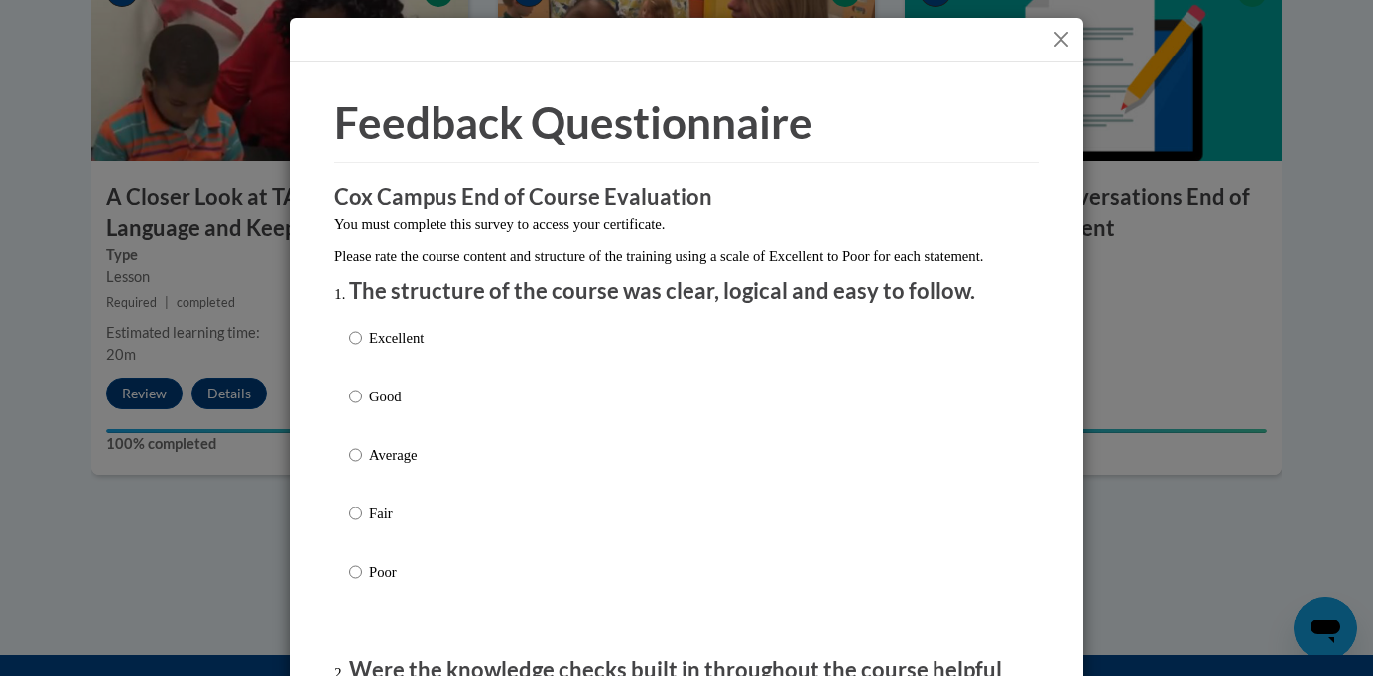
click at [429, 362] on div "Excellent Good Average Fair Poor" at bounding box center [686, 478] width 674 height 323
click at [378, 342] on div "Excellent Good Average Fair Poor" at bounding box center [386, 470] width 74 height 307
click at [401, 349] on p "Excellent" at bounding box center [396, 338] width 55 height 22
click at [362, 349] on input "Excellent" at bounding box center [355, 338] width 13 height 22
radio input "true"
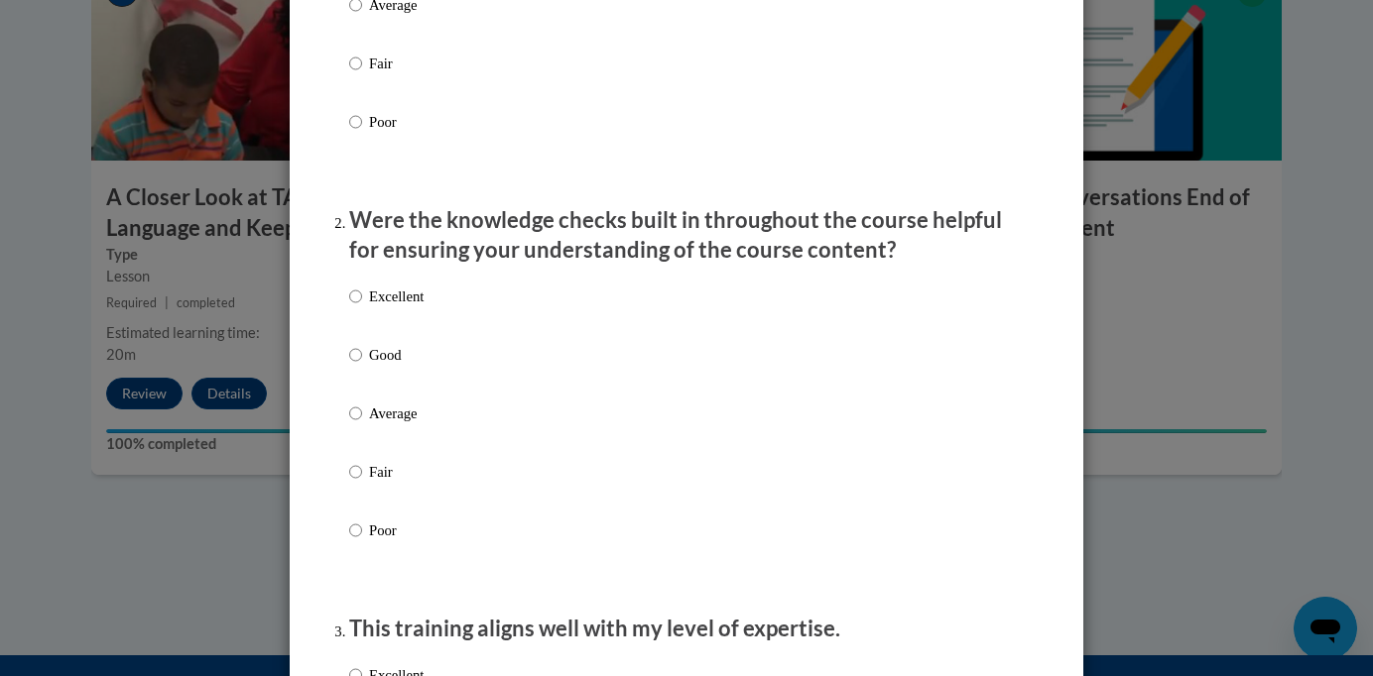
scroll to position [452, 0]
click at [402, 305] on p "Excellent" at bounding box center [396, 295] width 55 height 22
click at [362, 305] on input "Excellent" at bounding box center [355, 295] width 13 height 22
radio input "true"
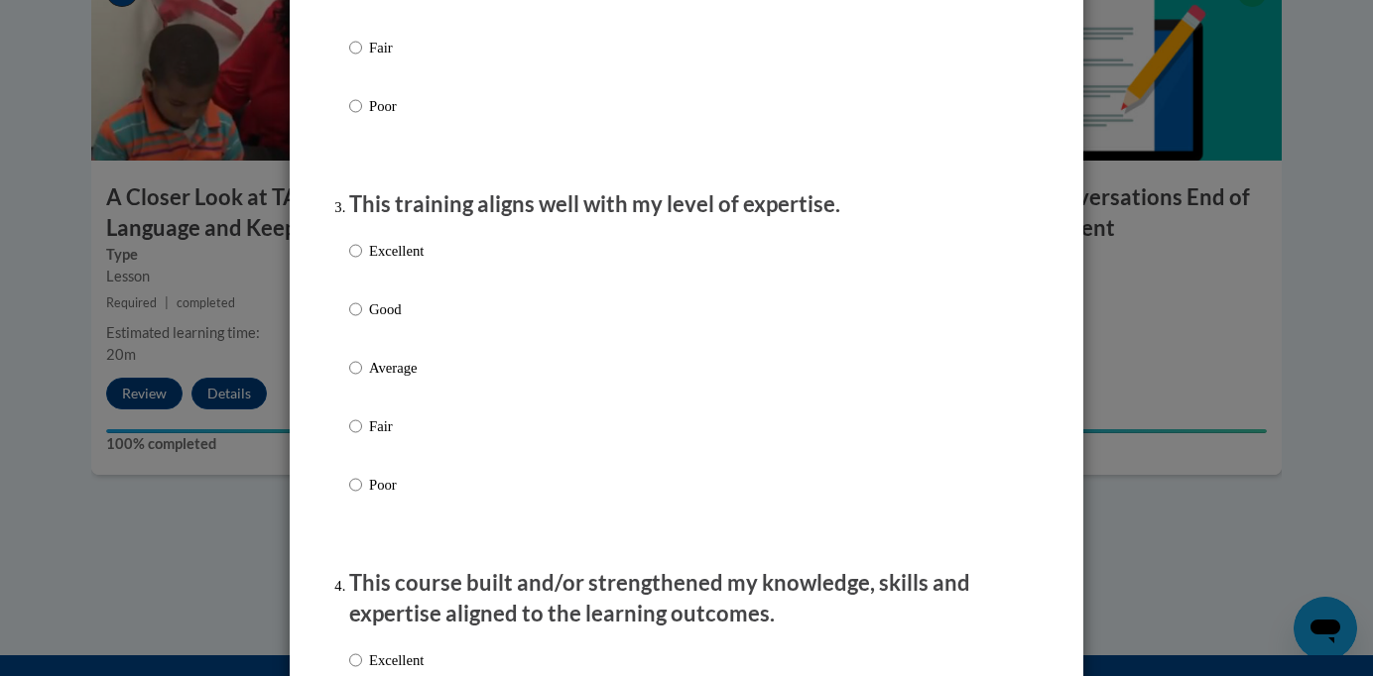
click at [404, 262] on p "Excellent" at bounding box center [396, 251] width 55 height 22
click at [362, 262] on input "Excellent" at bounding box center [355, 251] width 13 height 22
radio input "true"
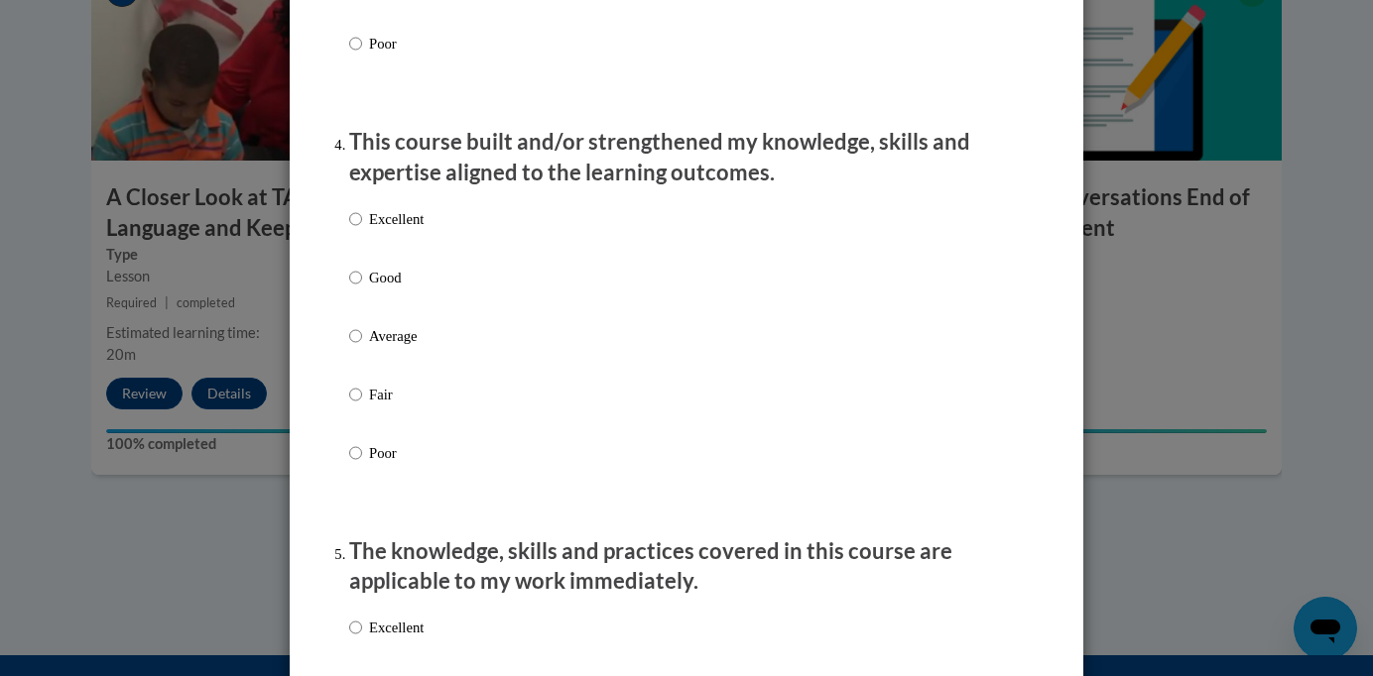
click at [410, 257] on label "Excellent" at bounding box center [386, 235] width 74 height 54
click at [362, 230] on input "Excellent" at bounding box center [355, 219] width 13 height 22
radio input "true"
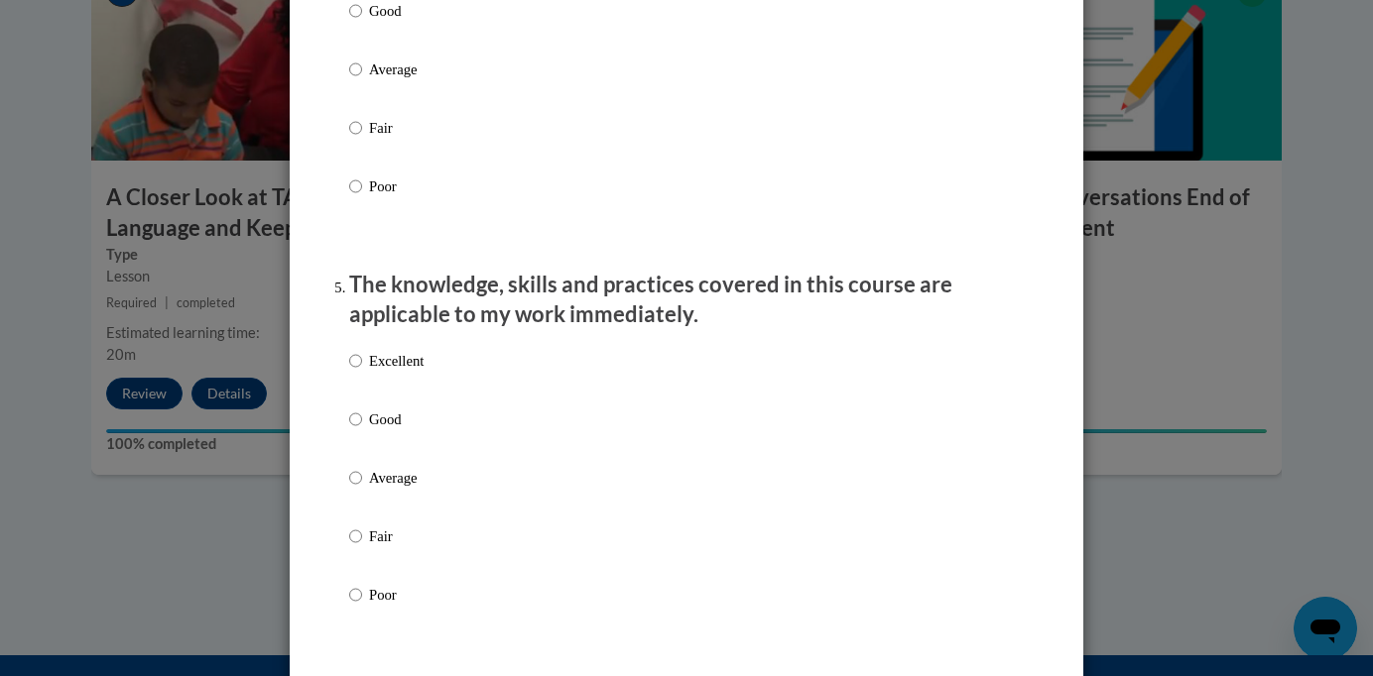
click at [386, 397] on label "Excellent" at bounding box center [386, 377] width 74 height 54
click at [362, 372] on input "Excellent" at bounding box center [355, 361] width 13 height 22
radio input "true"
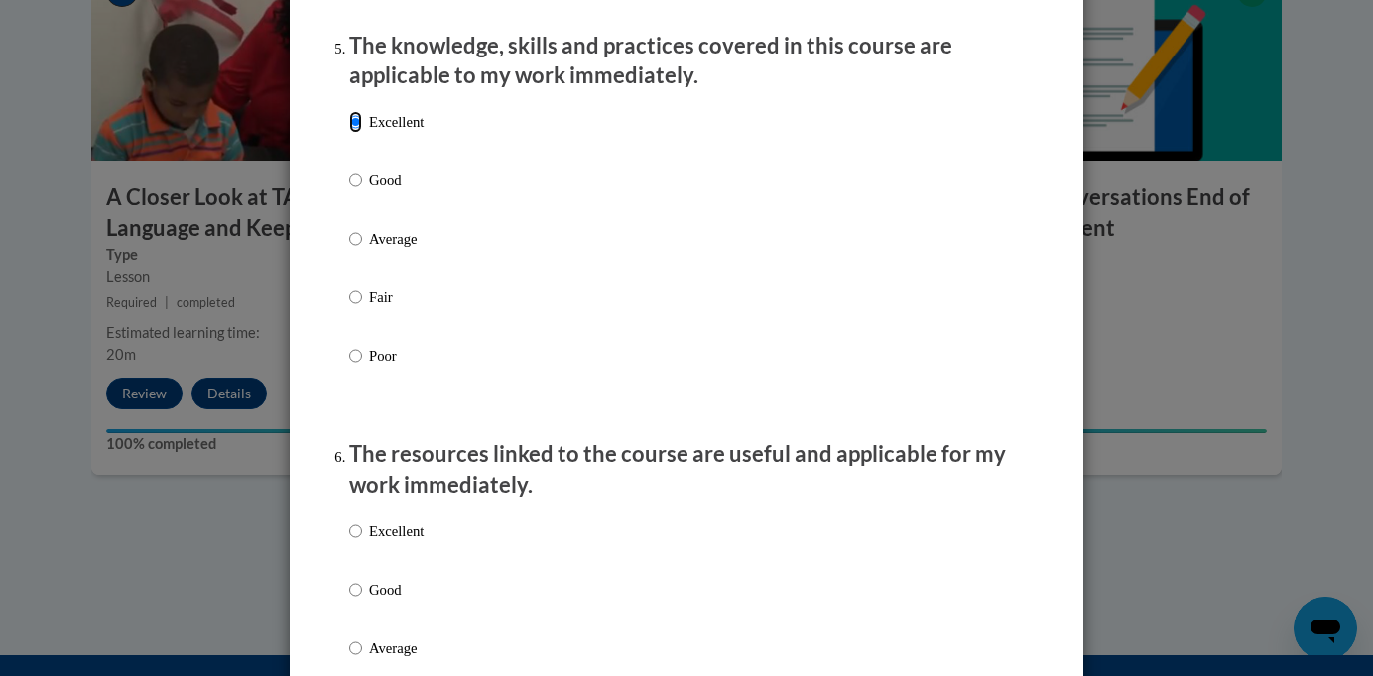
scroll to position [1887, 0]
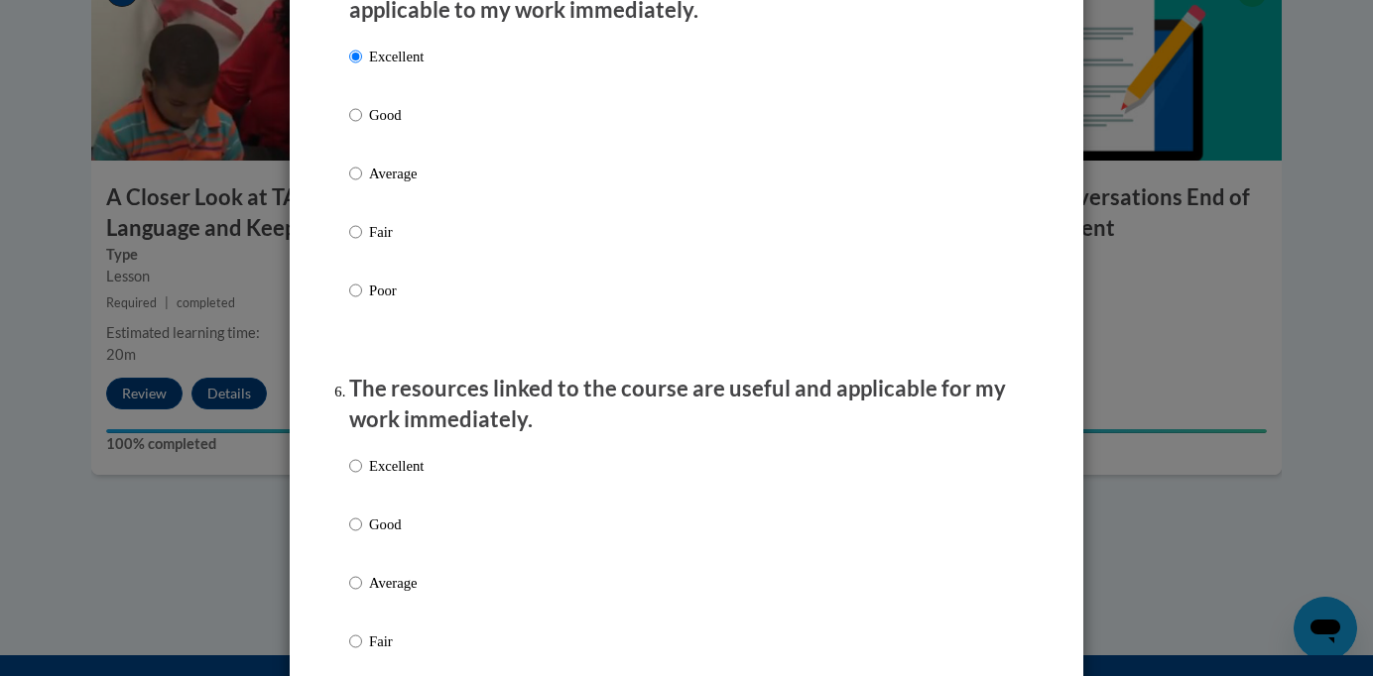
click at [382, 504] on label "Excellent" at bounding box center [386, 482] width 74 height 54
click at [362, 477] on input "Excellent" at bounding box center [355, 466] width 13 height 22
radio input "true"
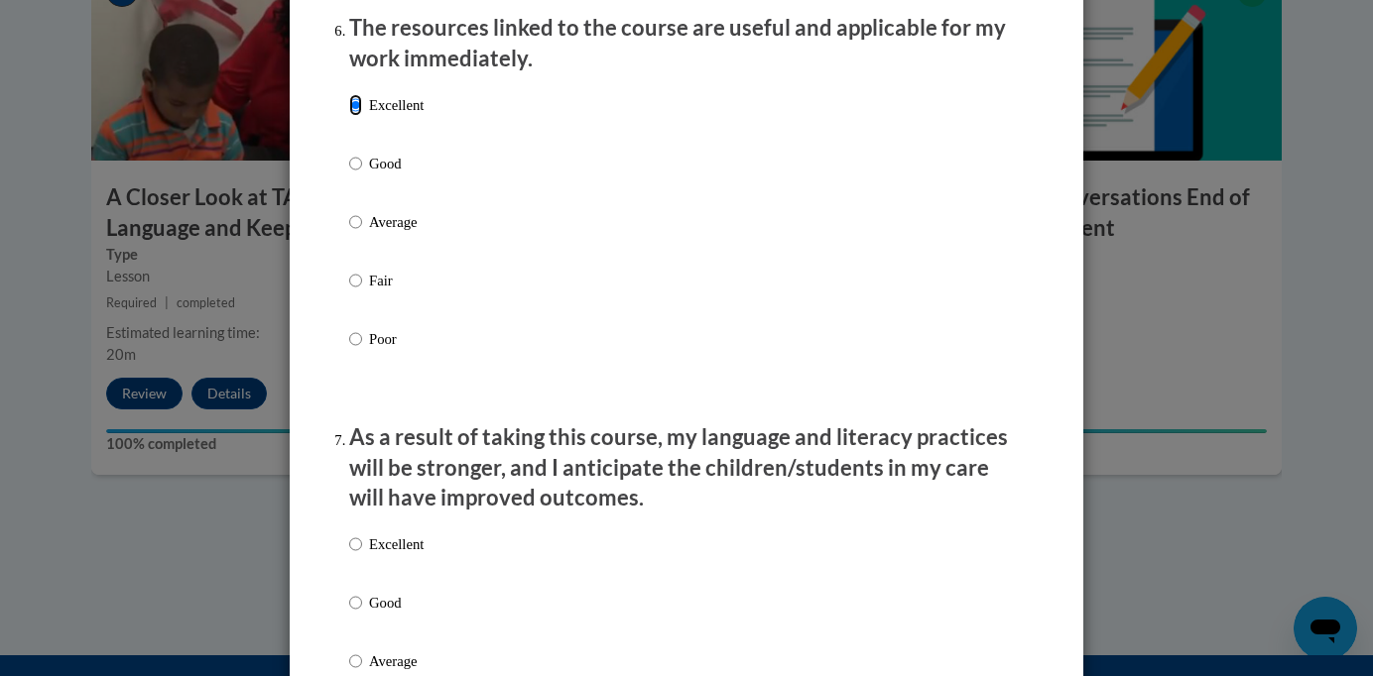
scroll to position [2249, 0]
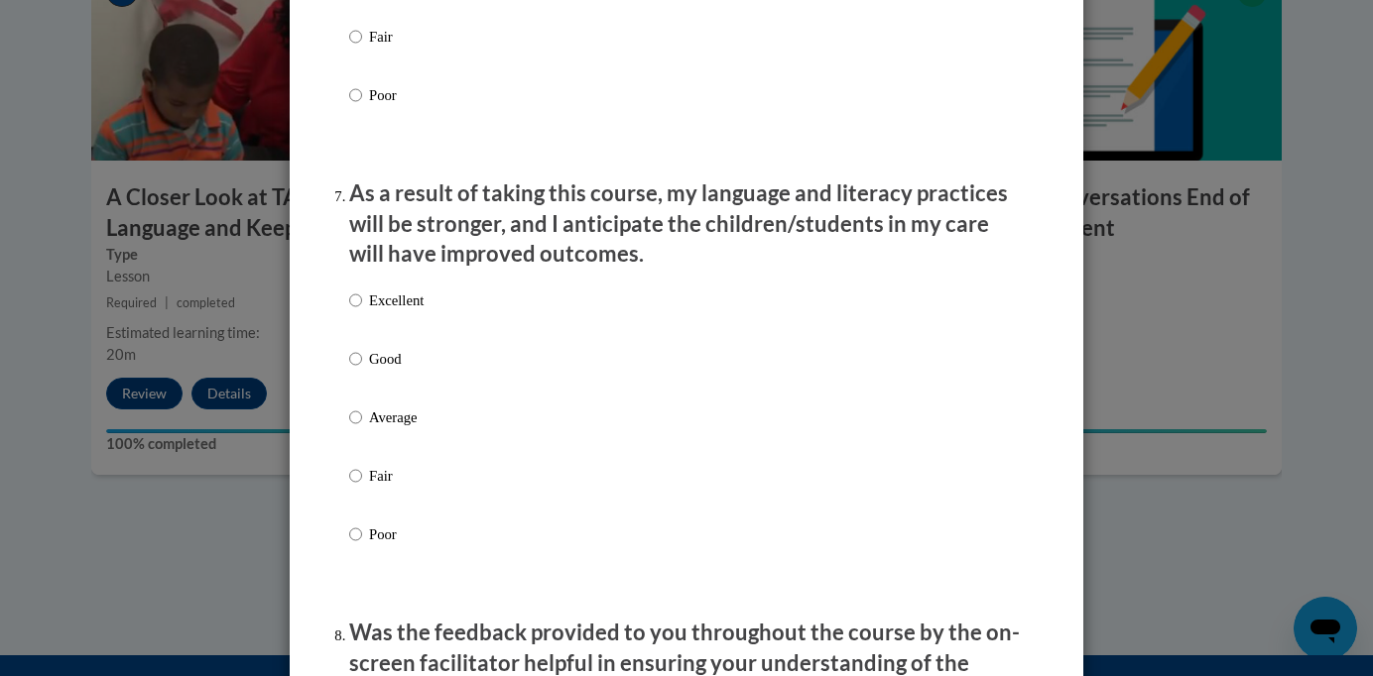
click at [410, 311] on p "Excellent" at bounding box center [396, 301] width 55 height 22
click at [362, 311] on input "Excellent" at bounding box center [355, 301] width 13 height 22
radio input "true"
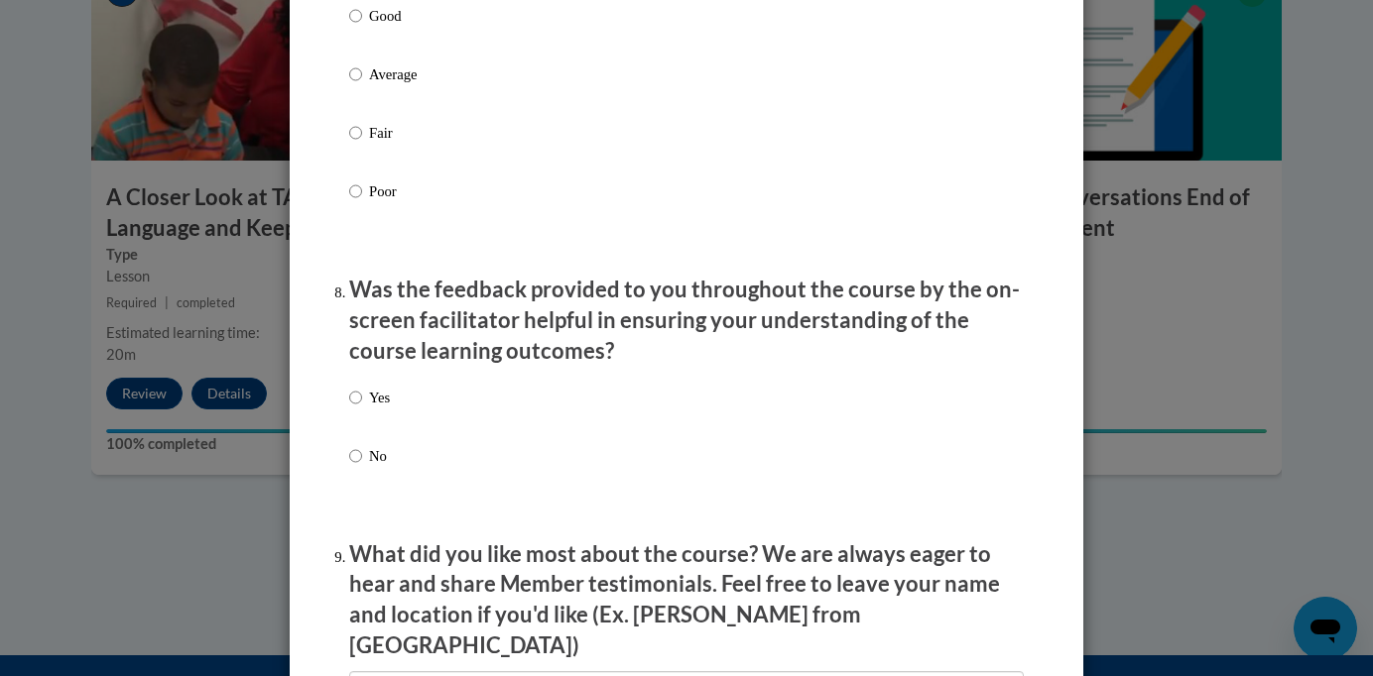
scroll to position [2849, 0]
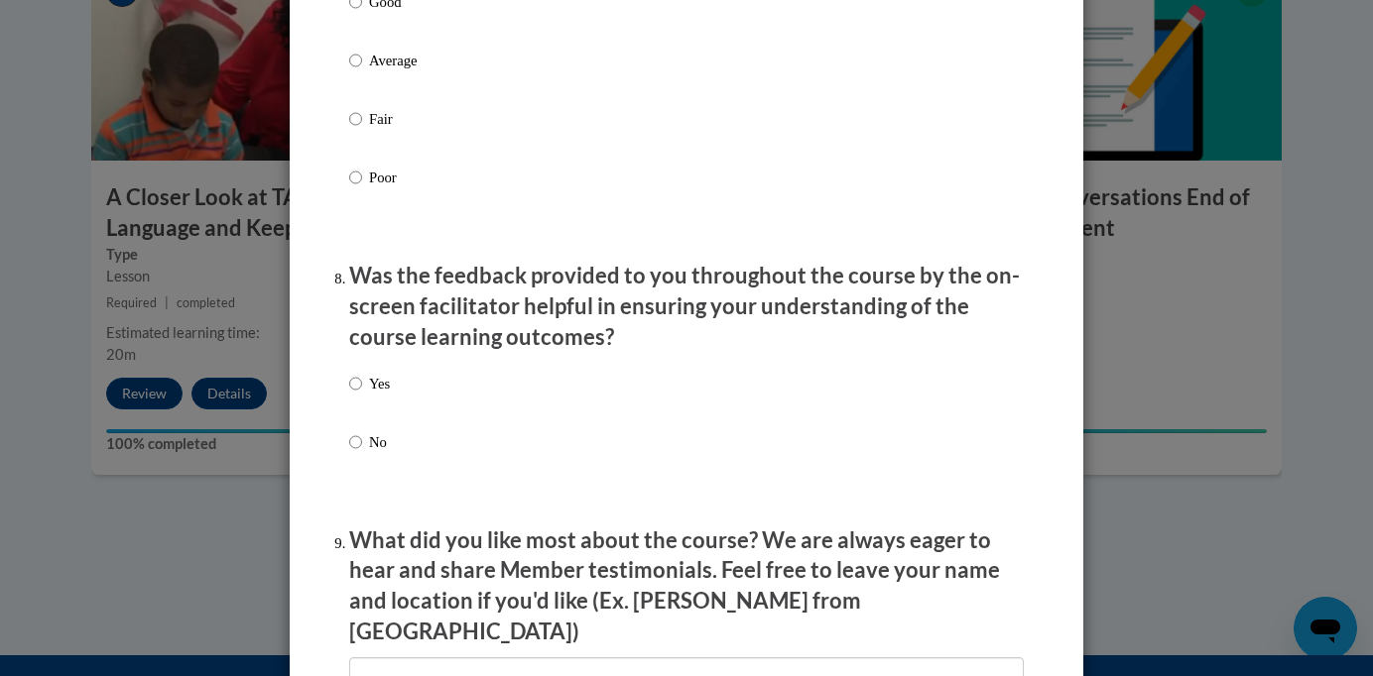
click at [371, 395] on p "Yes" at bounding box center [379, 384] width 21 height 22
click at [362, 395] on input "Yes" at bounding box center [355, 384] width 13 height 22
radio input "true"
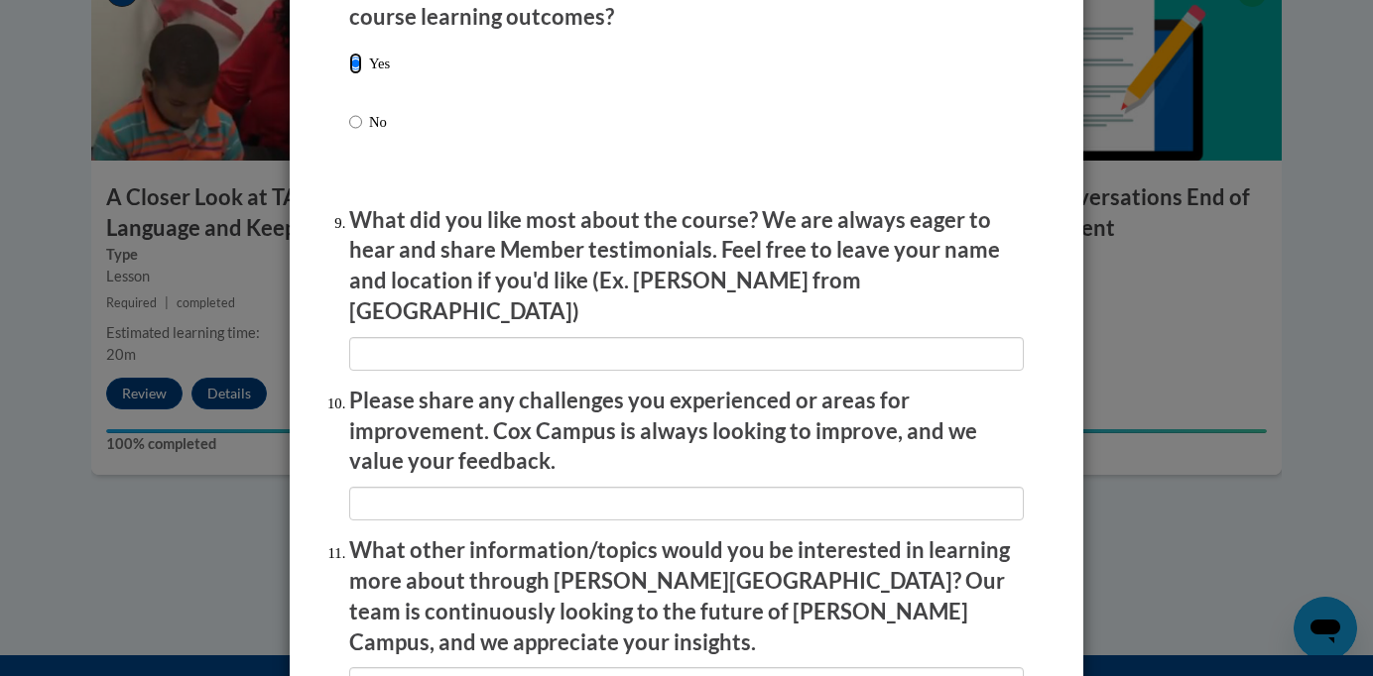
scroll to position [3179, 0]
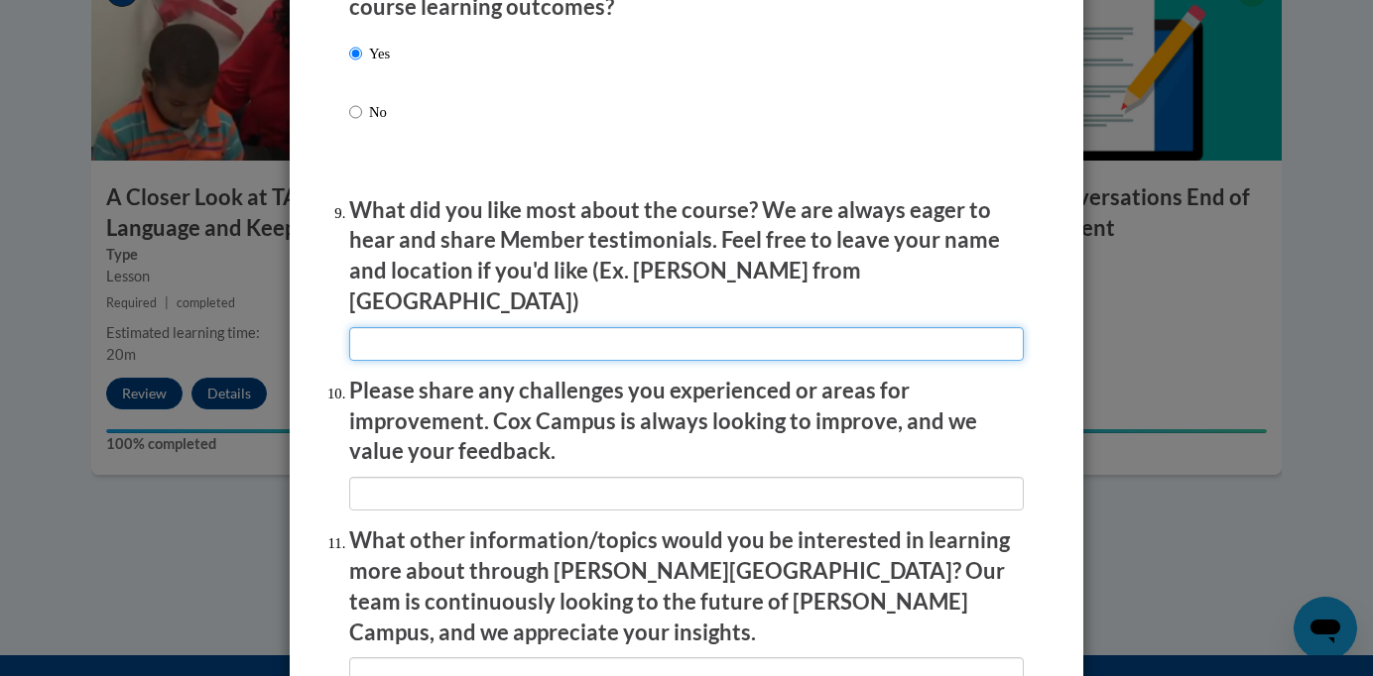
click at [459, 327] on input "textbox" at bounding box center [686, 344] width 674 height 34
click at [350, 332] on input "textbox" at bounding box center [686, 344] width 674 height 34
type input "N/A"
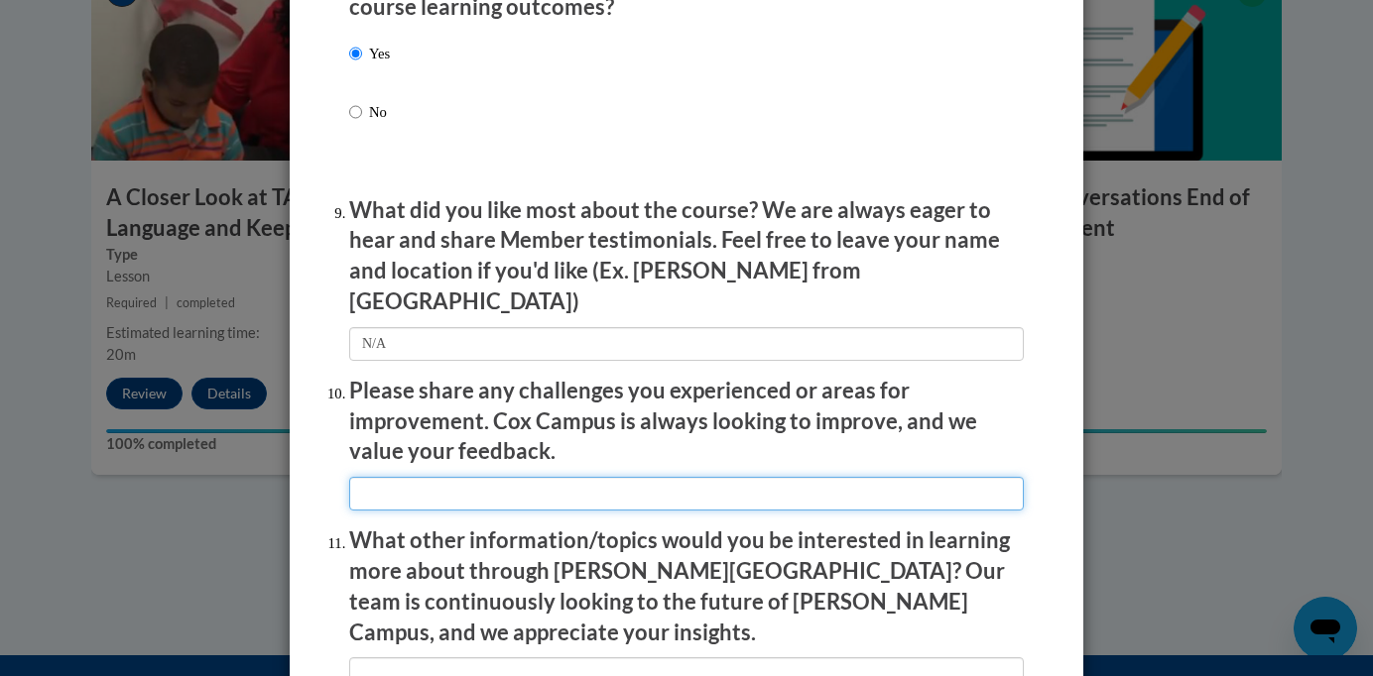
click at [459, 482] on input "textbox" at bounding box center [686, 494] width 674 height 34
paste input "N/A"
type input "N/A"
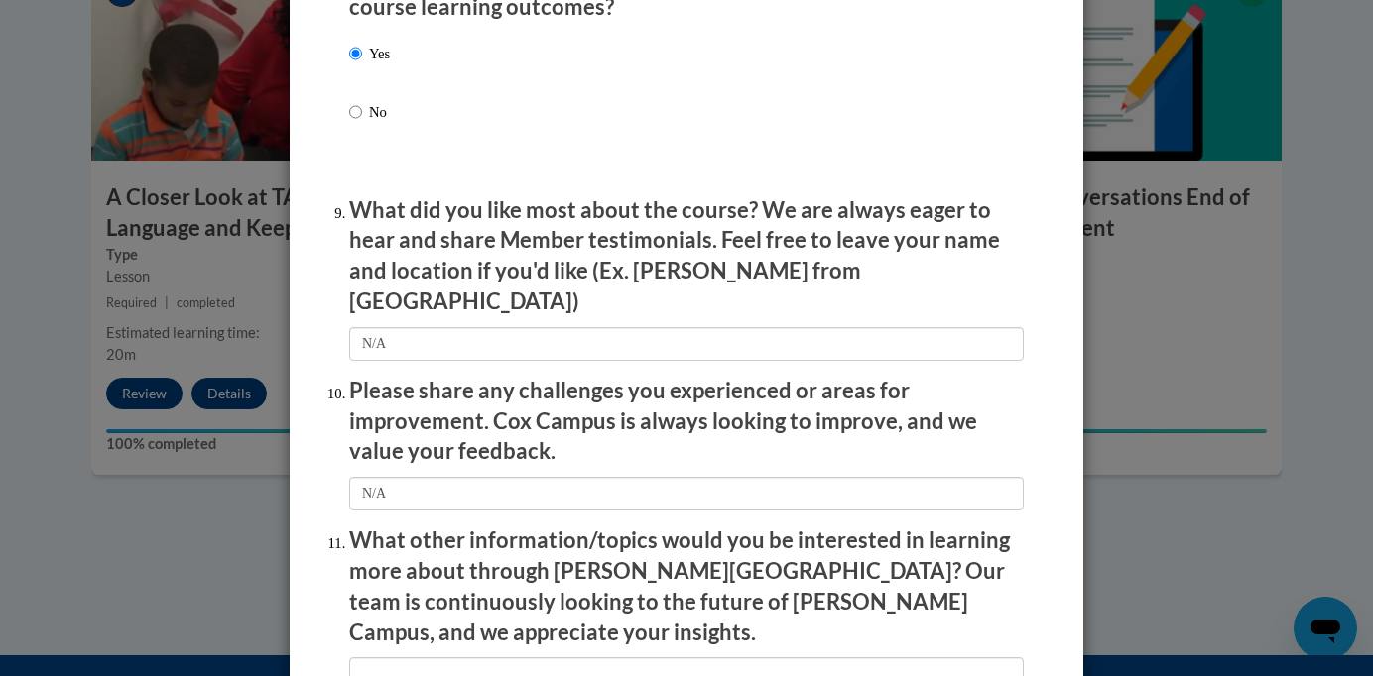
click at [436, 612] on li "What other information/topics would you be interested in learning more about th…" at bounding box center [686, 609] width 674 height 166
click at [439, 657] on input "textbox" at bounding box center [686, 674] width 674 height 34
paste input "N/A"
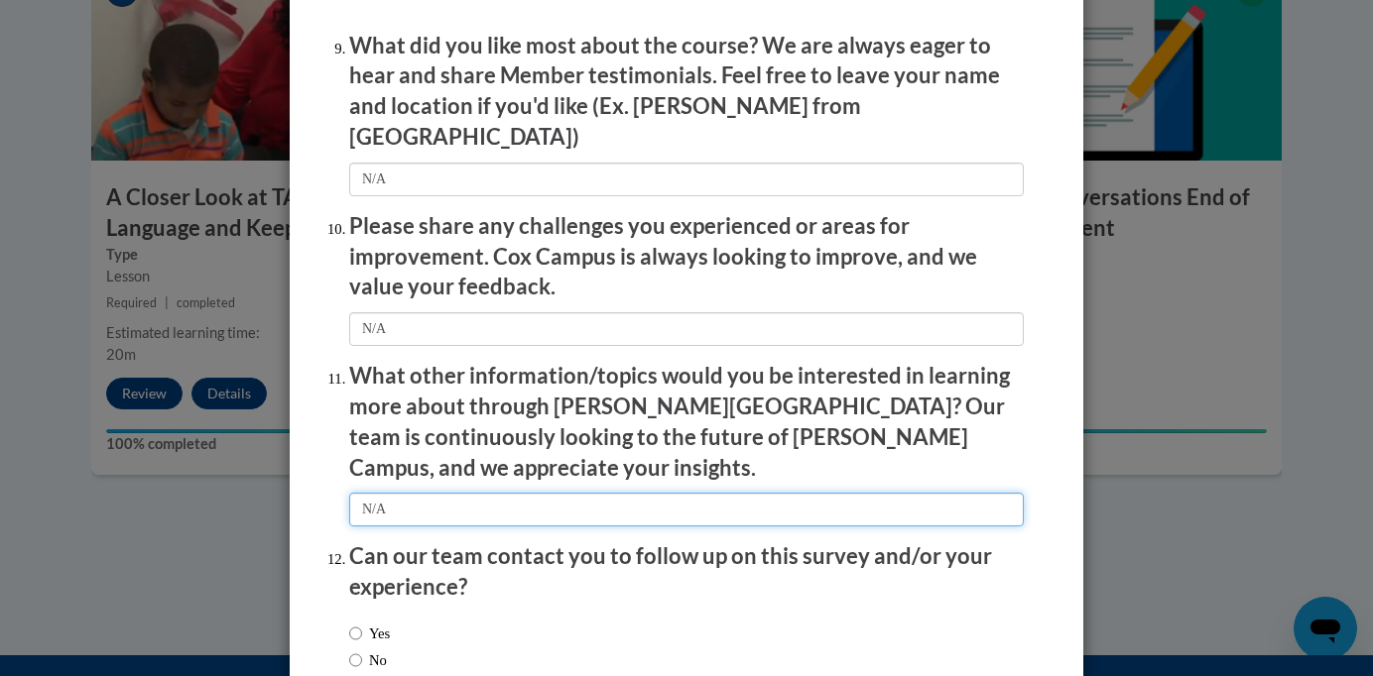
scroll to position [3415, 0]
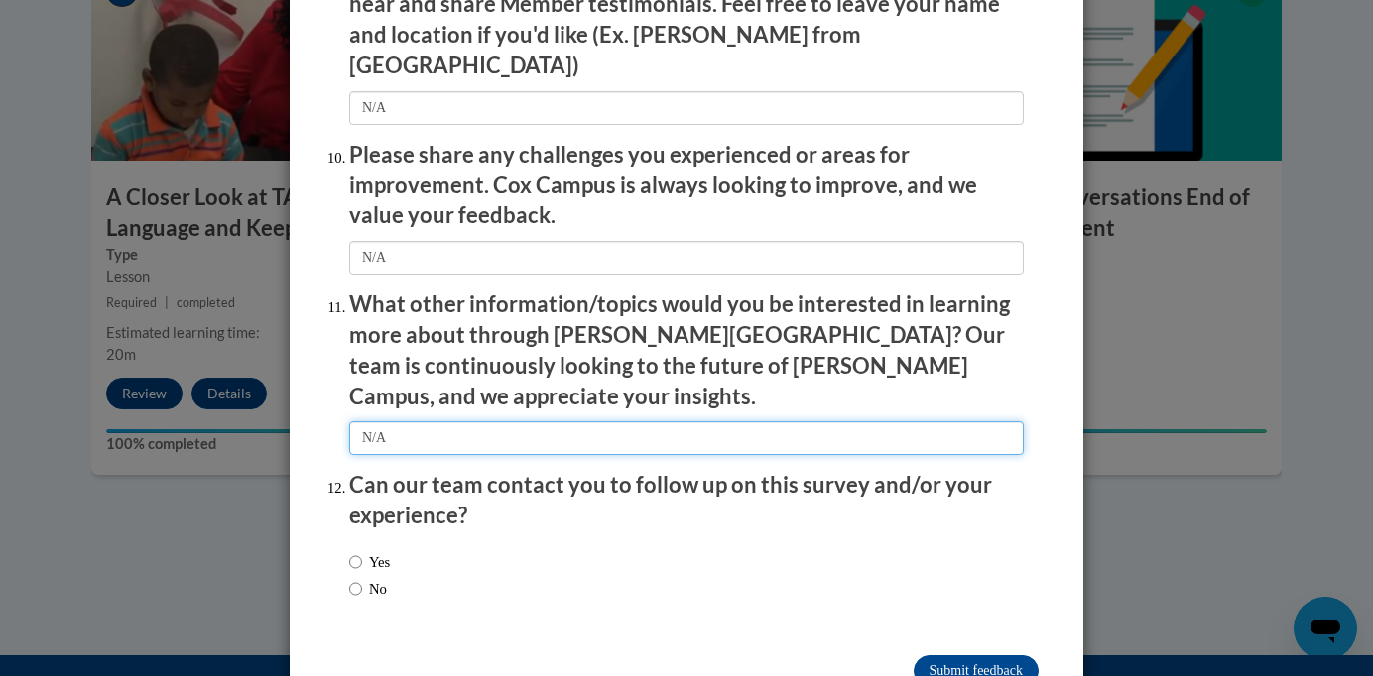
type input "N/A"
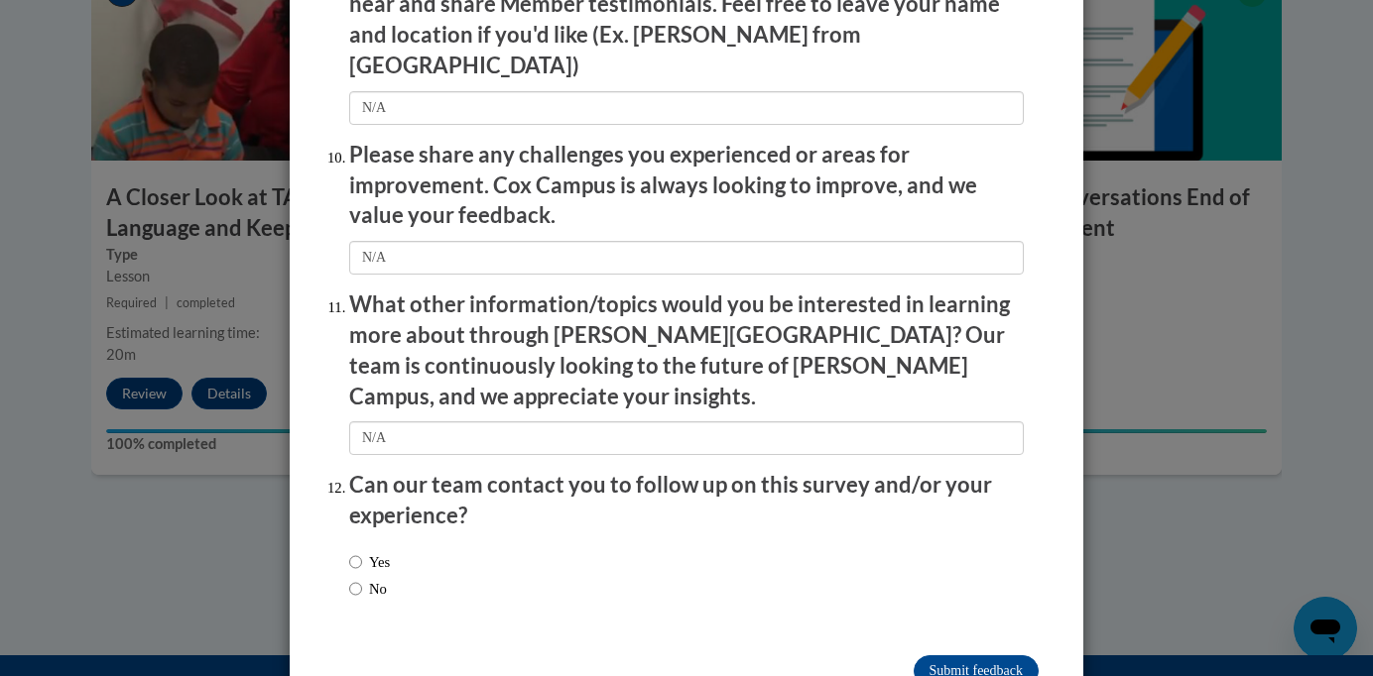
click at [381, 551] on label "Yes" at bounding box center [369, 562] width 41 height 22
click at [362, 551] on input "Yes" at bounding box center [355, 562] width 13 height 22
radio input "true"
click at [377, 578] on label "No" at bounding box center [368, 589] width 38 height 22
click at [362, 578] on input "No" at bounding box center [355, 589] width 13 height 22
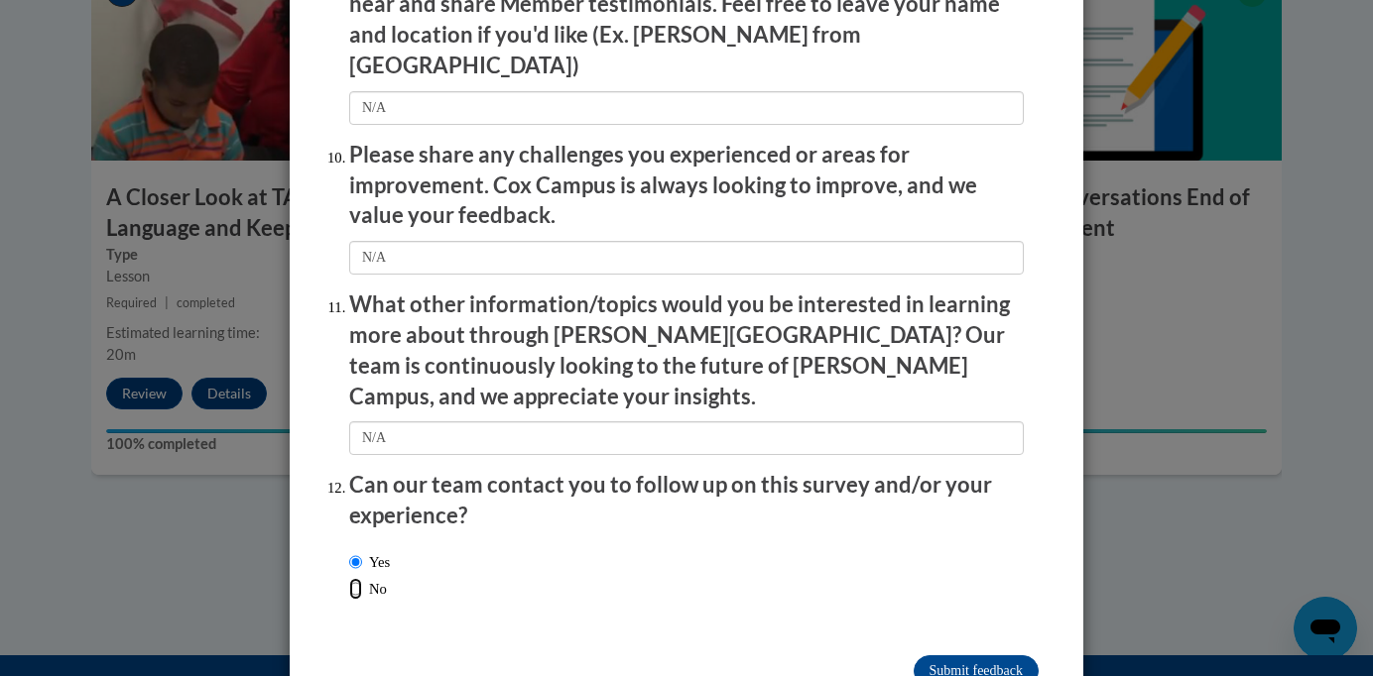
radio input "true"
click at [978, 656] on input "Submit feedback" at bounding box center [975, 672] width 125 height 32
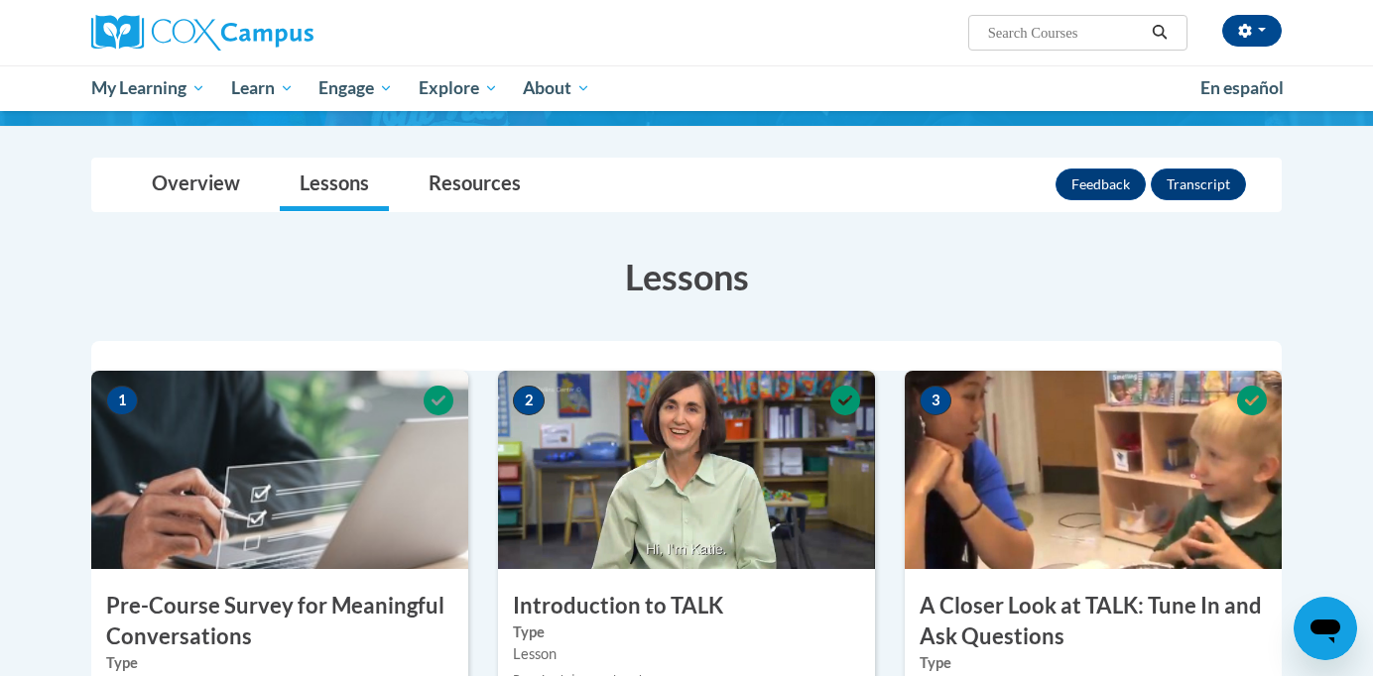
scroll to position [0, 0]
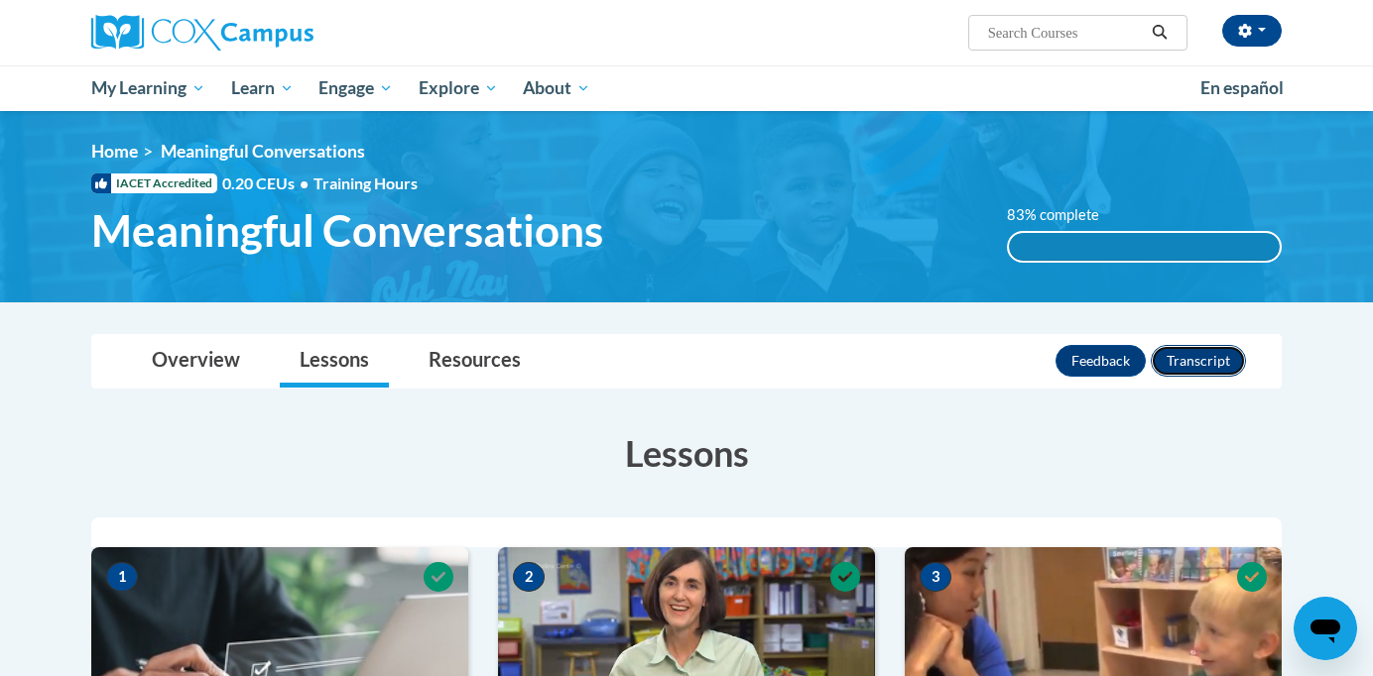
click at [1192, 363] on button "Transcript" at bounding box center [1197, 361] width 95 height 32
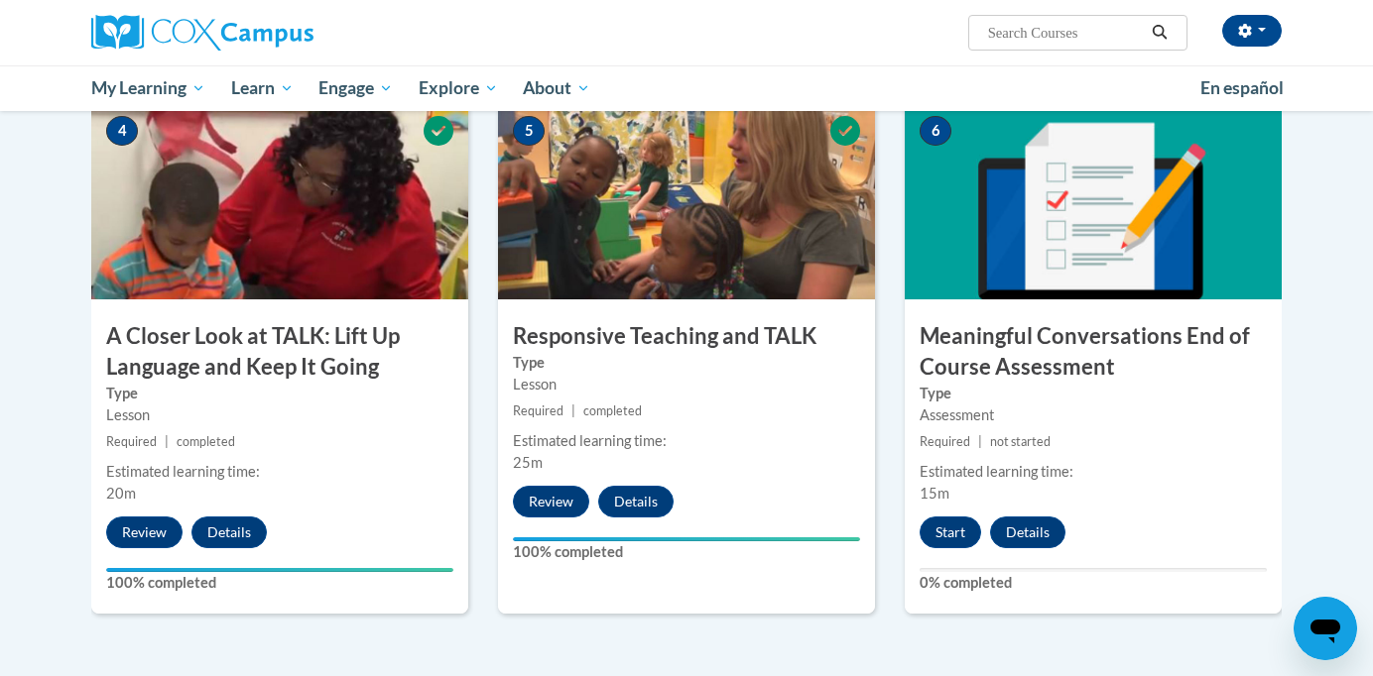
scroll to position [992, 0]
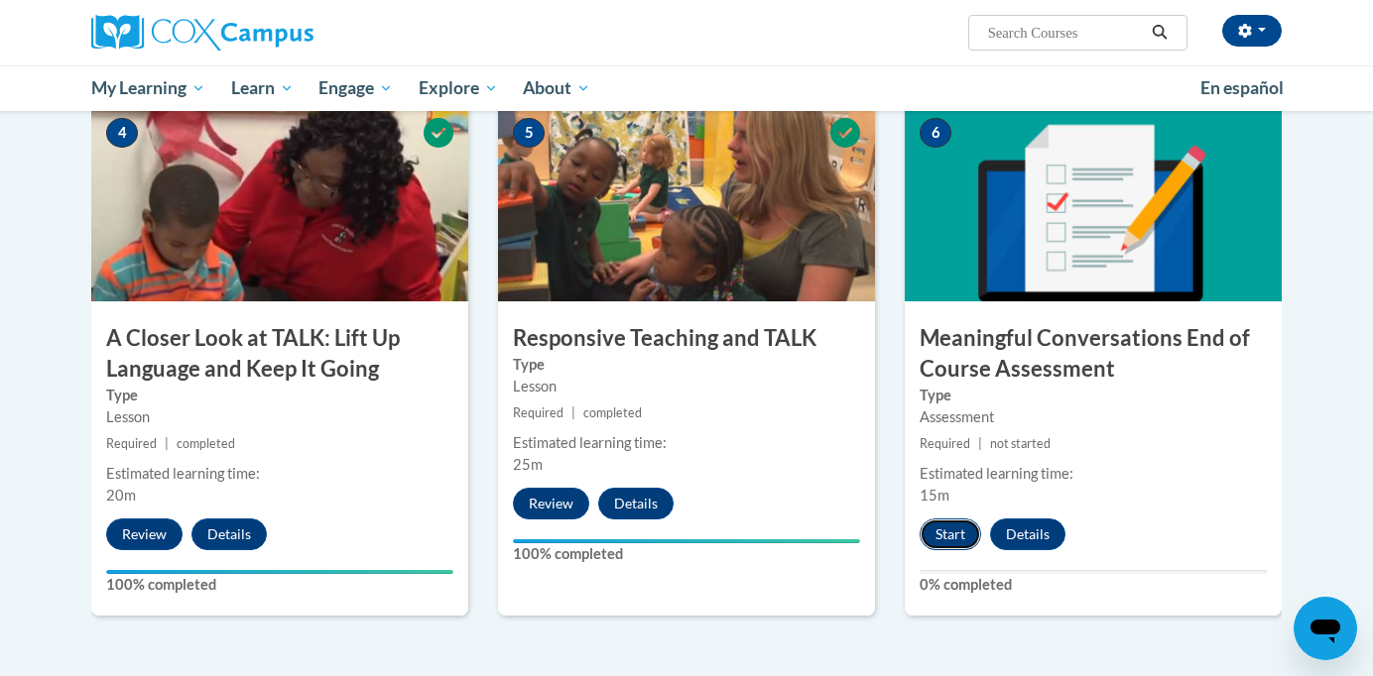
click at [957, 544] on button "Start" at bounding box center [949, 535] width 61 height 32
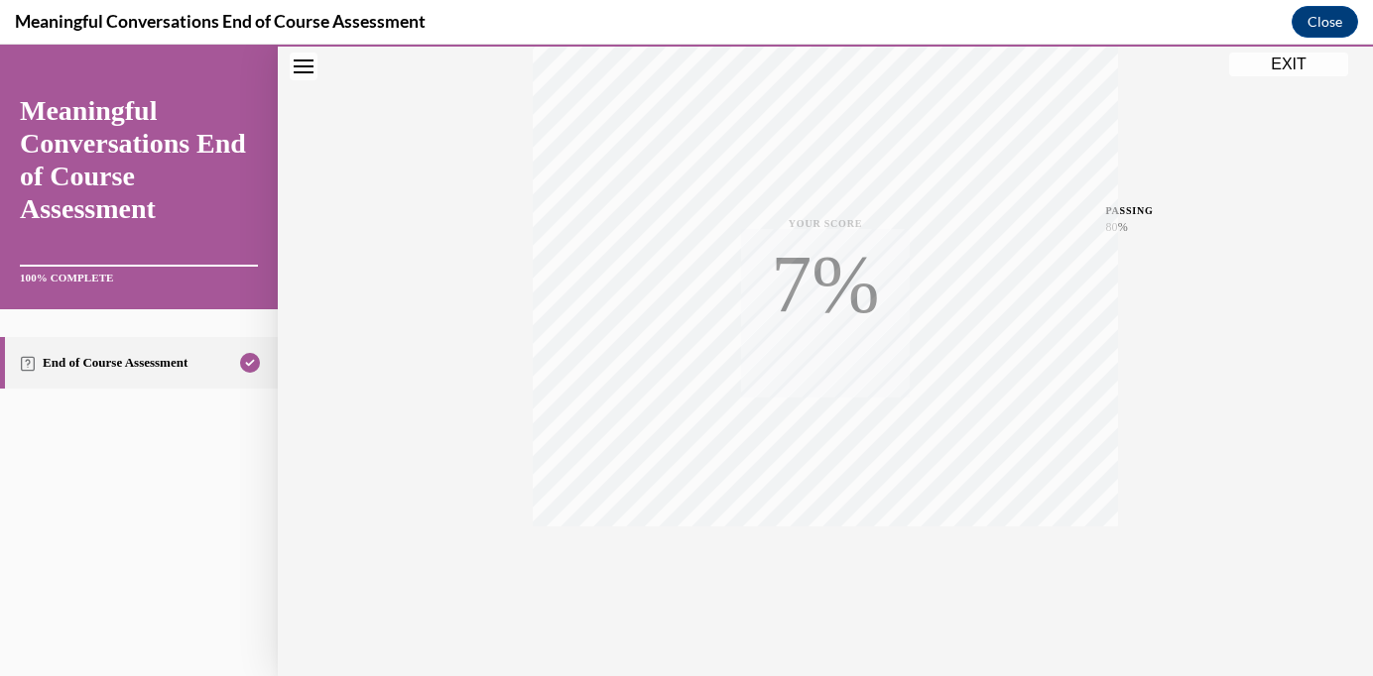
scroll to position [361, 0]
click at [1312, 28] on button "Close" at bounding box center [1324, 22] width 66 height 32
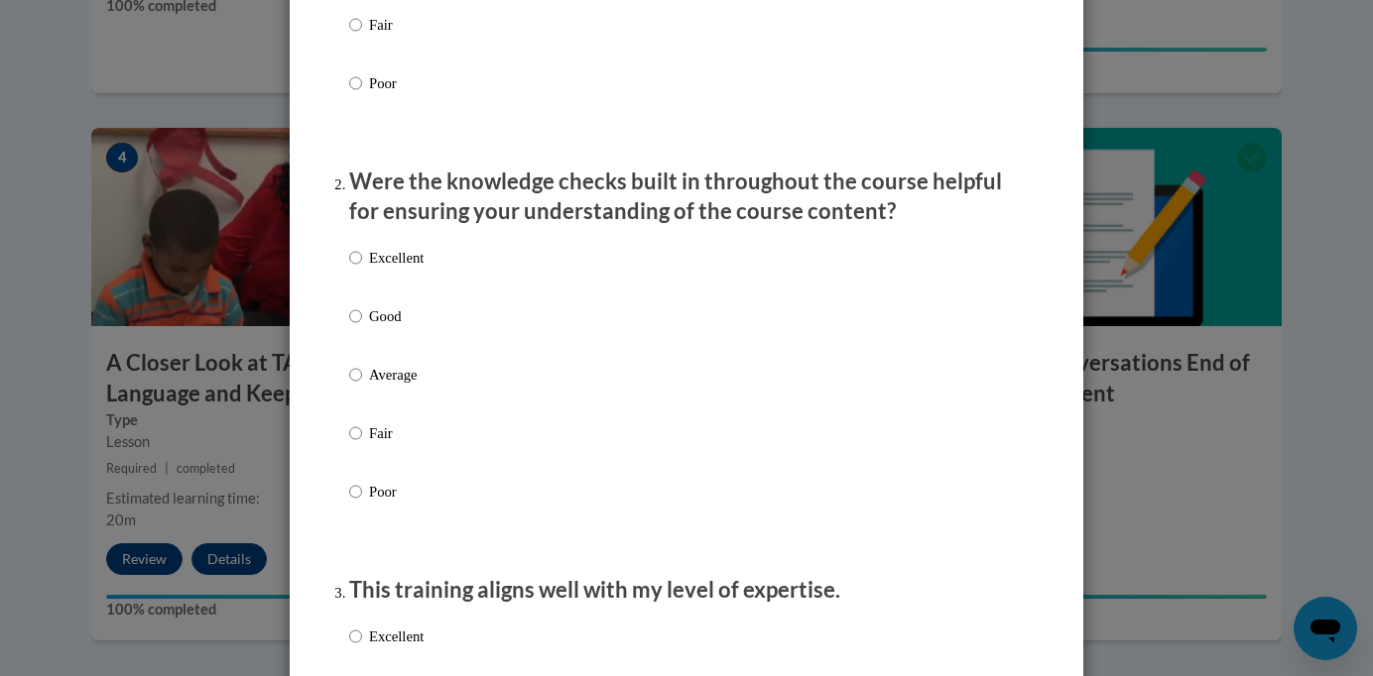
scroll to position [0, 0]
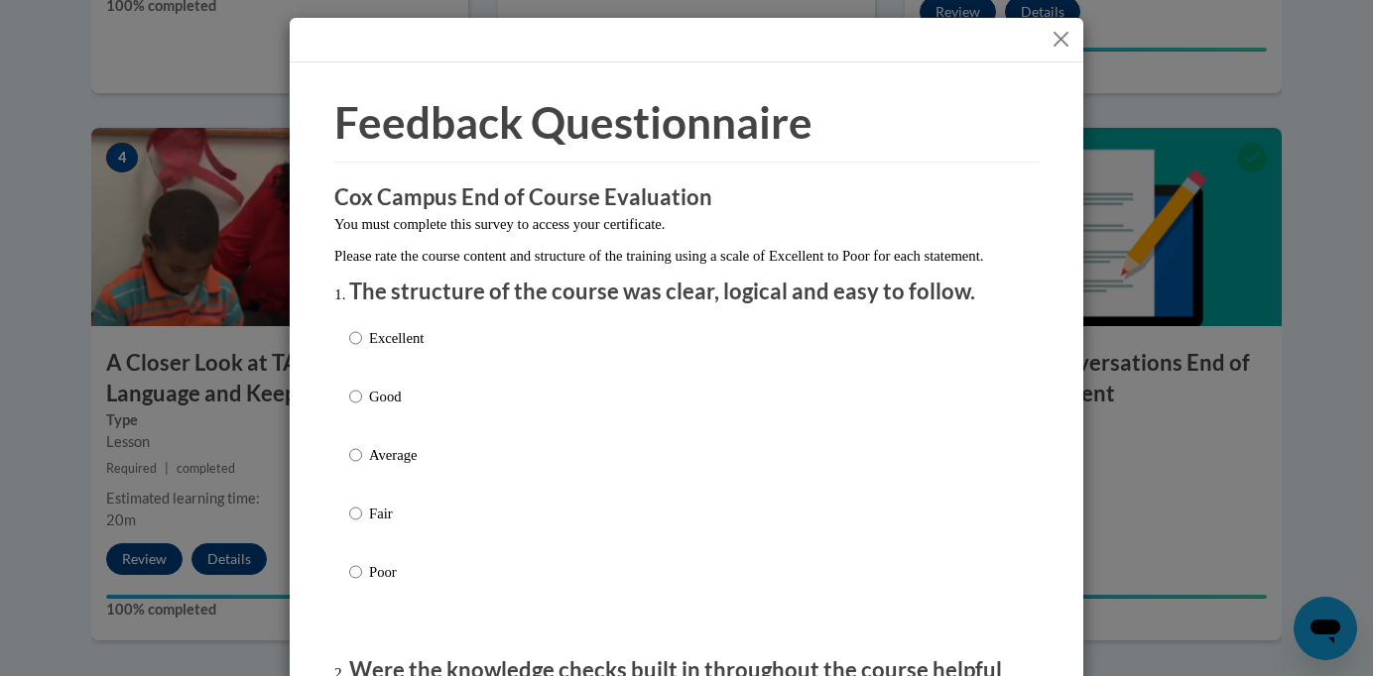
click at [1067, 47] on button "Close" at bounding box center [1060, 39] width 25 height 25
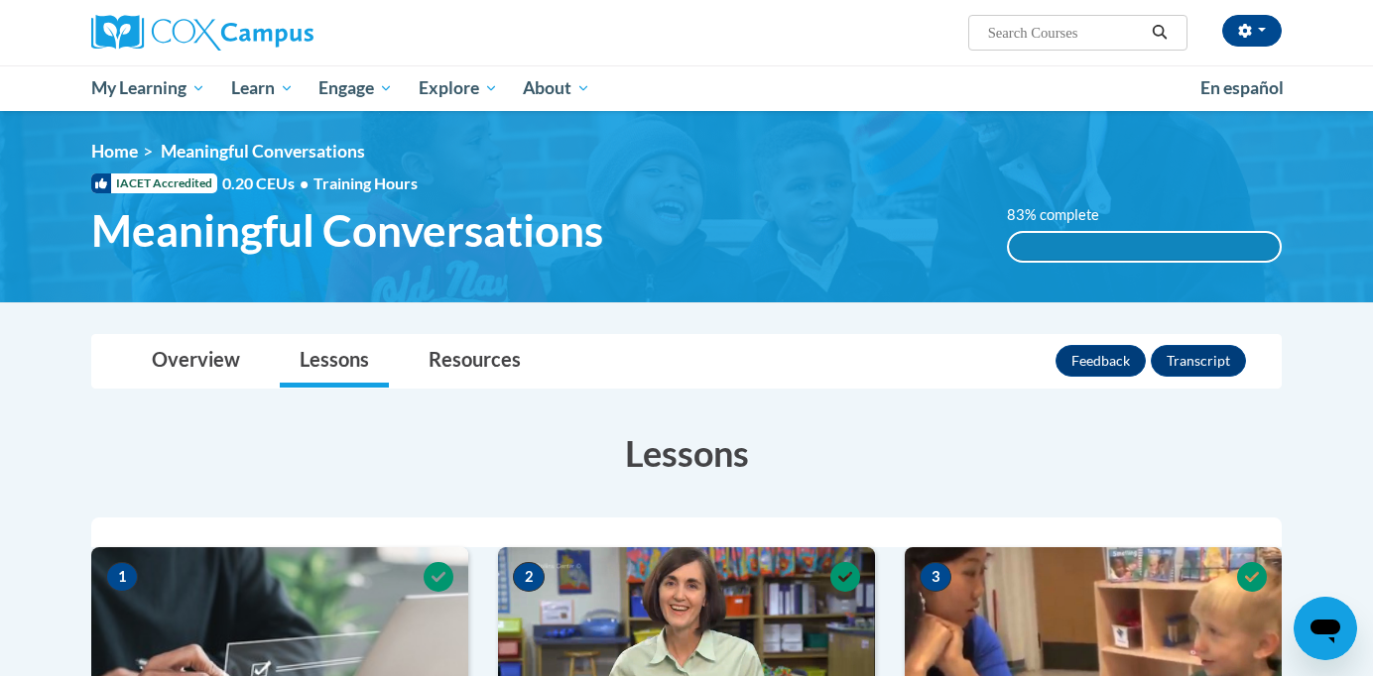
click at [636, 355] on div "Overview Lessons Resources Feedback Transcript" at bounding box center [686, 361] width 1158 height 53
click at [170, 356] on link "Overview" at bounding box center [196, 361] width 128 height 53
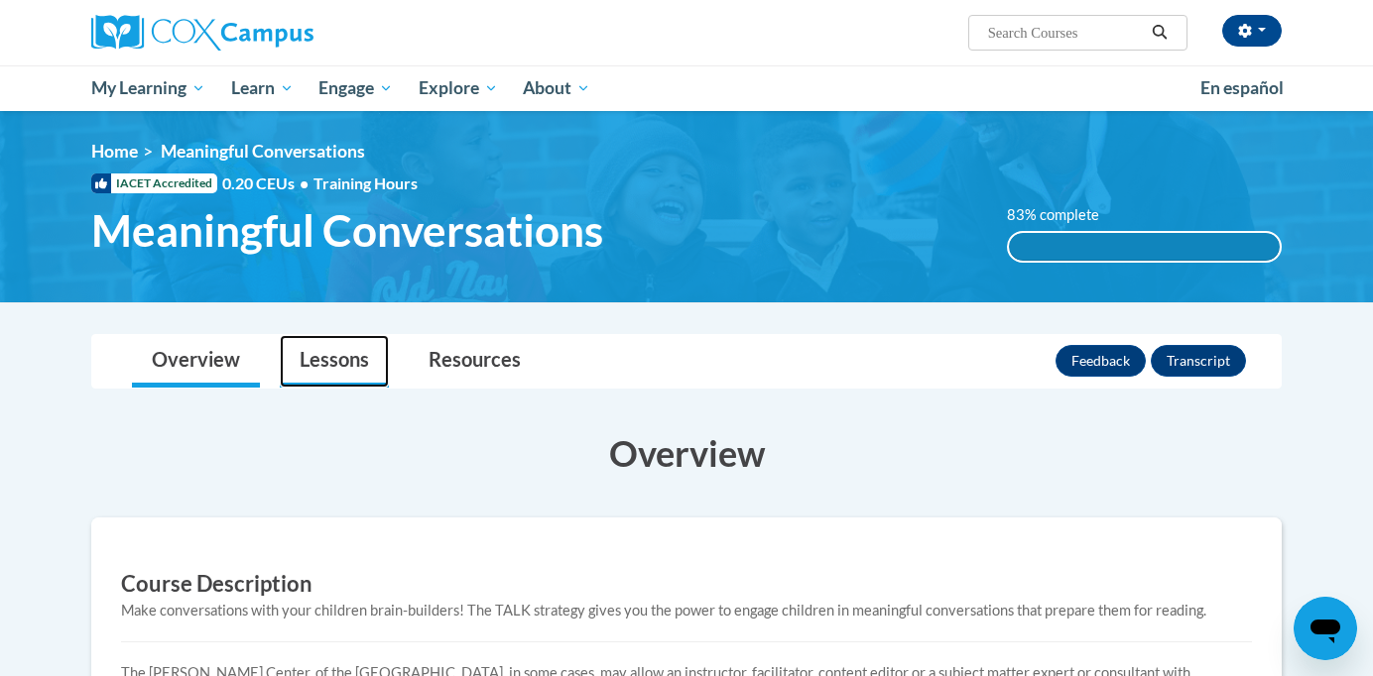
click at [337, 354] on link "Lessons" at bounding box center [334, 361] width 109 height 53
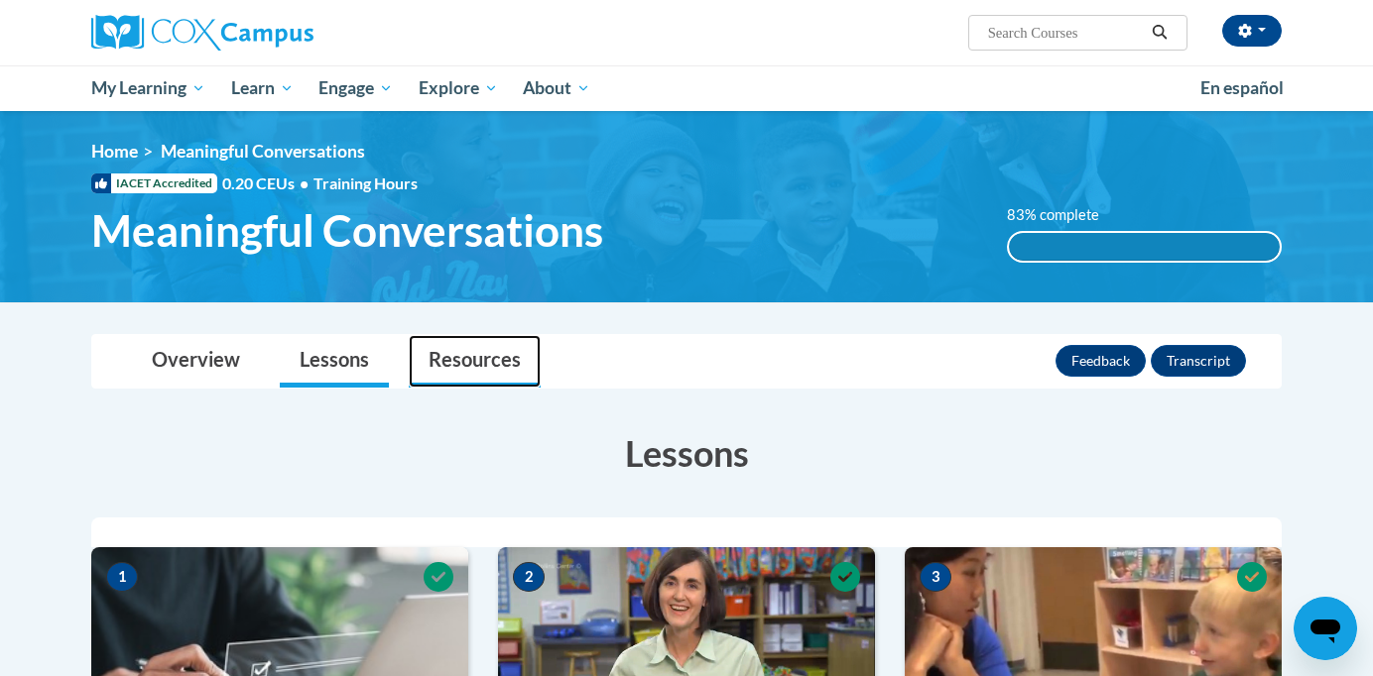
click at [478, 374] on link "Resources" at bounding box center [475, 361] width 132 height 53
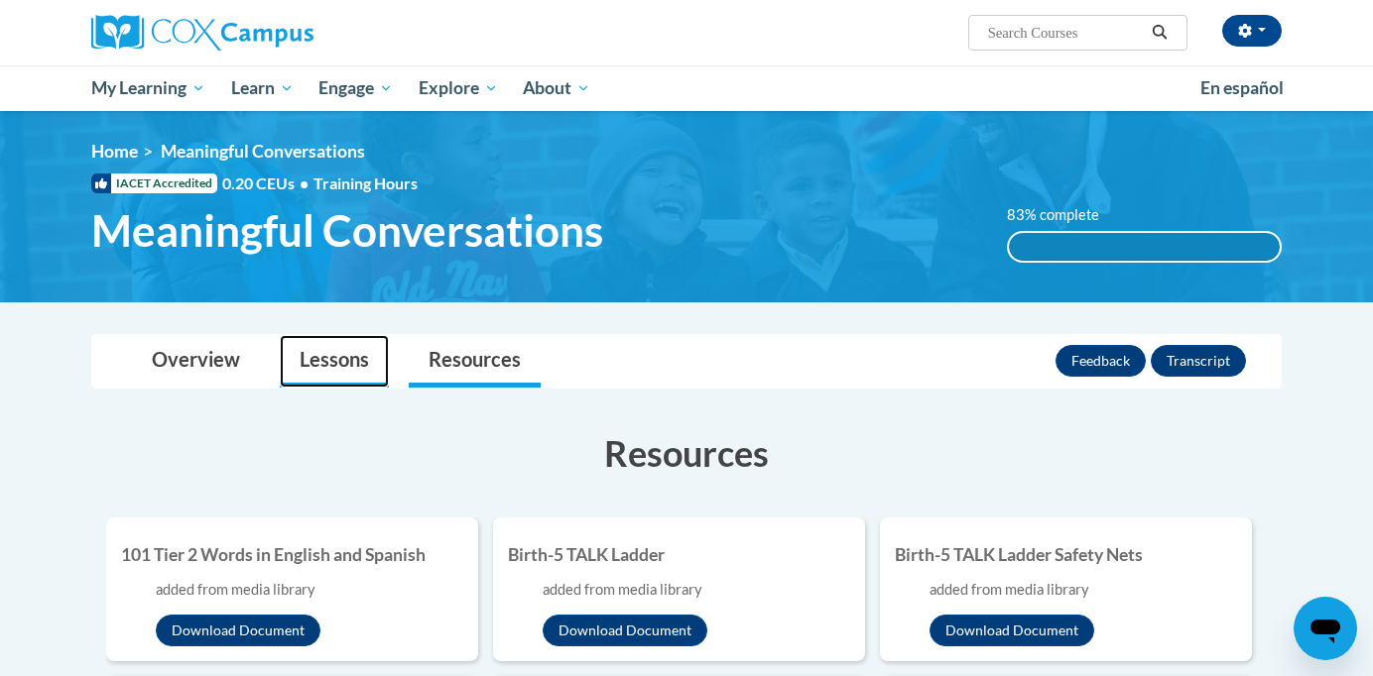
click at [343, 366] on link "Lessons" at bounding box center [334, 361] width 109 height 53
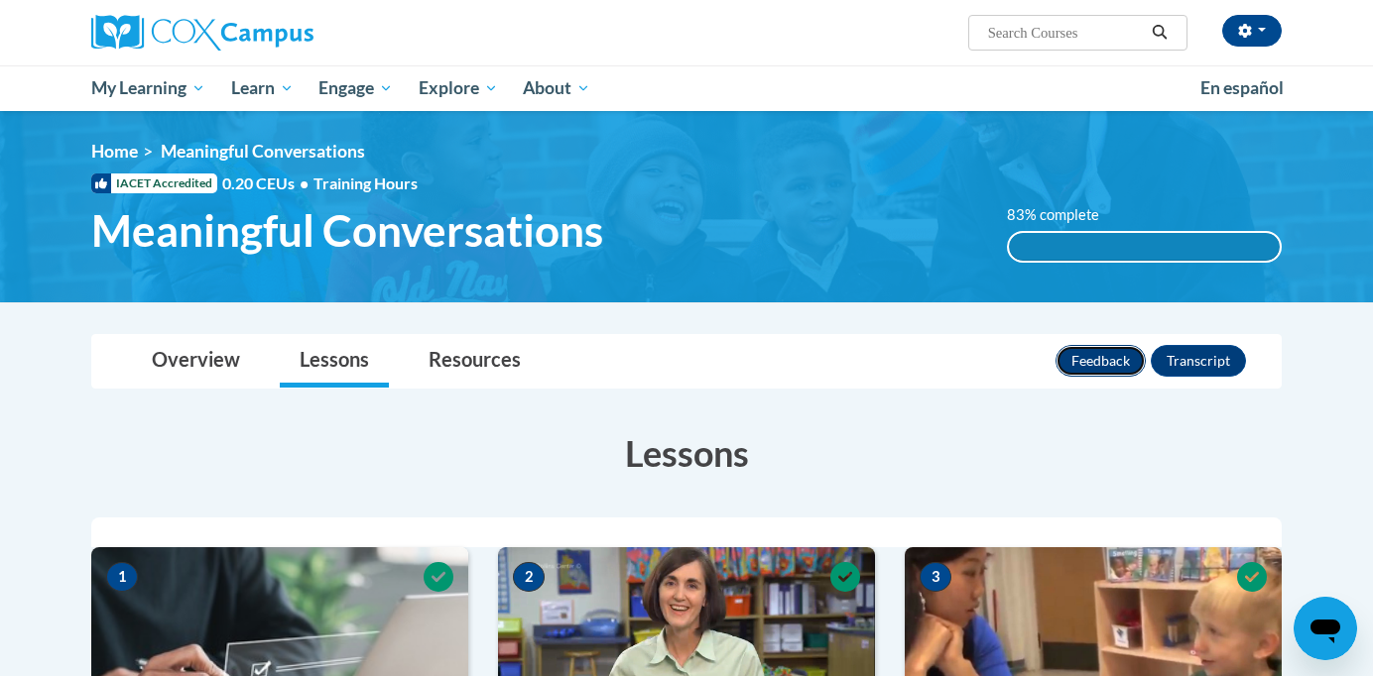
click at [1066, 357] on button "Feedback" at bounding box center [1100, 361] width 90 height 32
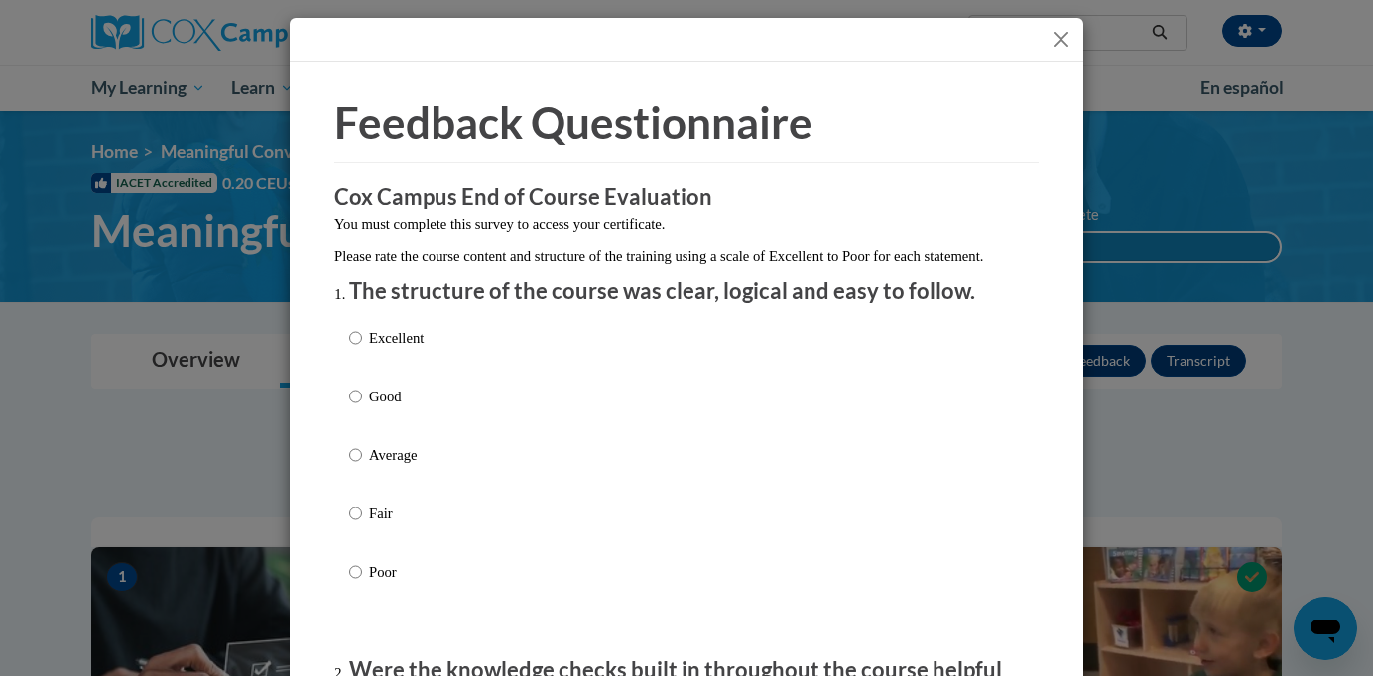
click at [1067, 45] on button "Close" at bounding box center [1060, 39] width 25 height 25
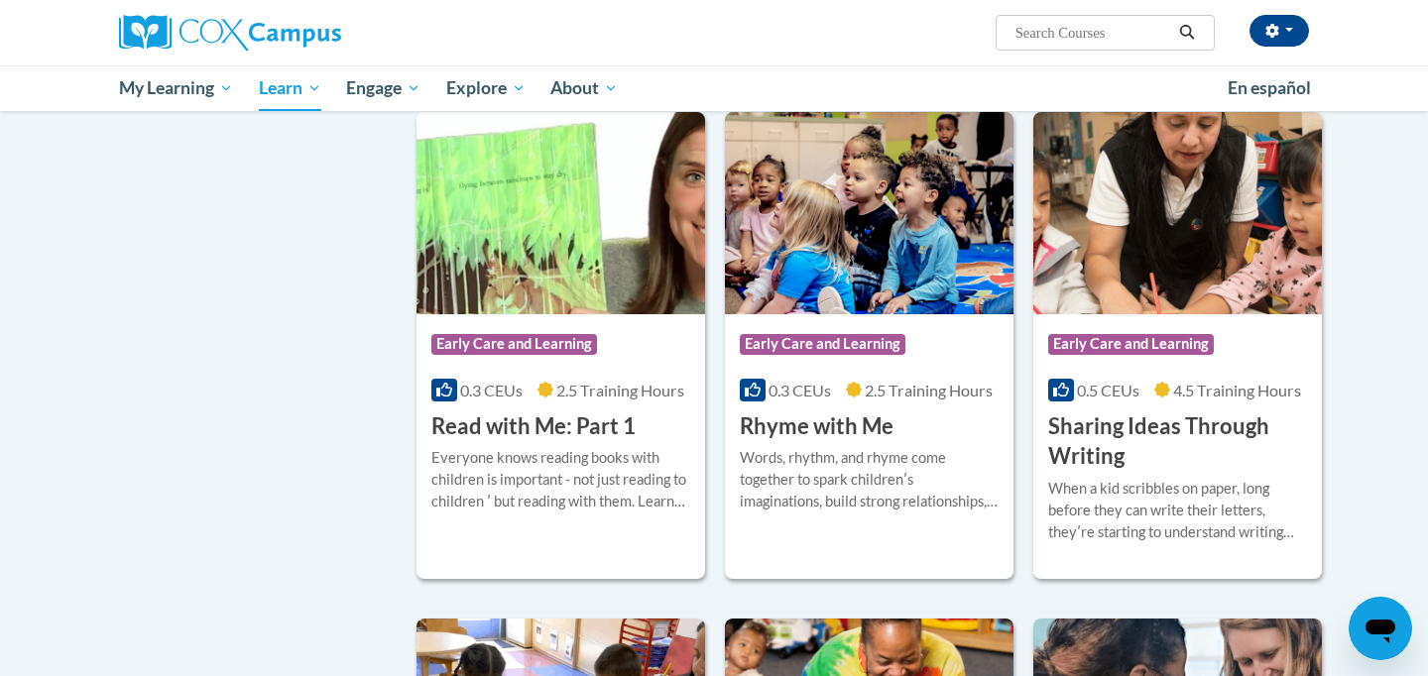
scroll to position [2150, 0]
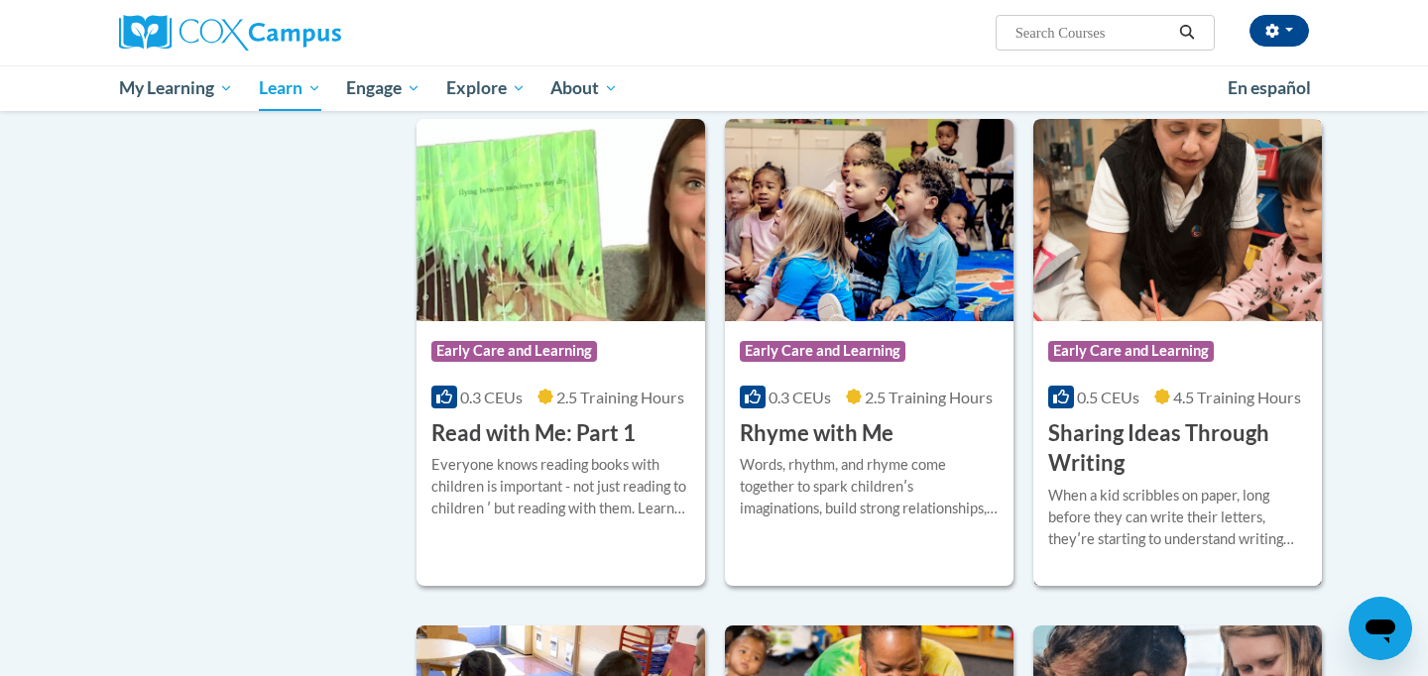
click at [1215, 550] on div "When a kid scribbles on paper, long before they can write their letters, theyʹr…" at bounding box center [1177, 517] width 259 height 65
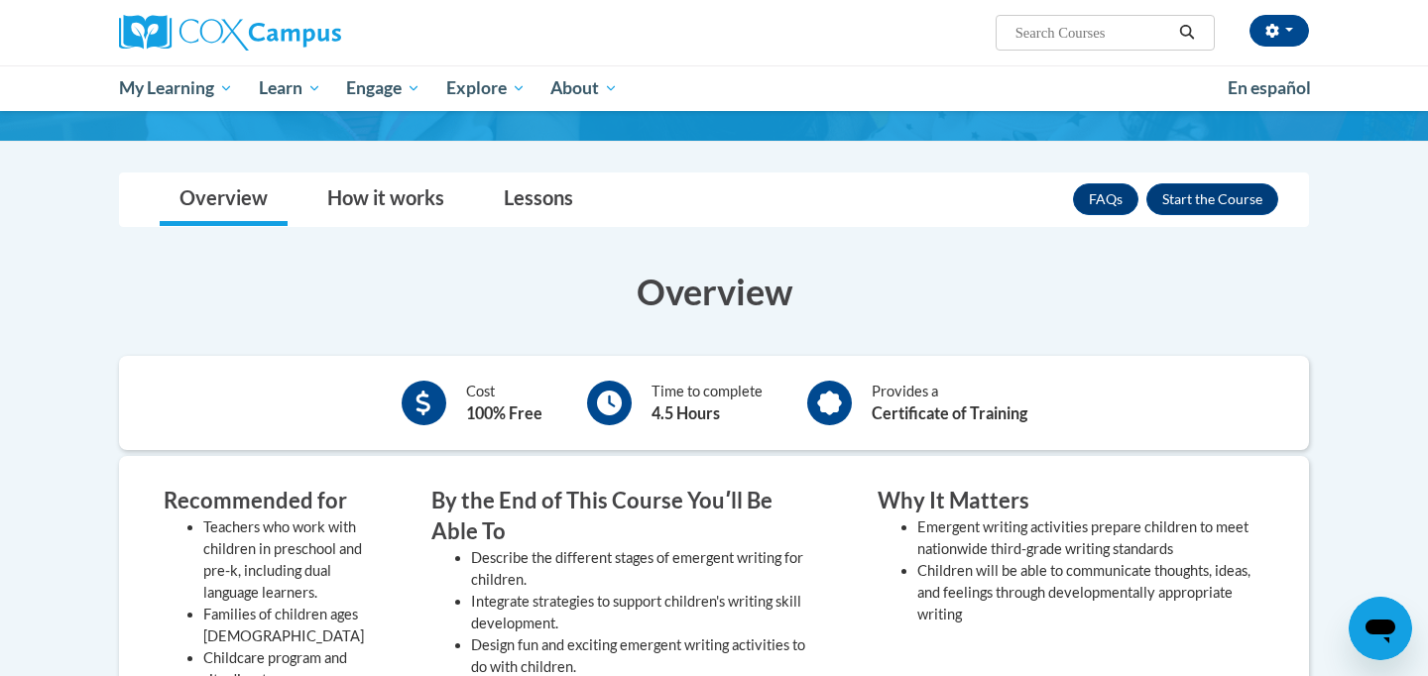
scroll to position [216, 0]
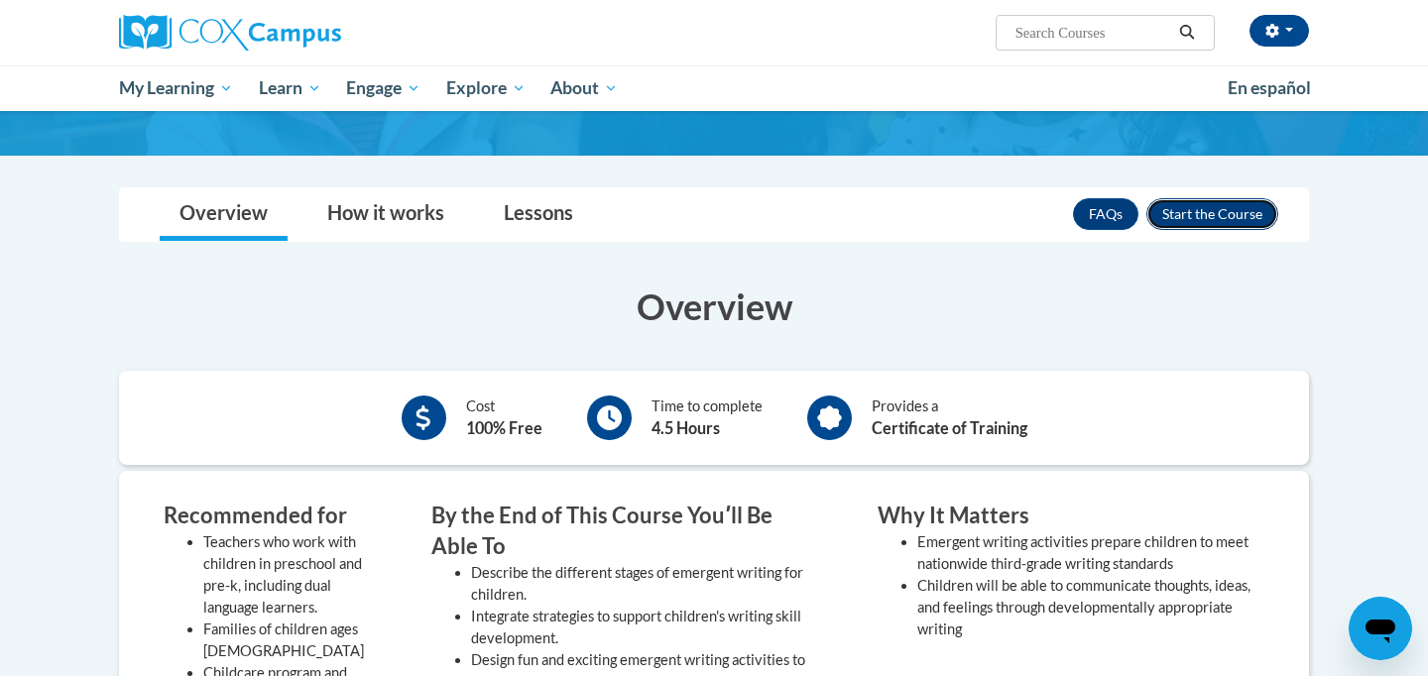
click at [1195, 215] on button "Enroll" at bounding box center [1212, 214] width 132 height 32
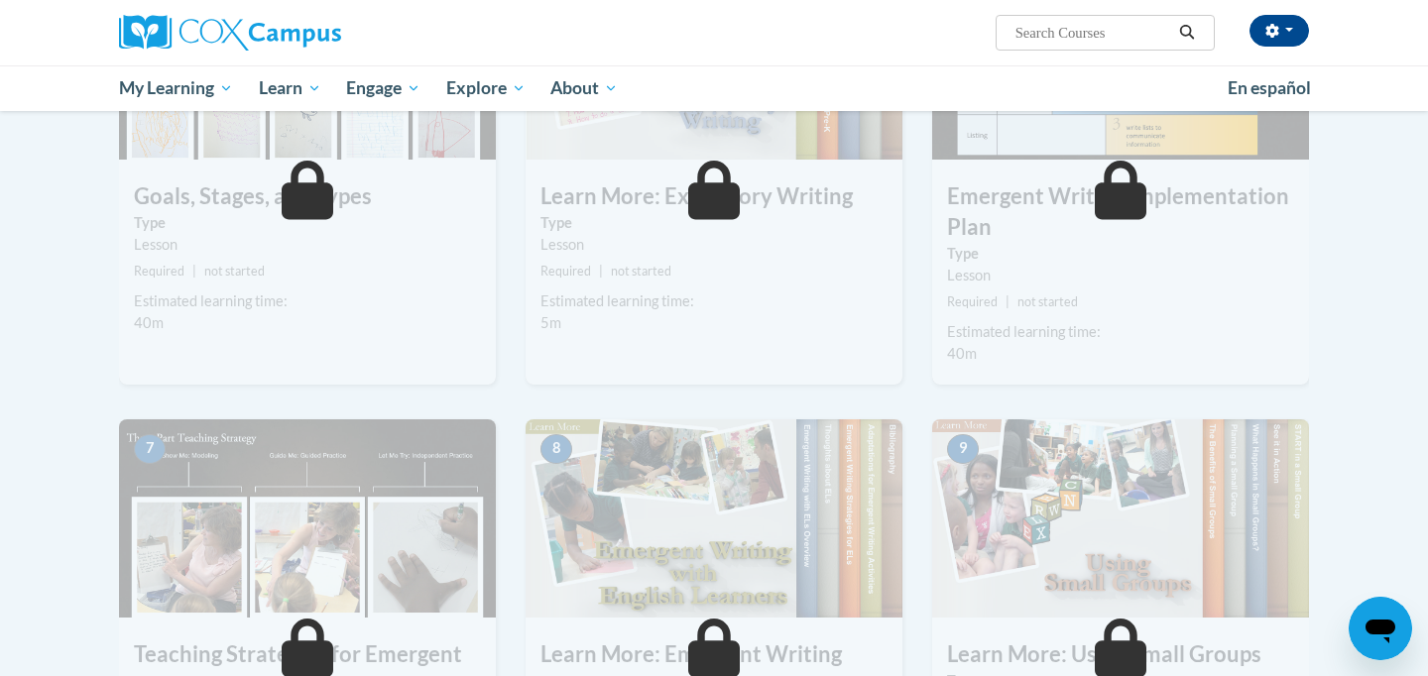
scroll to position [298, 0]
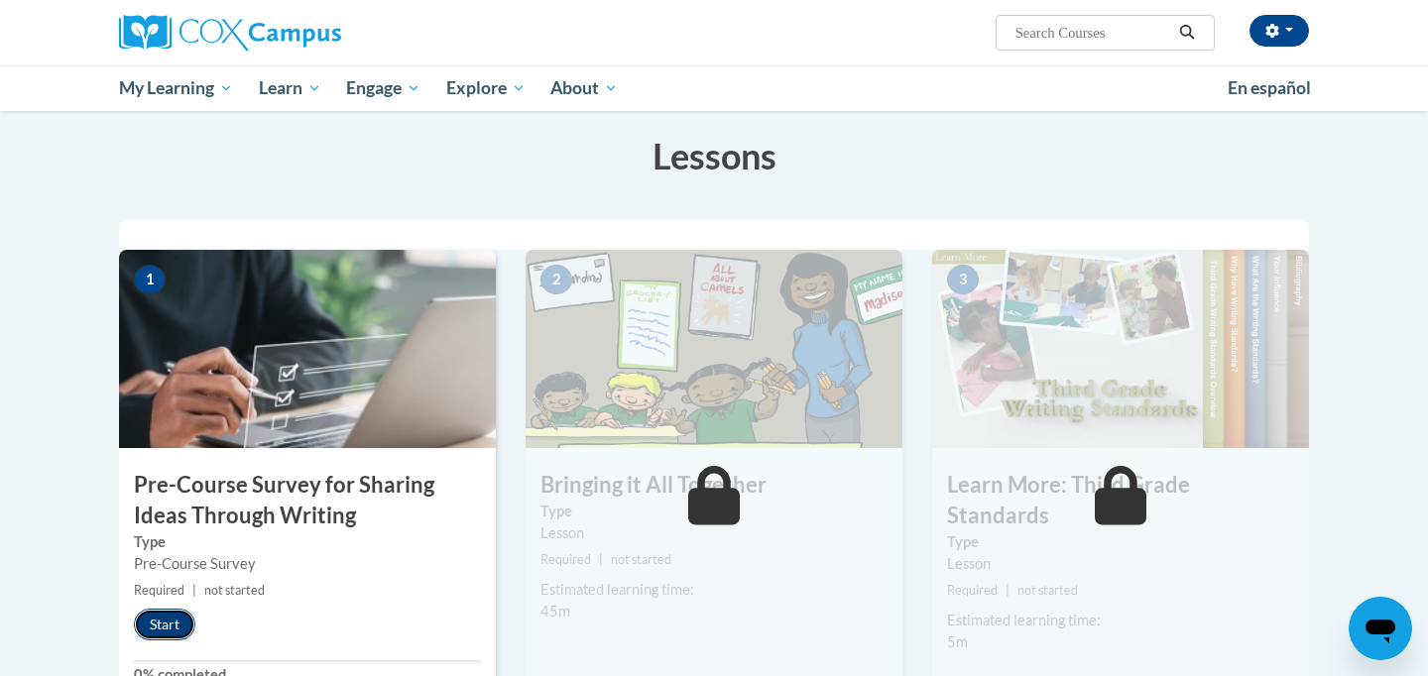
click at [155, 639] on button "Start" at bounding box center [164, 625] width 61 height 32
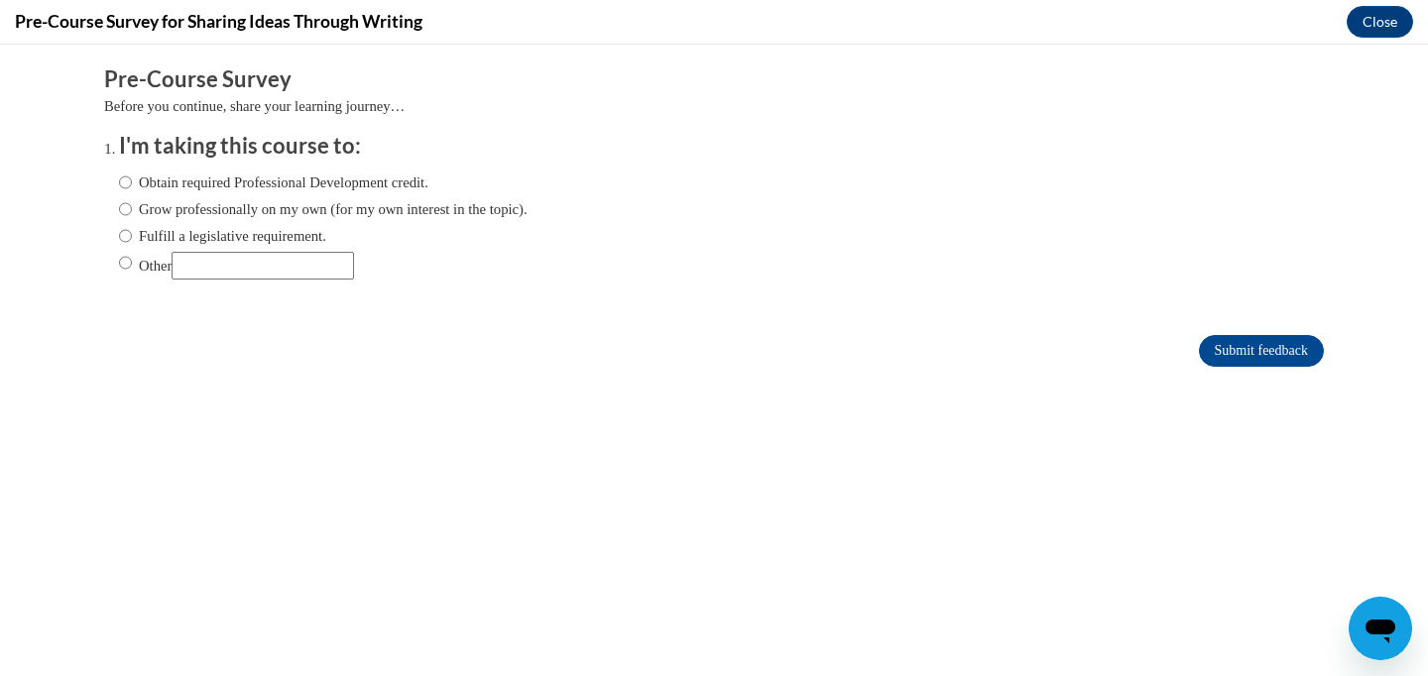
scroll to position [0, 0]
click at [349, 175] on label "Obtain required Professional Development credit." at bounding box center [273, 183] width 309 height 22
click at [132, 175] on input "Obtain required Professional Development credit." at bounding box center [125, 183] width 13 height 22
radio input "true"
click at [1267, 353] on input "Submit feedback" at bounding box center [1261, 351] width 125 height 32
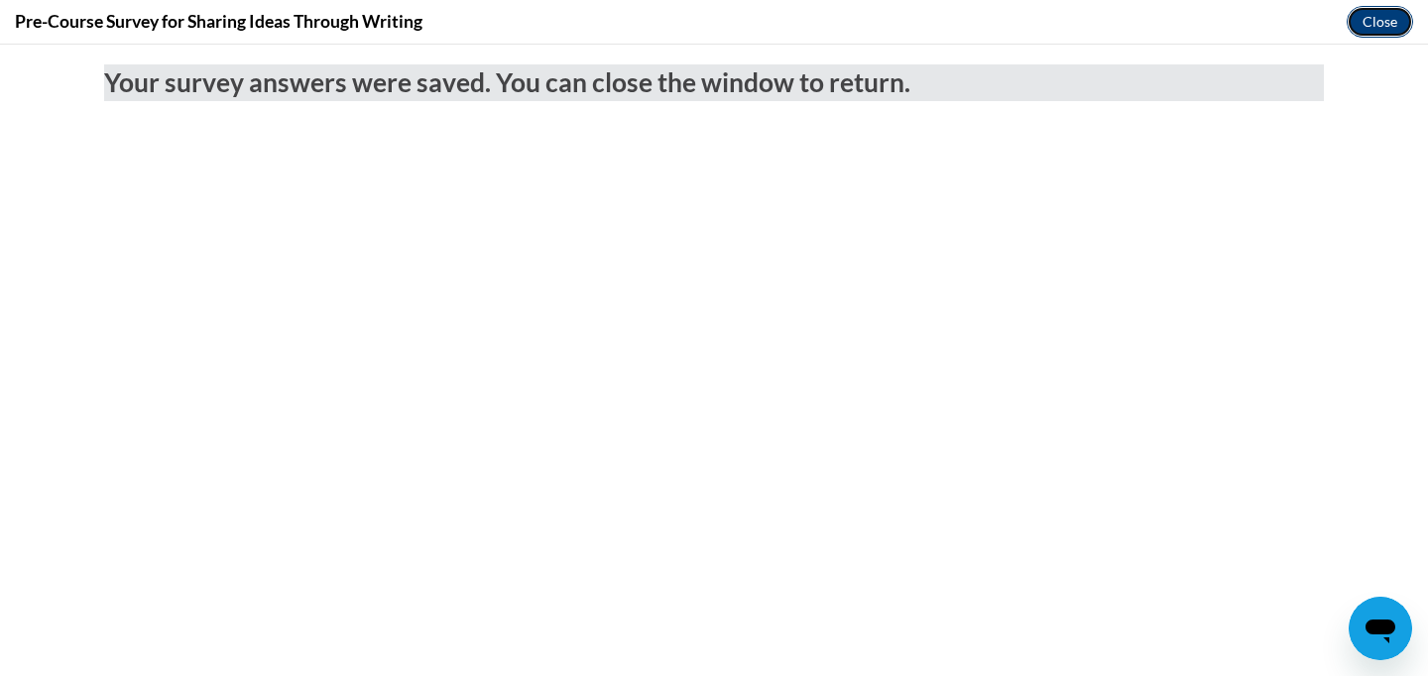
click at [1379, 21] on button "Close" at bounding box center [1380, 22] width 66 height 32
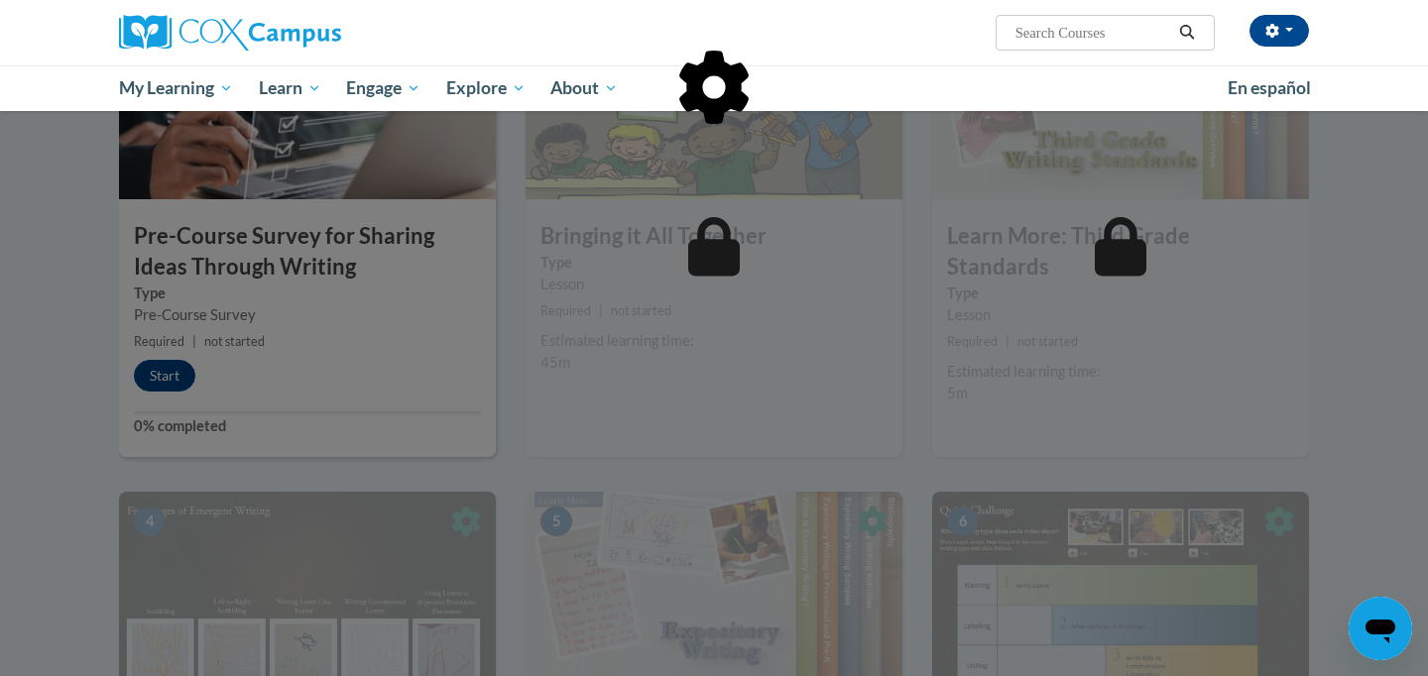
scroll to position [545, 0]
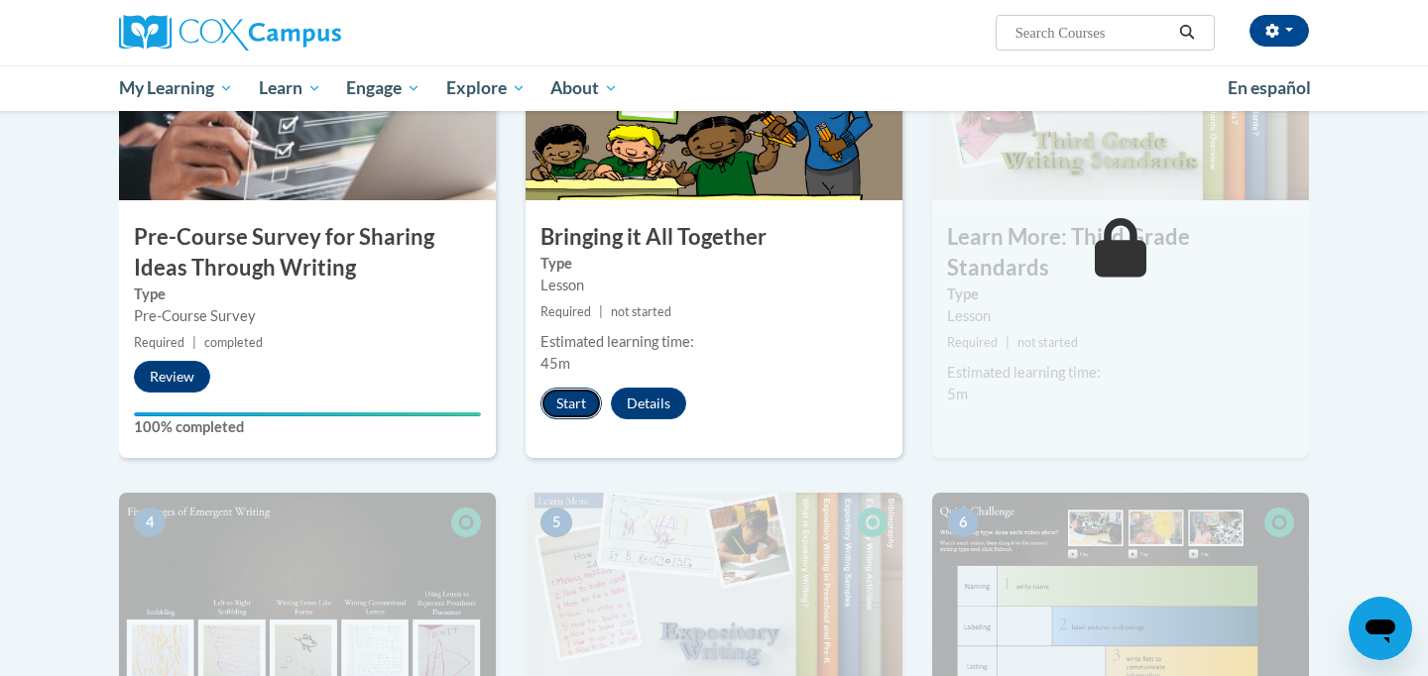
click at [575, 399] on button "Start" at bounding box center [570, 404] width 61 height 32
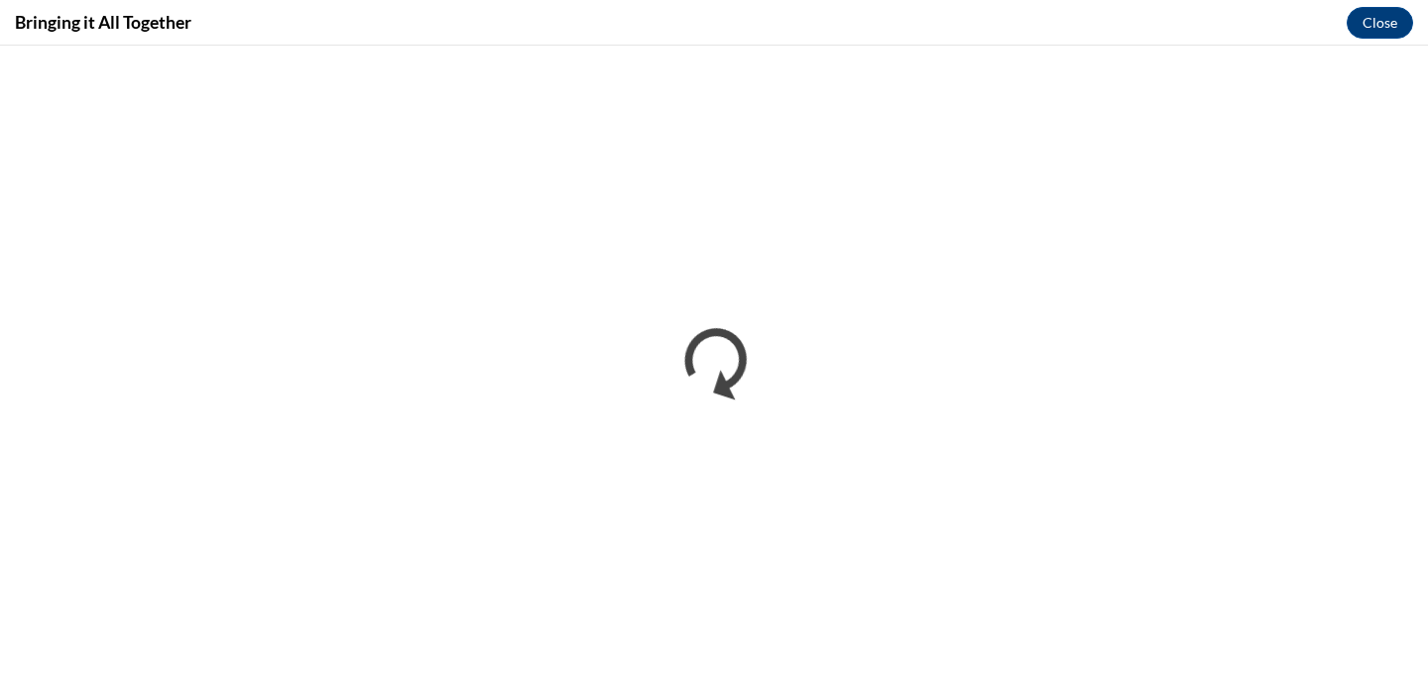
scroll to position [0, 0]
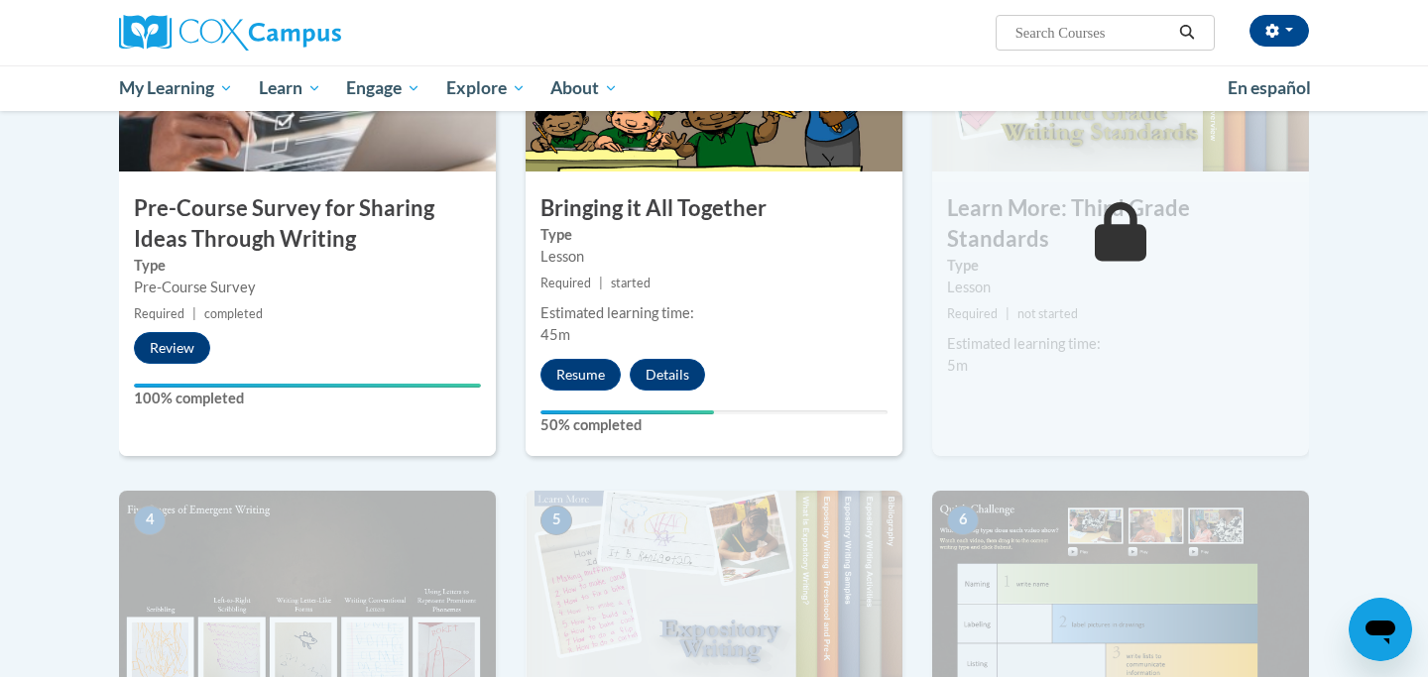
scroll to position [550, 0]
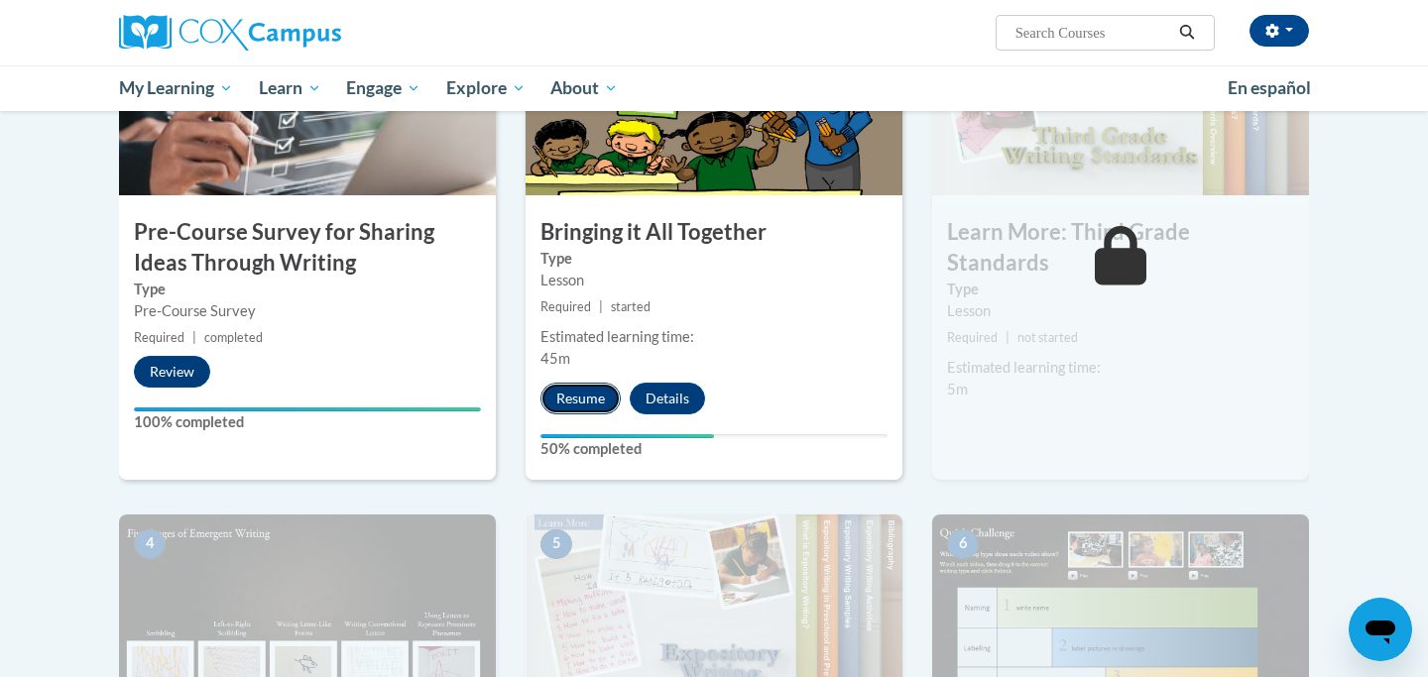
click at [575, 395] on button "Resume" at bounding box center [580, 399] width 80 height 32
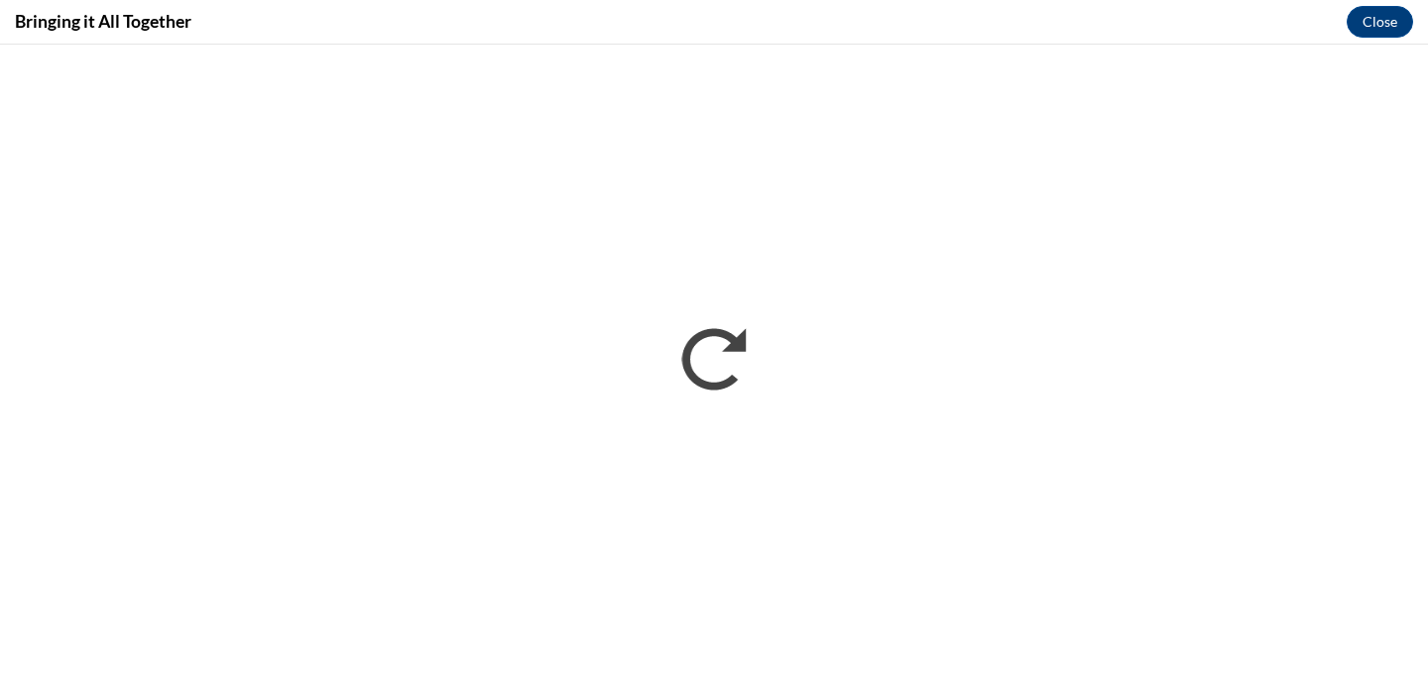
scroll to position [0, 0]
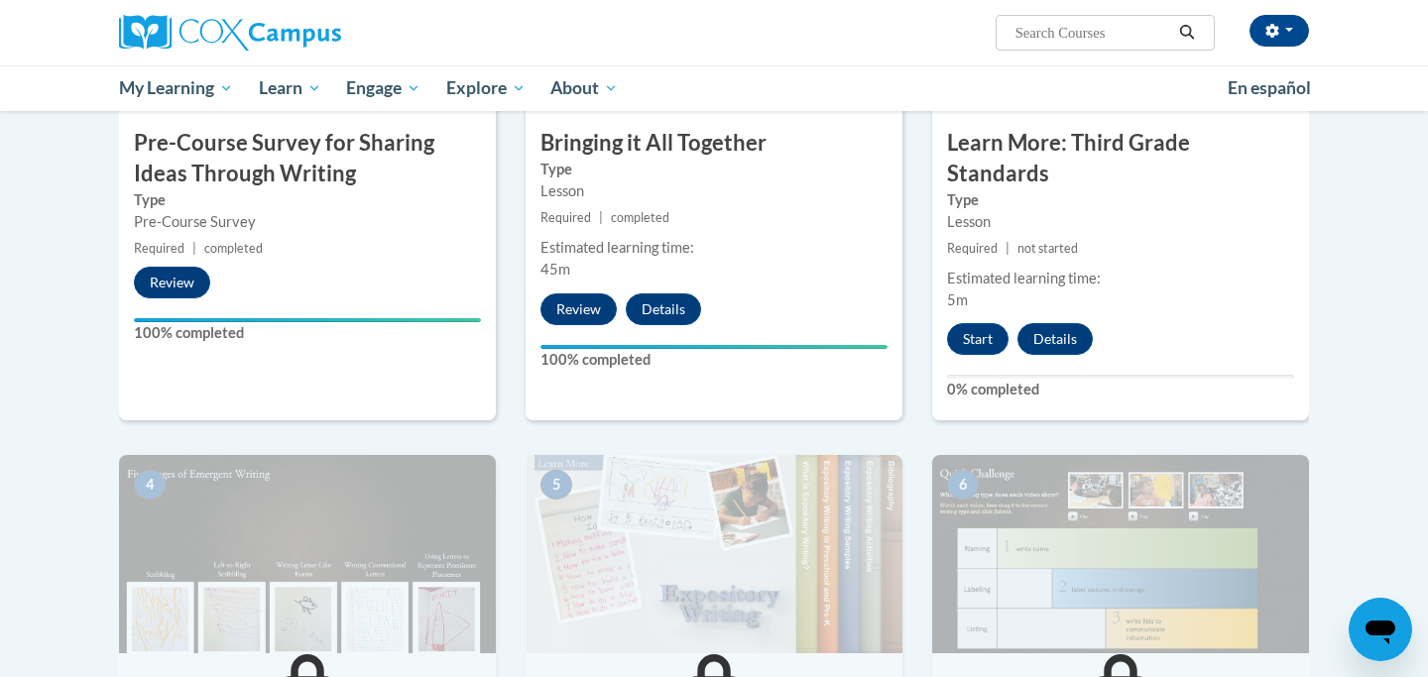
scroll to position [617, 0]
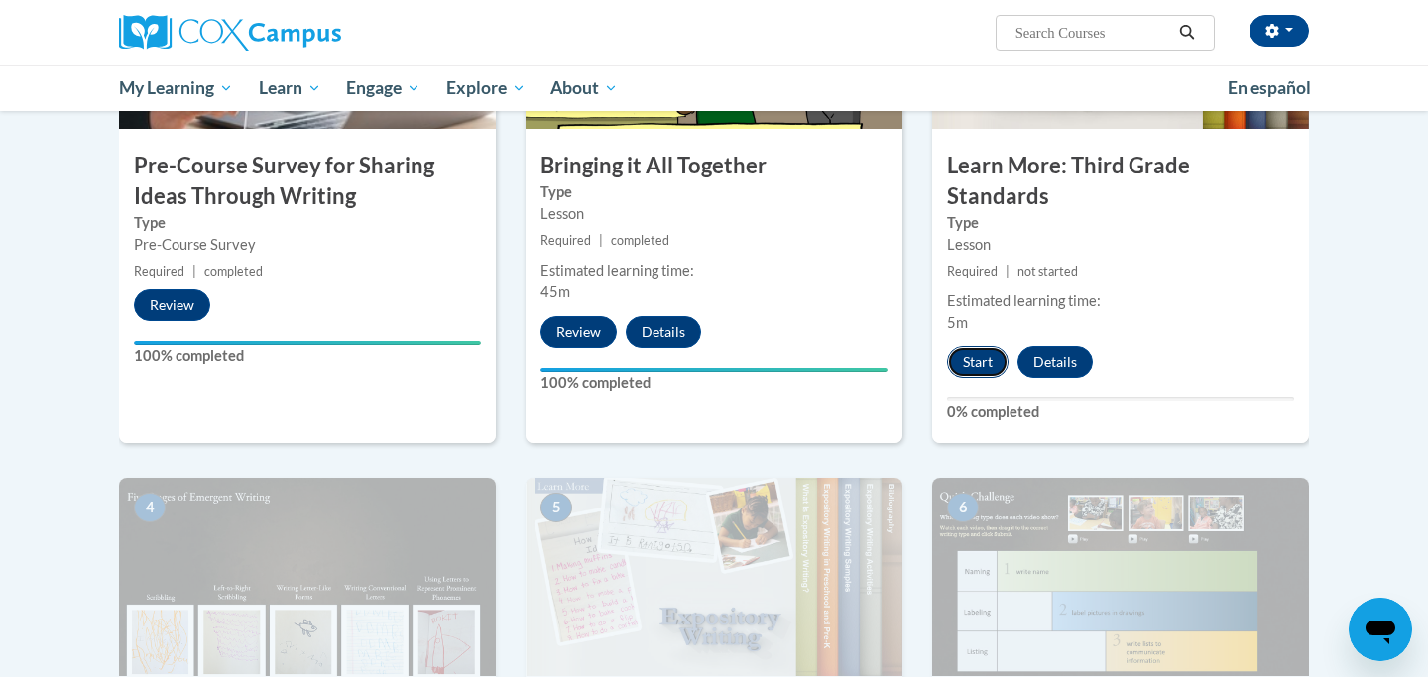
click at [975, 346] on button "Start" at bounding box center [977, 362] width 61 height 32
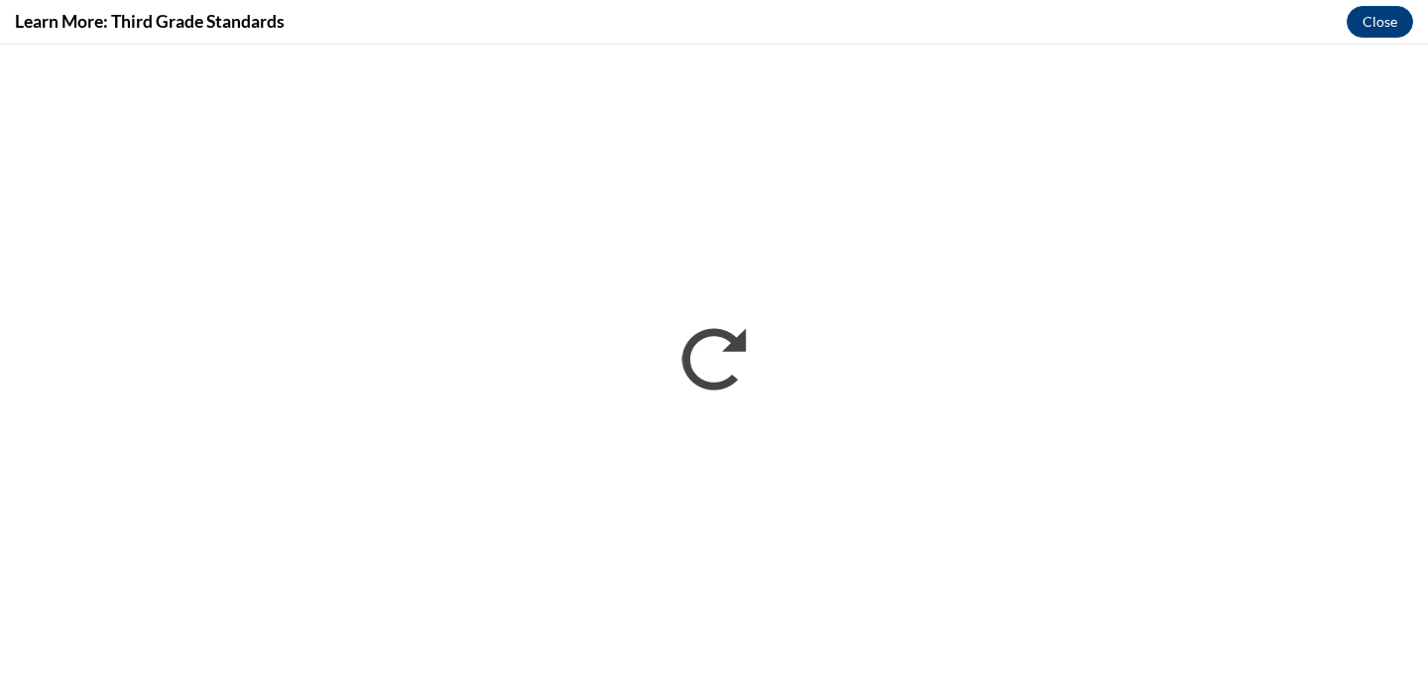
scroll to position [0, 0]
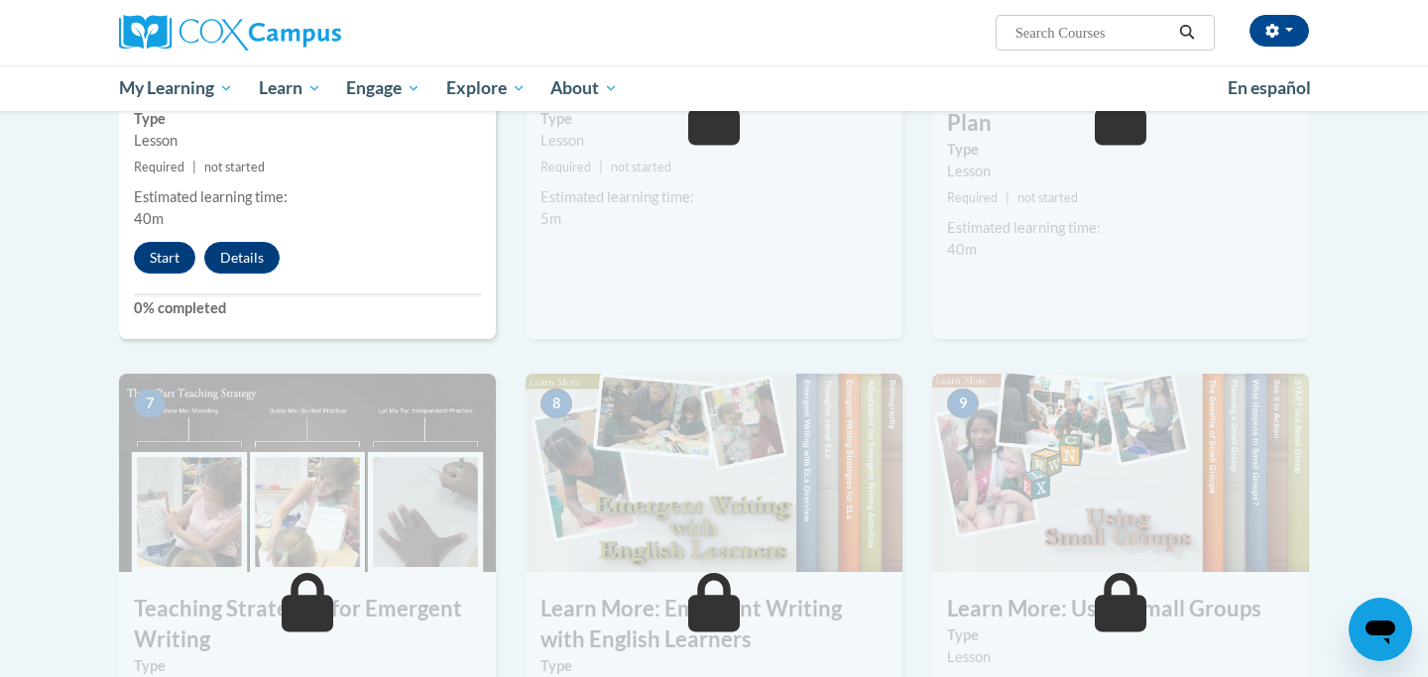
scroll to position [1207, 0]
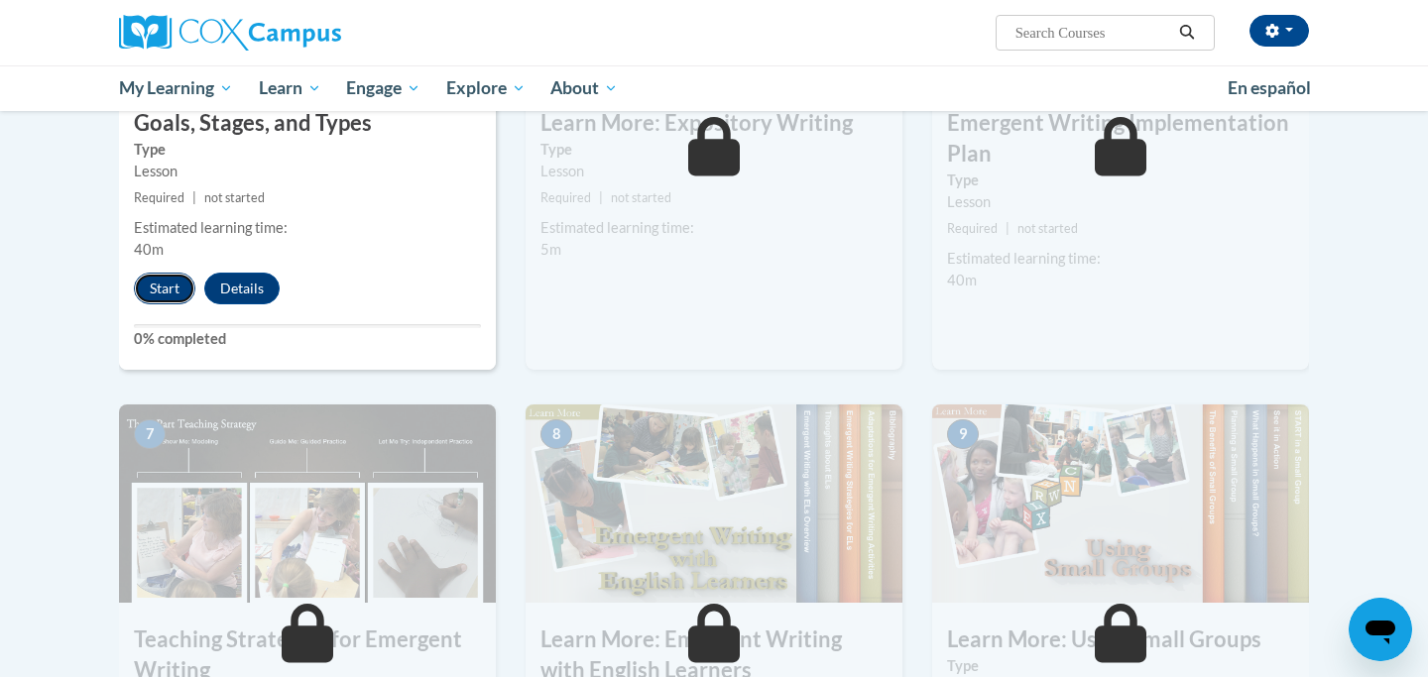
click at [166, 273] on button "Start" at bounding box center [164, 289] width 61 height 32
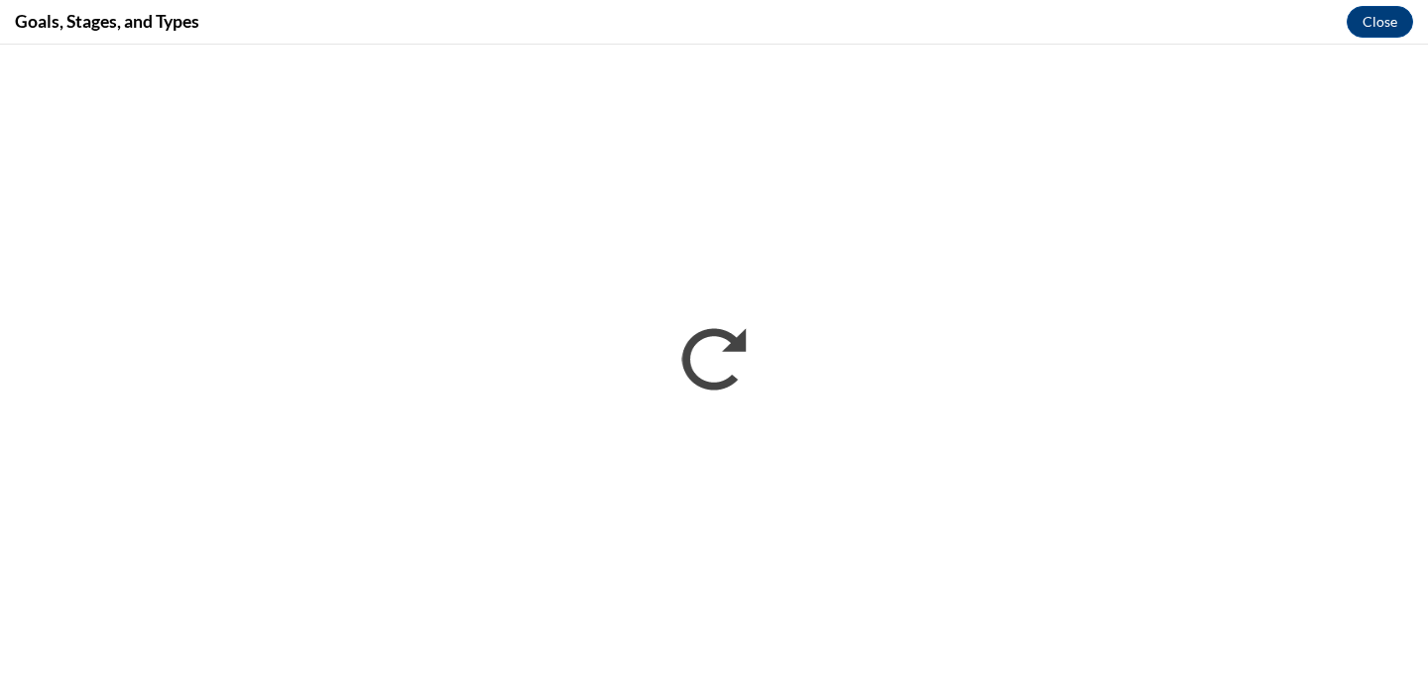
scroll to position [0, 0]
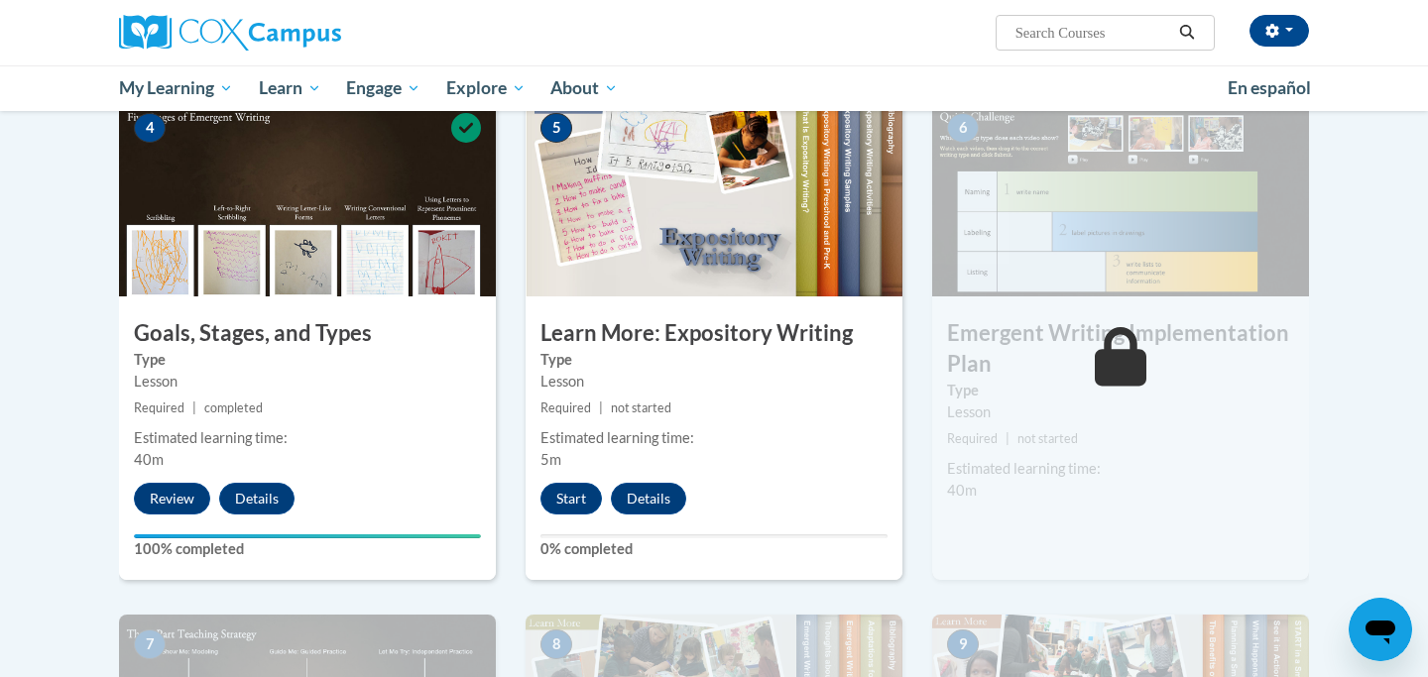
scroll to position [1006, 0]
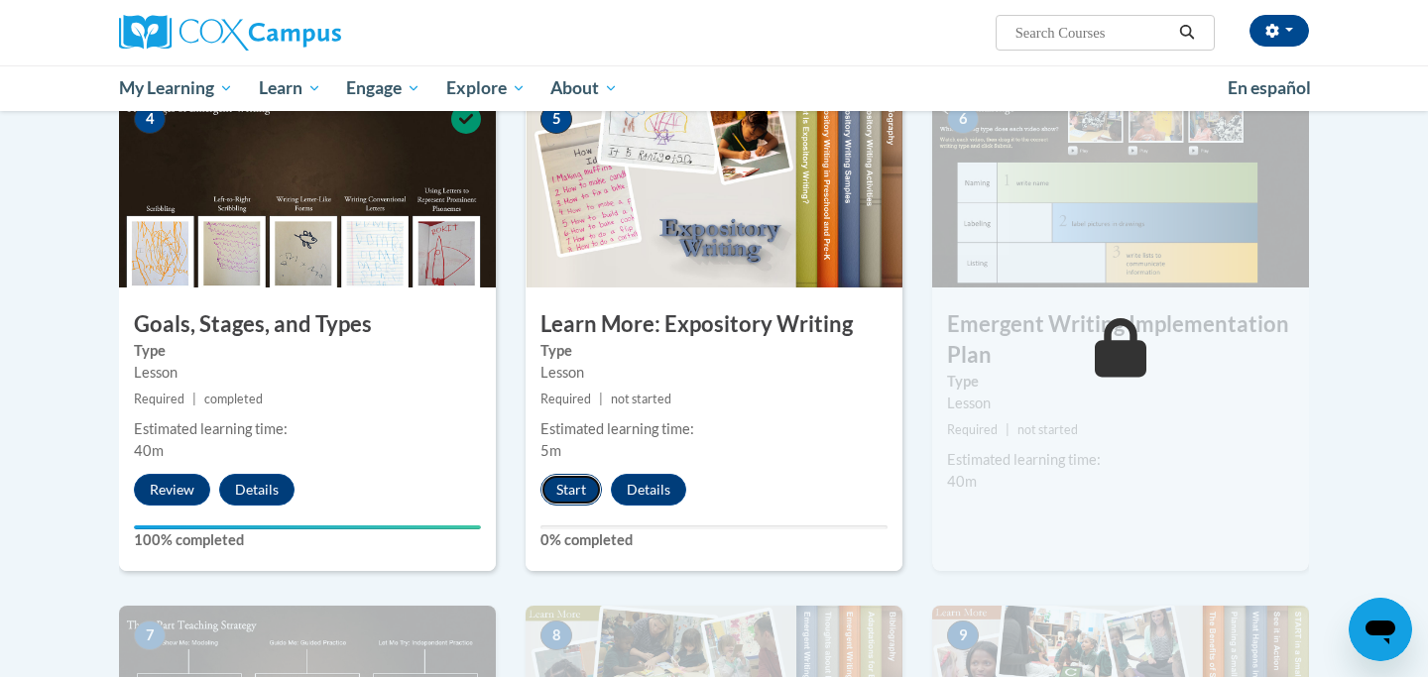
click at [563, 474] on button "Start" at bounding box center [570, 490] width 61 height 32
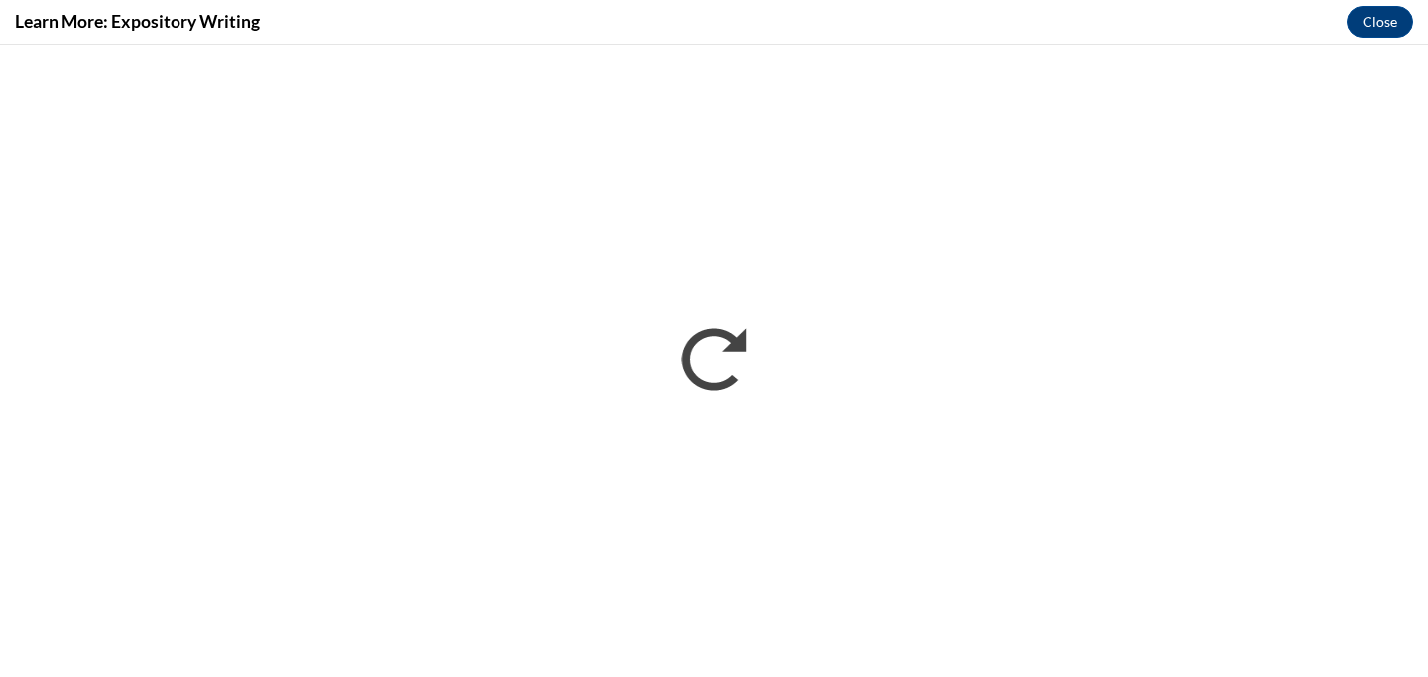
scroll to position [0, 0]
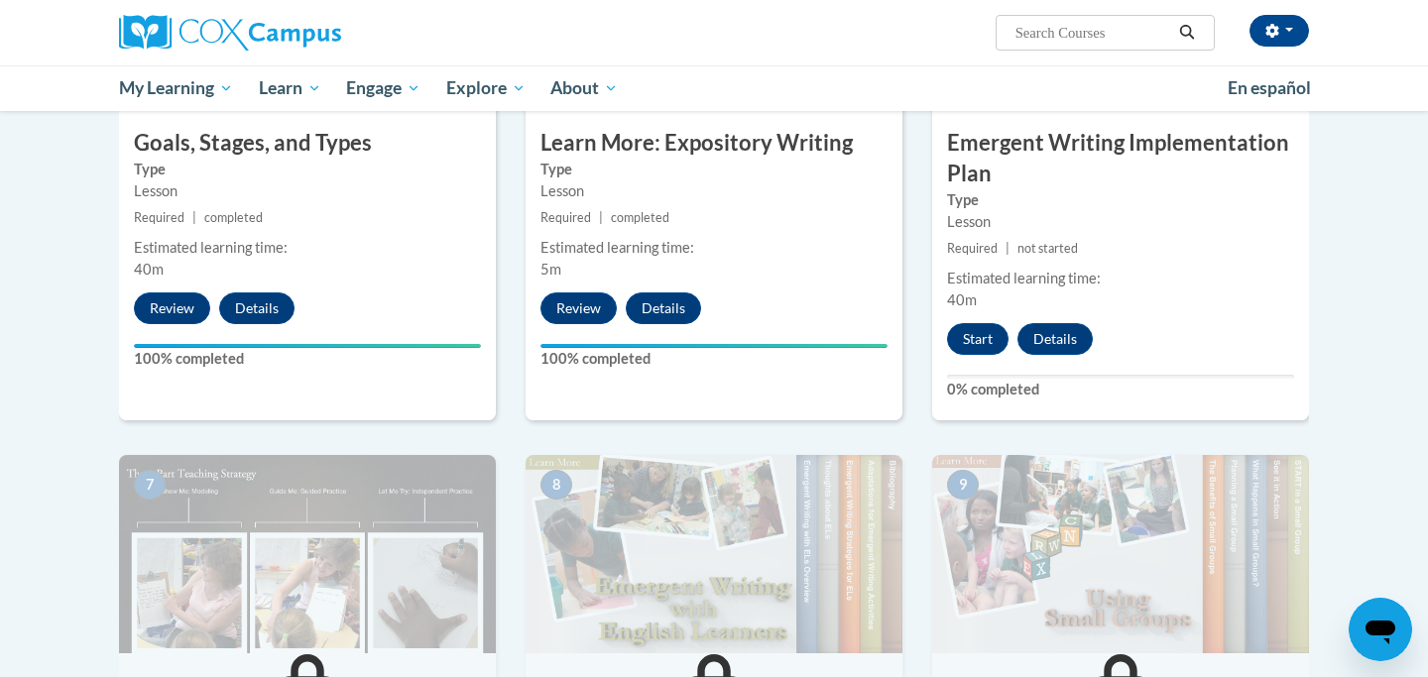
scroll to position [1311, 0]
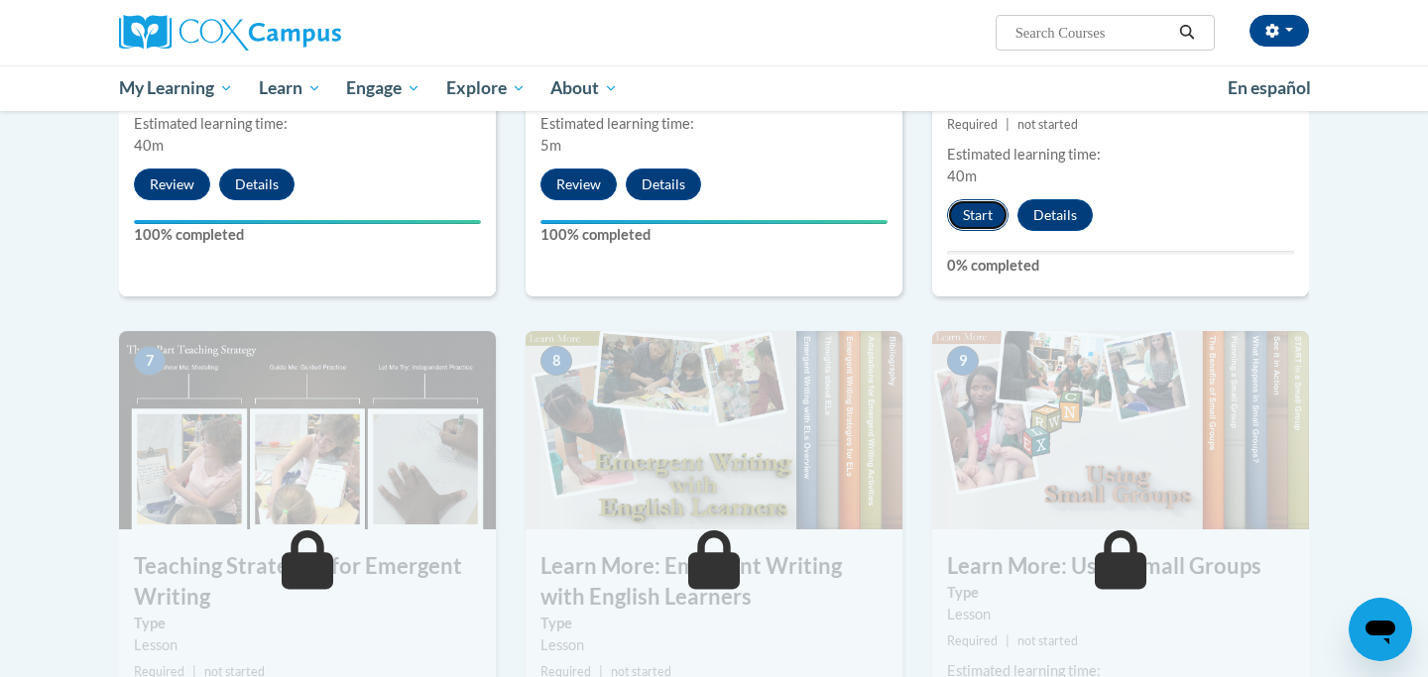
click at [973, 199] on button "Start" at bounding box center [977, 215] width 61 height 32
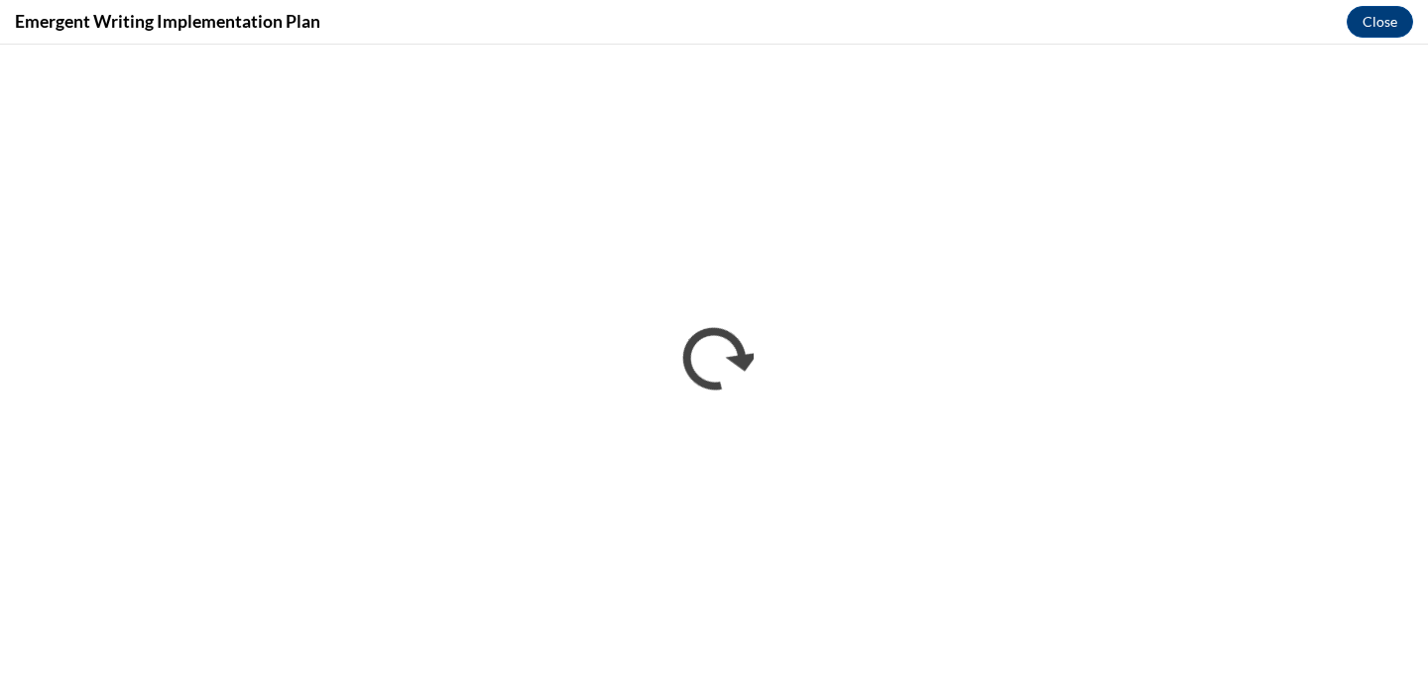
scroll to position [0, 0]
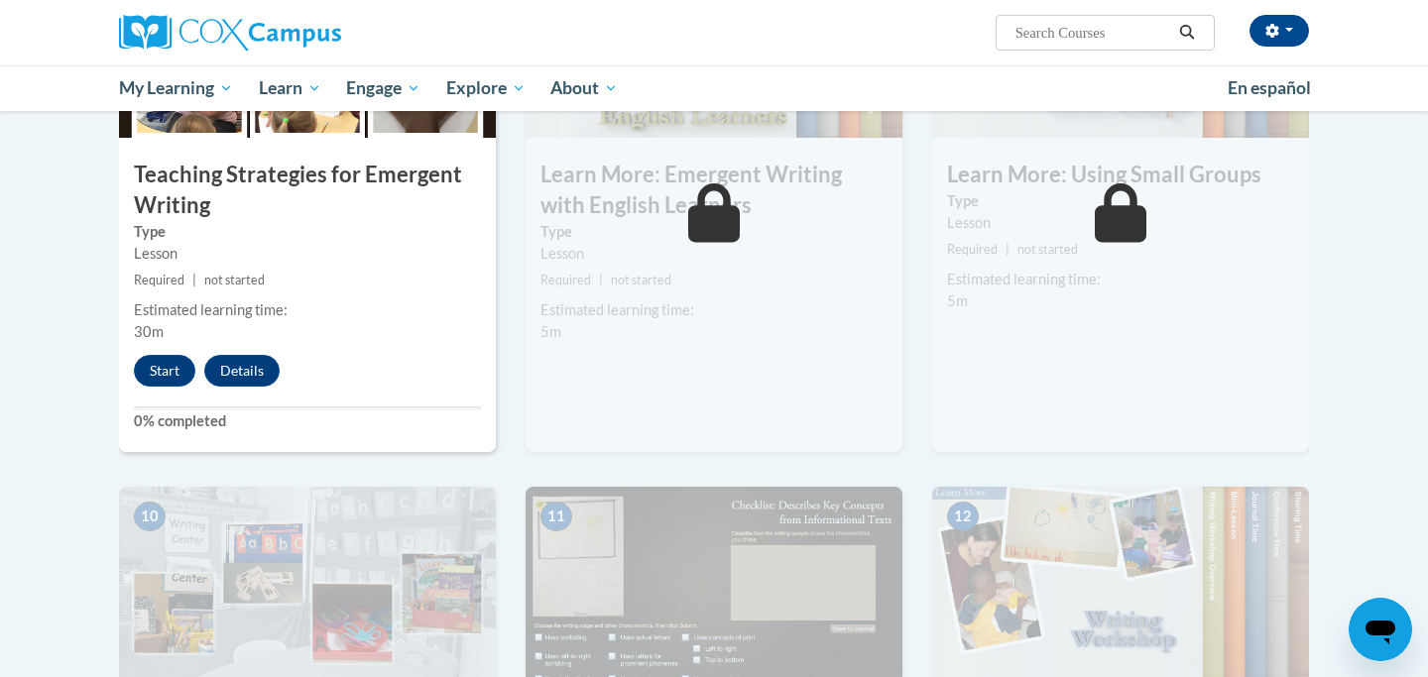
scroll to position [1701, 0]
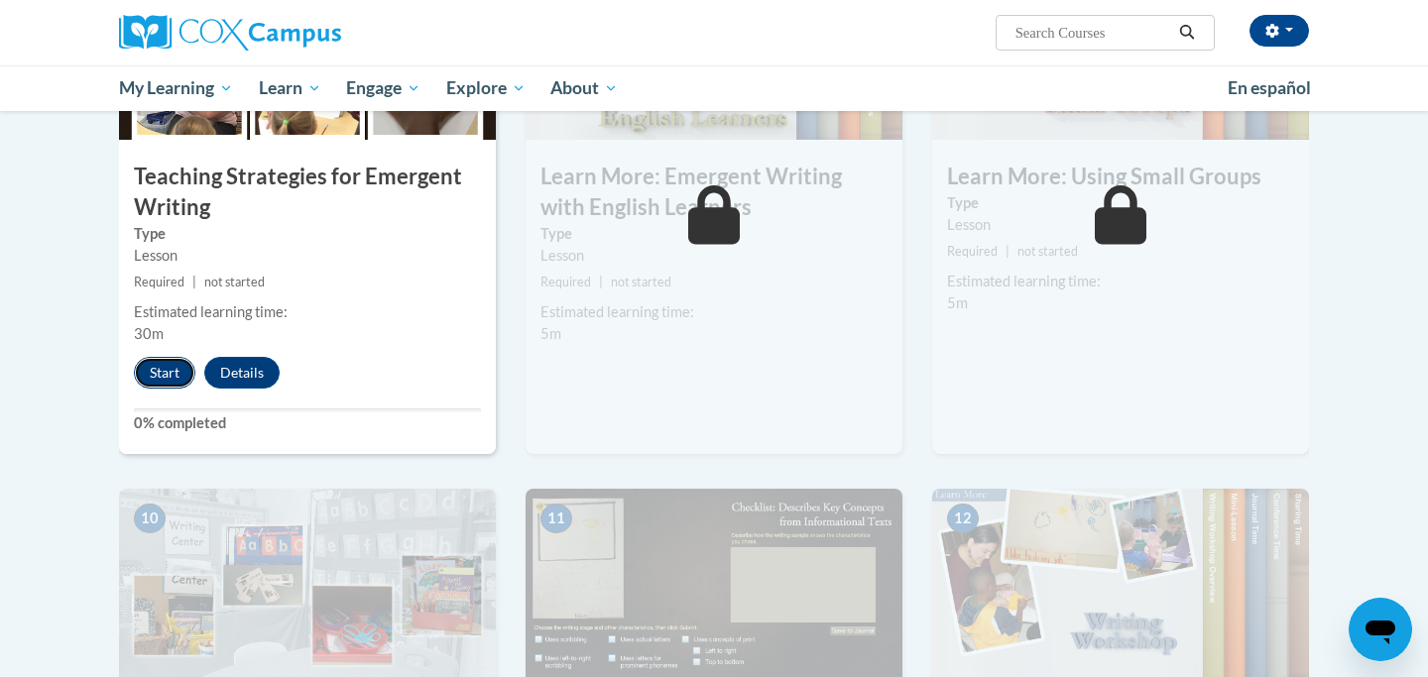
click at [172, 357] on button "Start" at bounding box center [164, 373] width 61 height 32
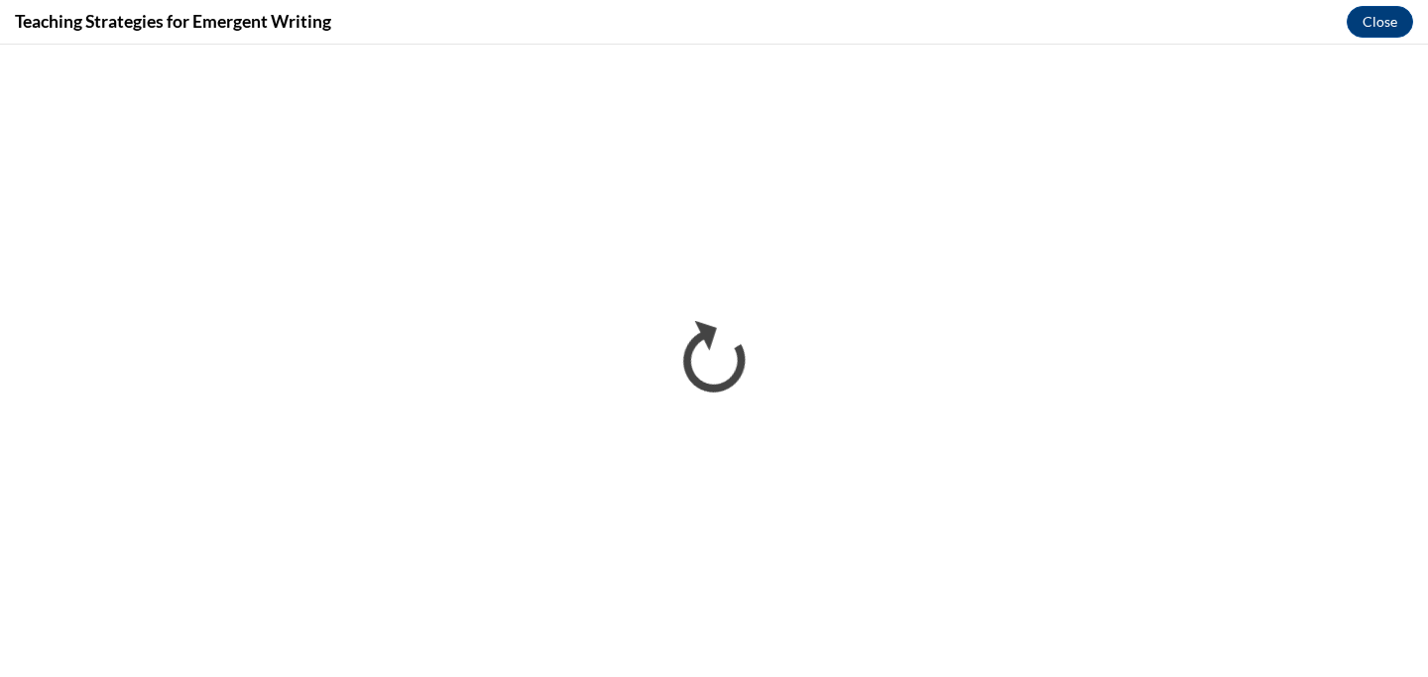
scroll to position [0, 0]
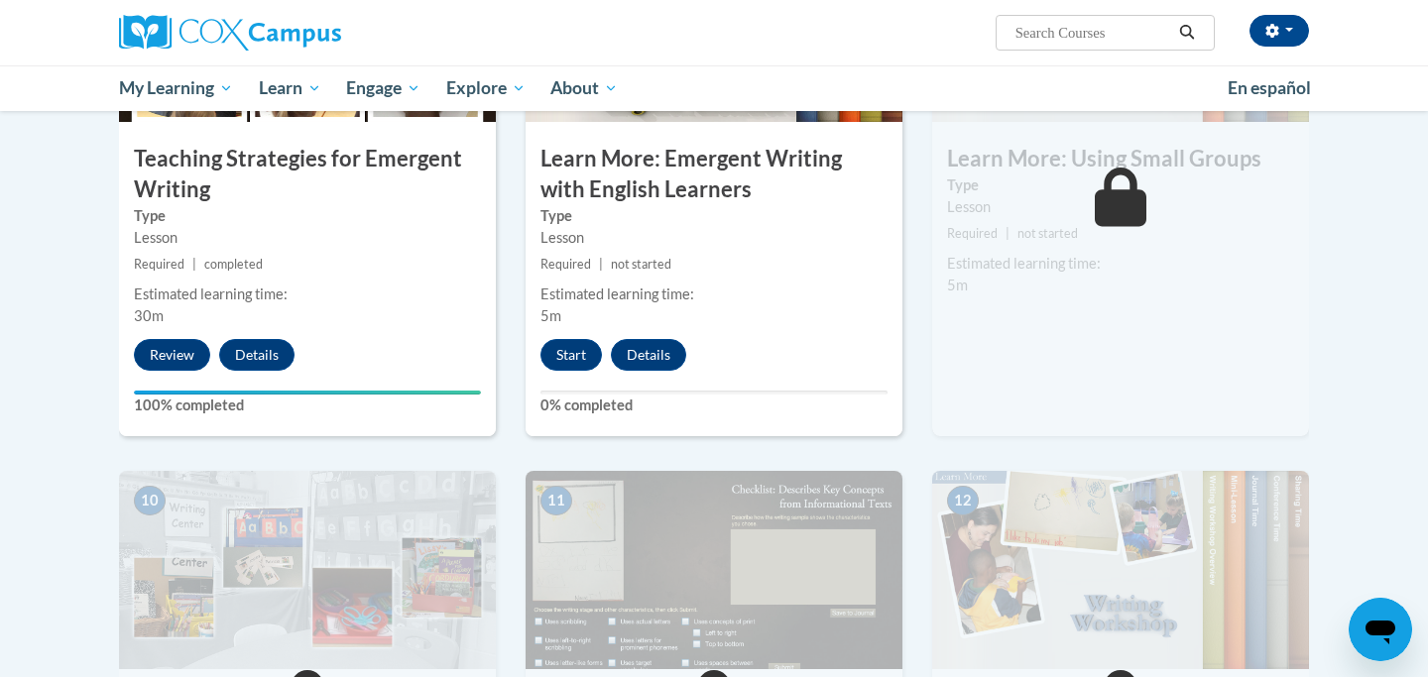
scroll to position [1718, 0]
click at [586, 340] on button "Start" at bounding box center [570, 356] width 61 height 32
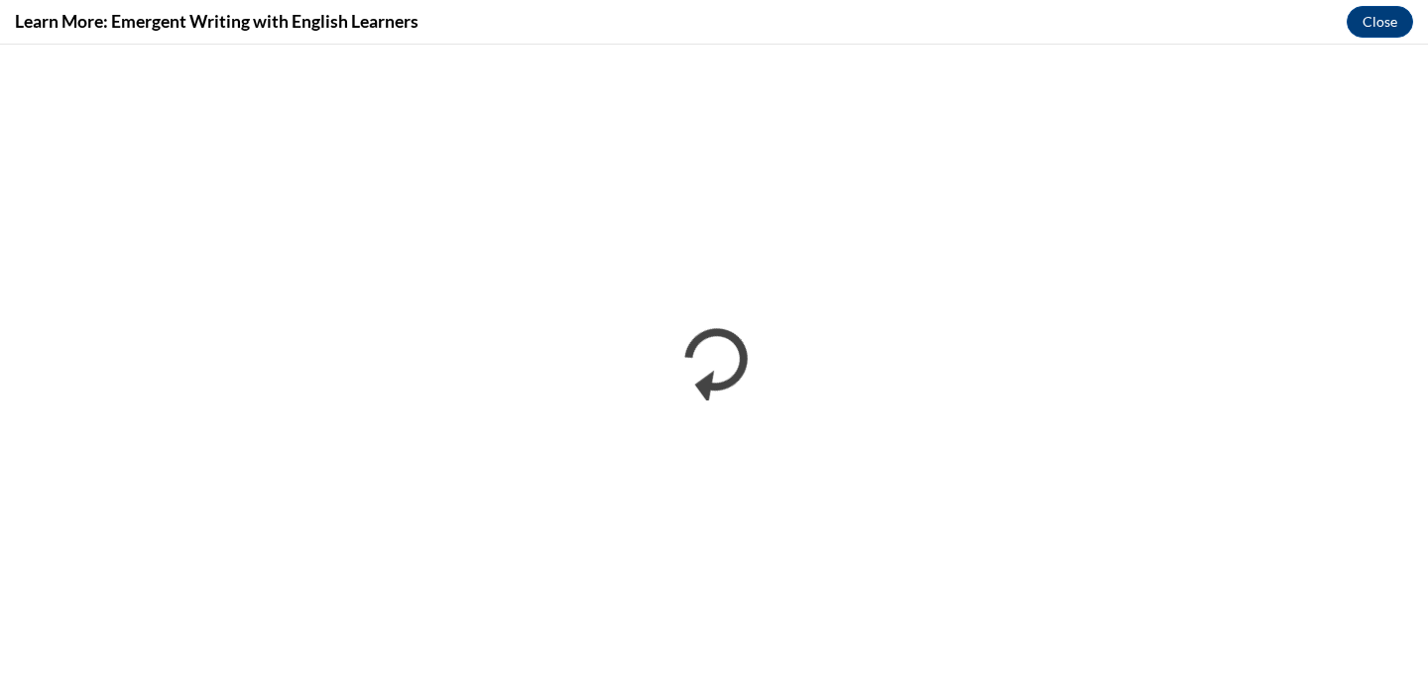
scroll to position [0, 0]
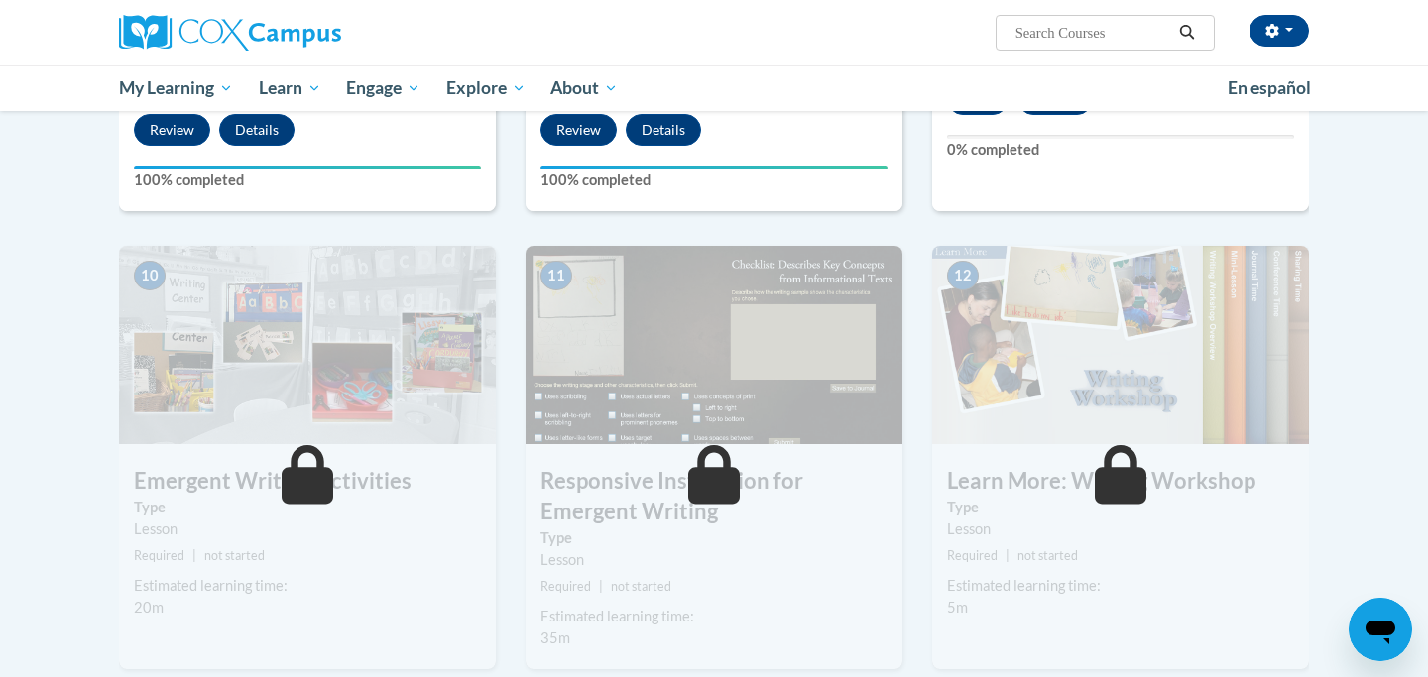
scroll to position [1861, 0]
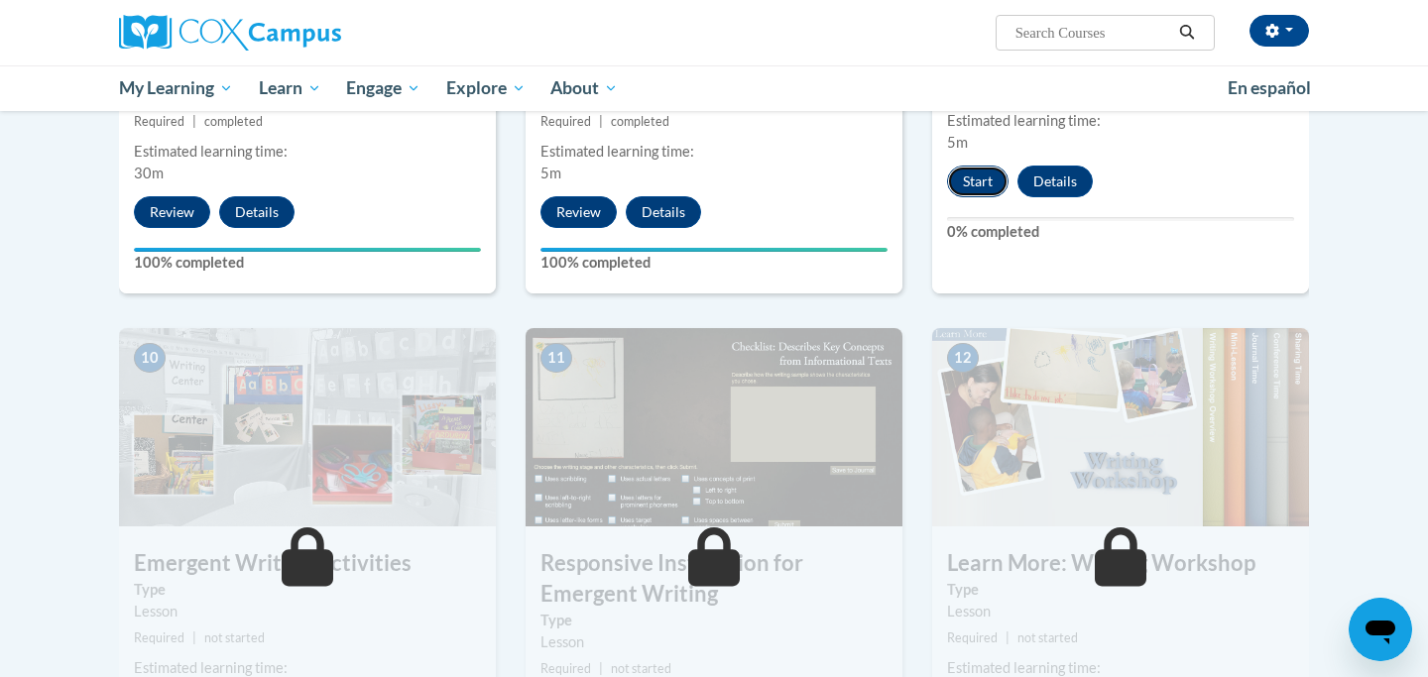
click at [986, 166] on button "Start" at bounding box center [977, 182] width 61 height 32
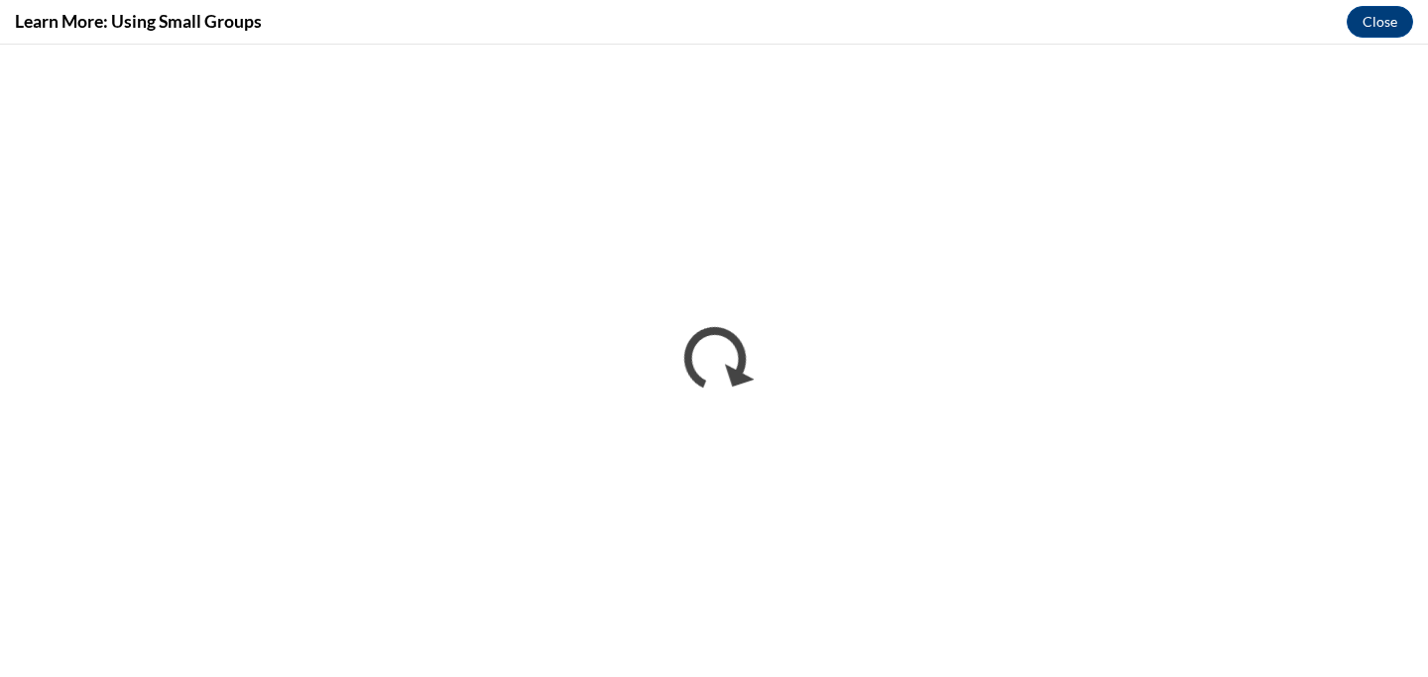
scroll to position [0, 0]
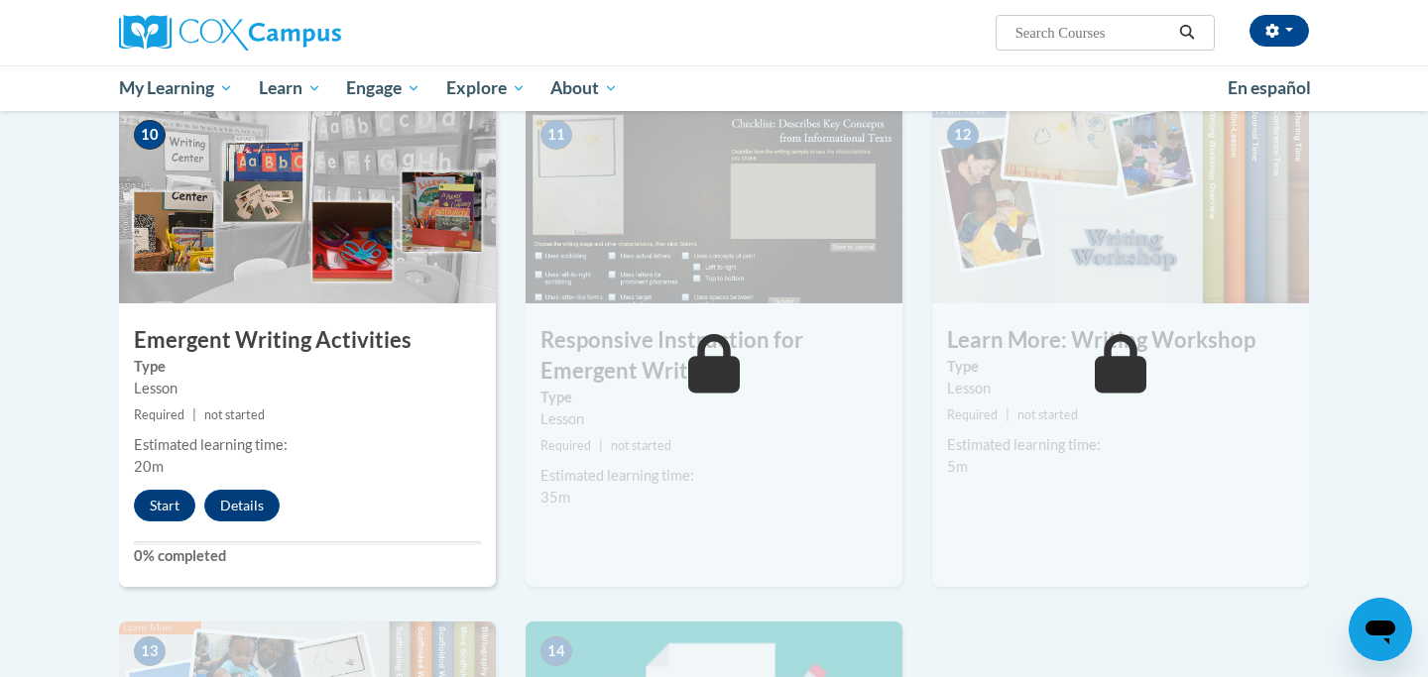
scroll to position [2087, 0]
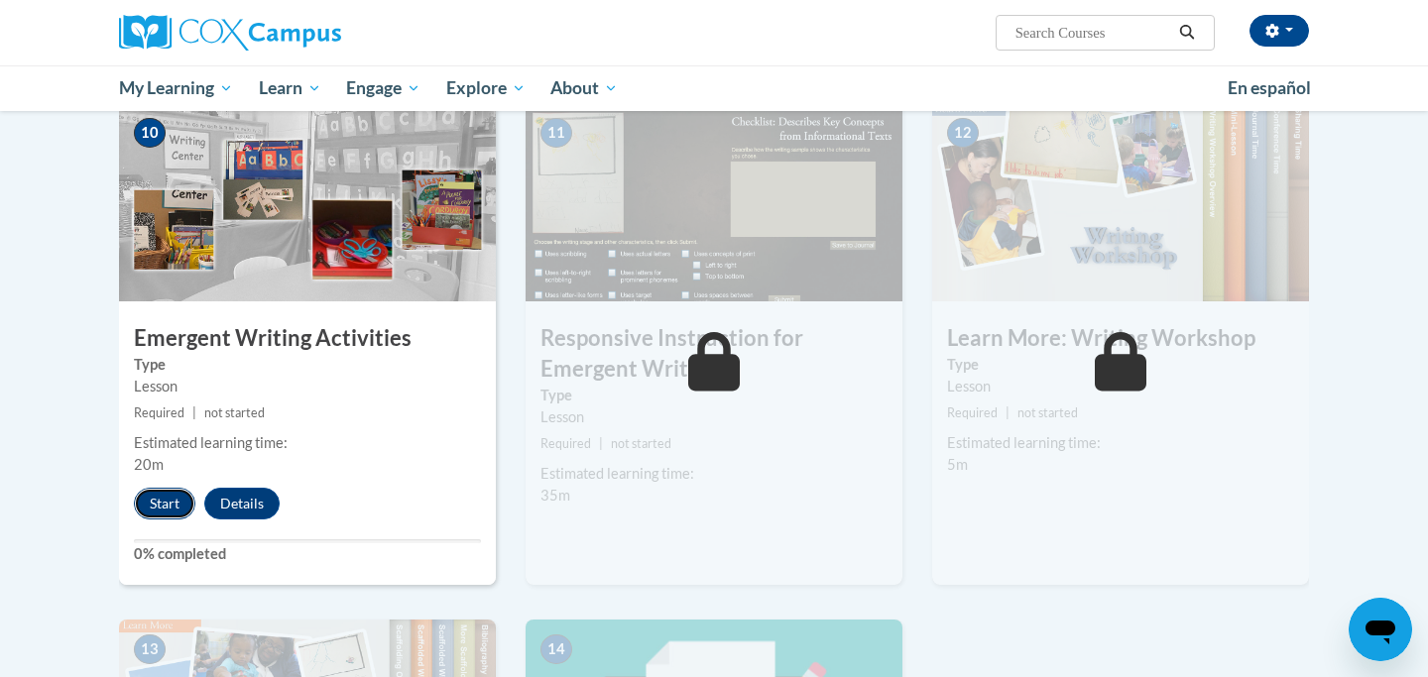
click at [141, 488] on button "Start" at bounding box center [164, 504] width 61 height 32
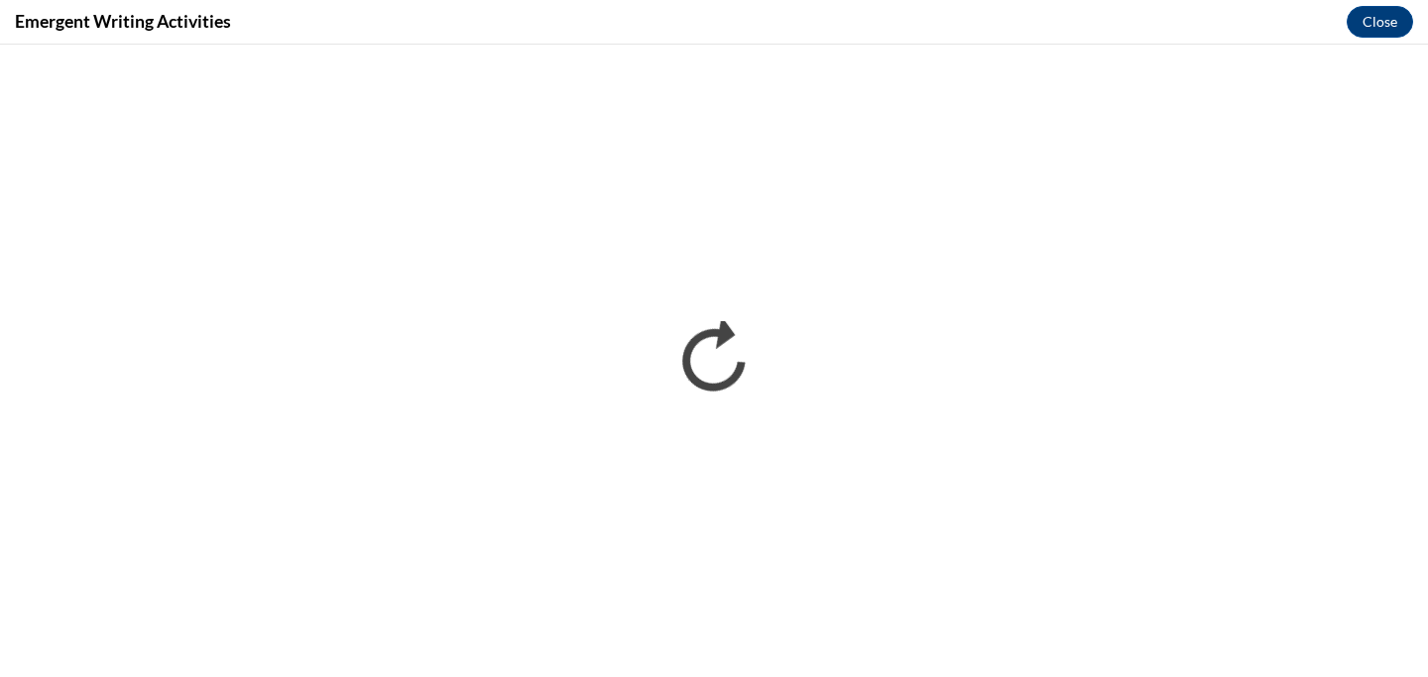
scroll to position [0, 0]
